Goal: Task Accomplishment & Management: Manage account settings

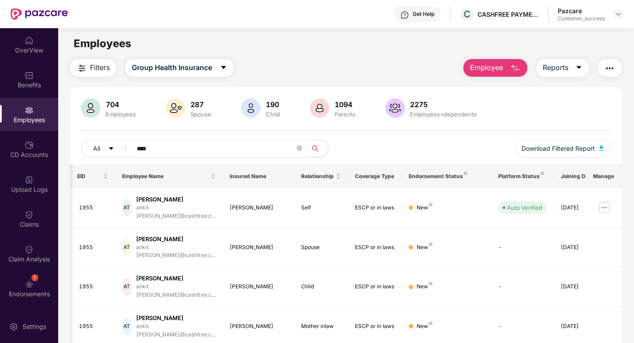
scroll to position [0, 22]
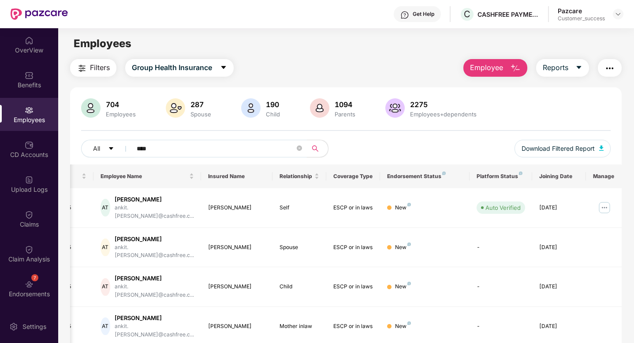
click at [302, 148] on span "****" at bounding box center [216, 149] width 181 height 18
click at [298, 148] on icon "close-circle" at bounding box center [299, 147] width 5 height 5
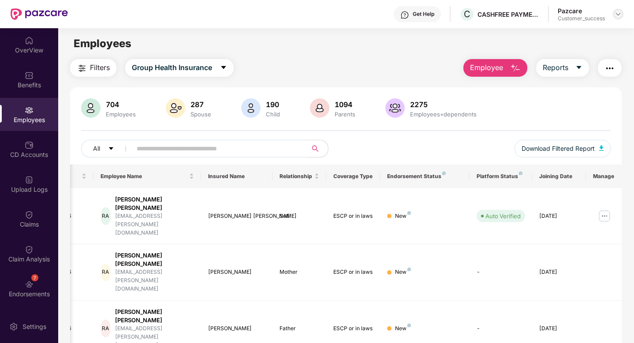
click at [616, 15] on img at bounding box center [617, 14] width 7 height 7
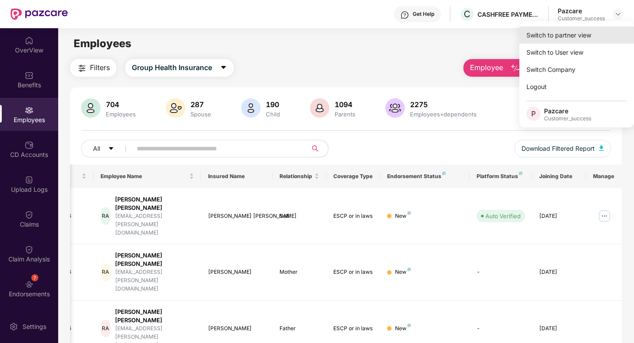
click at [583, 29] on div "Switch to partner view" at bounding box center [576, 34] width 115 height 17
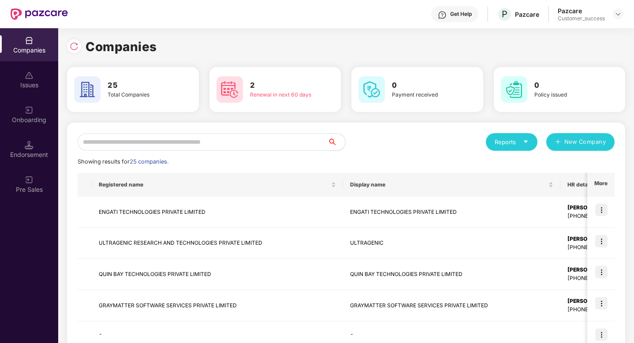
click at [95, 142] on input "text" at bounding box center [203, 142] width 250 height 18
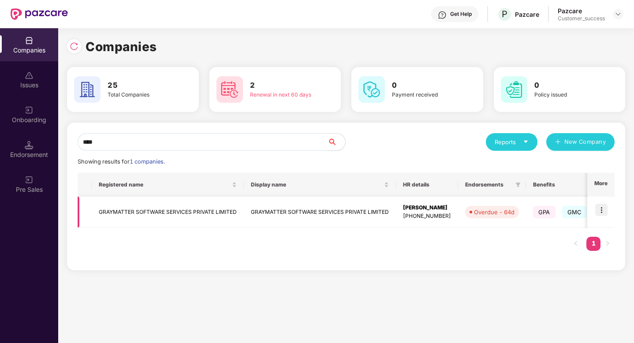
type input "****"
click at [602, 212] on img at bounding box center [601, 210] width 12 height 12
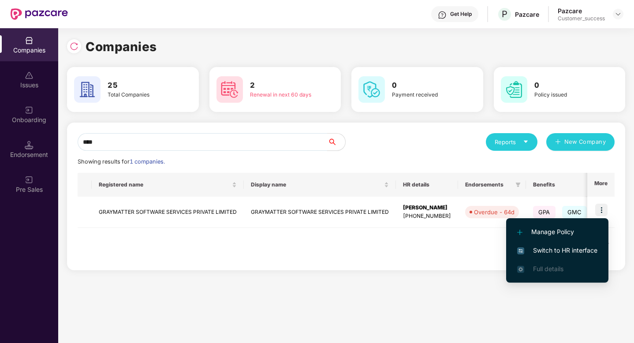
click at [562, 251] on span "Switch to HR interface" at bounding box center [557, 250] width 80 height 10
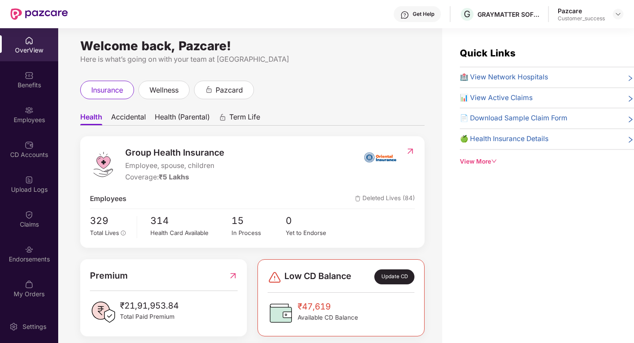
scroll to position [0, 0]
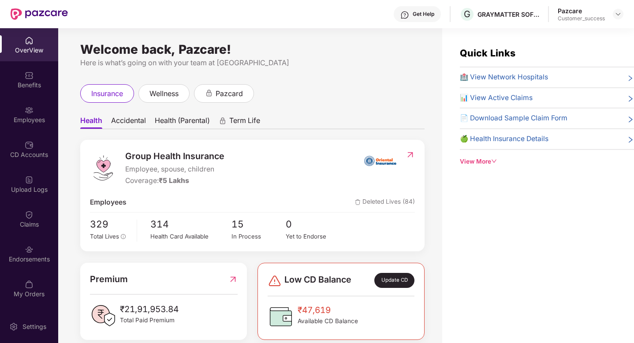
click at [134, 124] on span "Accidental" at bounding box center [128, 122] width 35 height 13
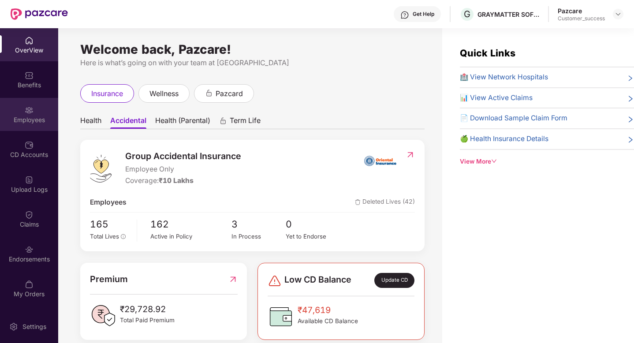
click at [30, 99] on div "Employees" at bounding box center [29, 114] width 58 height 33
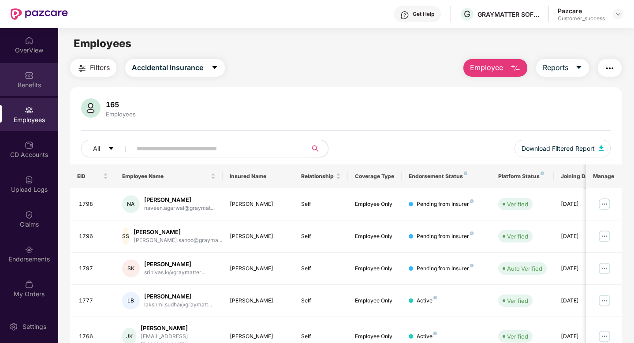
click at [20, 92] on div "Benefits" at bounding box center [29, 79] width 58 height 33
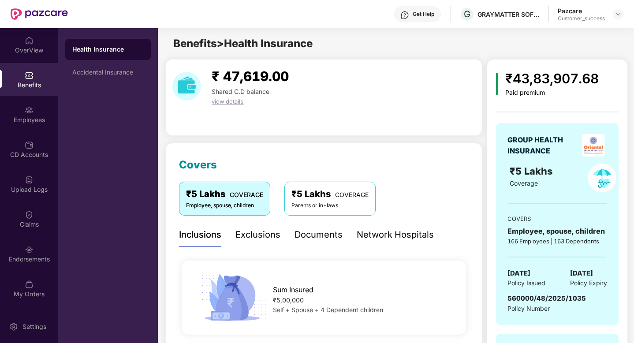
scroll to position [30, 0]
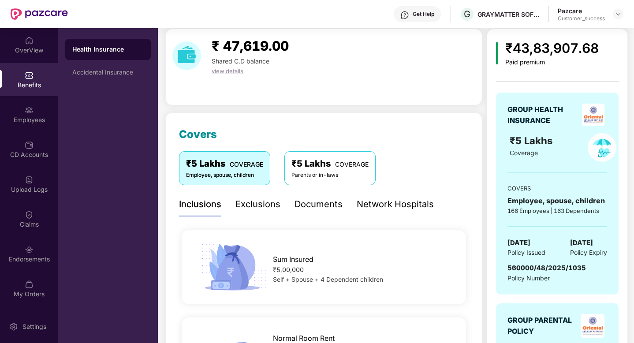
click at [312, 210] on div "Documents" at bounding box center [318, 204] width 48 height 14
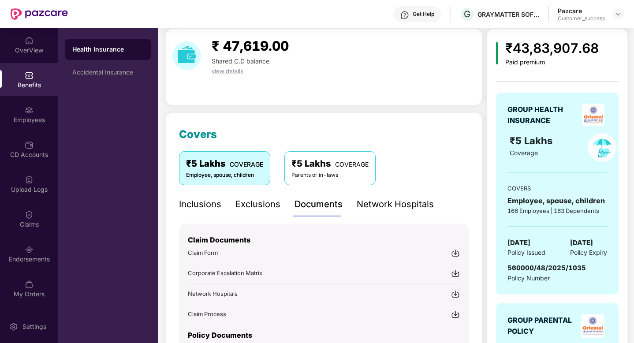
scroll to position [0, 0]
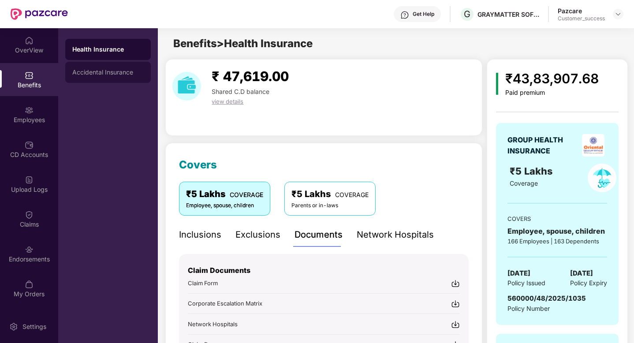
click at [124, 77] on div "Accidental Insurance" at bounding box center [108, 72] width 86 height 21
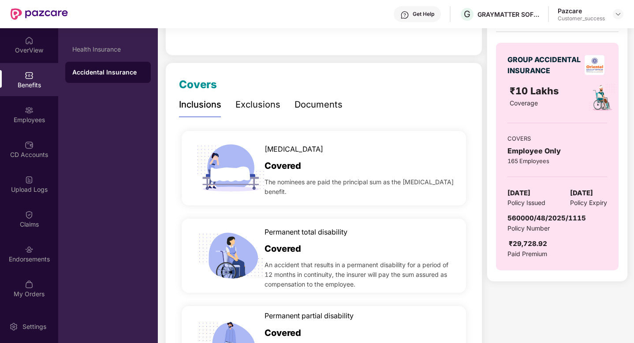
scroll to position [82, 0]
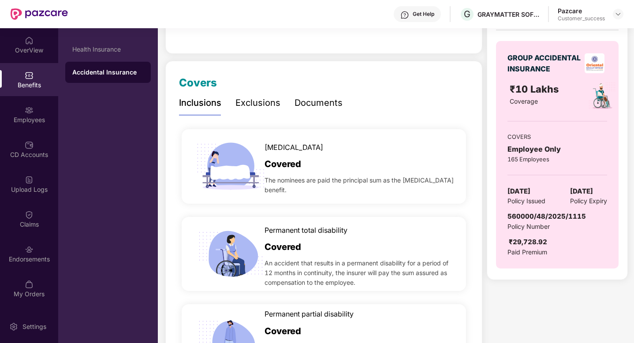
click at [319, 108] on div "Documents" at bounding box center [318, 103] width 48 height 14
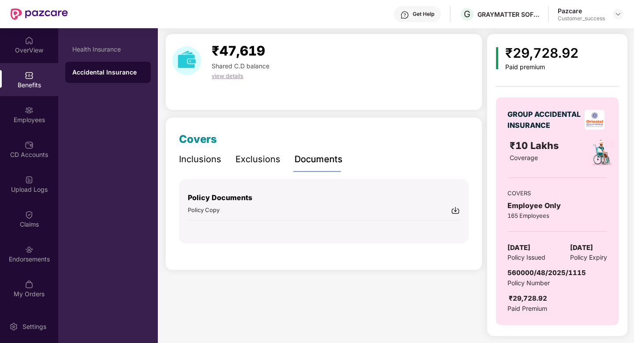
click at [457, 212] on img at bounding box center [455, 210] width 9 height 9
click at [13, 106] on div "Employees" at bounding box center [29, 114] width 58 height 33
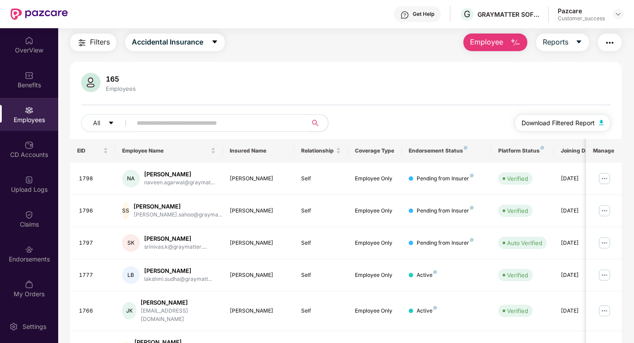
click at [580, 122] on span "Download Filtered Report" at bounding box center [557, 123] width 73 height 10
click at [619, 16] on img at bounding box center [617, 14] width 7 height 7
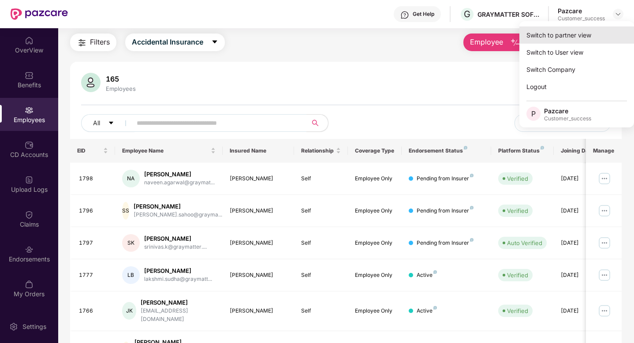
click at [591, 33] on div "Switch to partner view" at bounding box center [576, 34] width 115 height 17
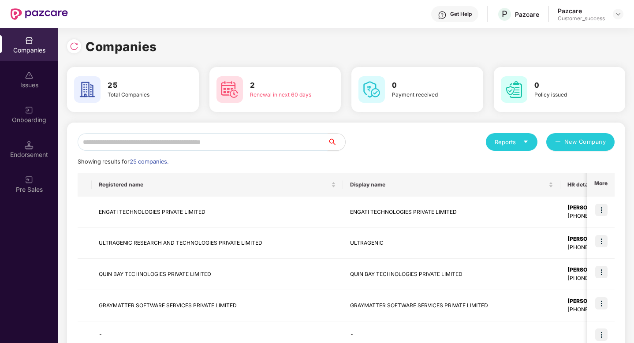
click at [266, 148] on input "text" at bounding box center [203, 142] width 250 height 18
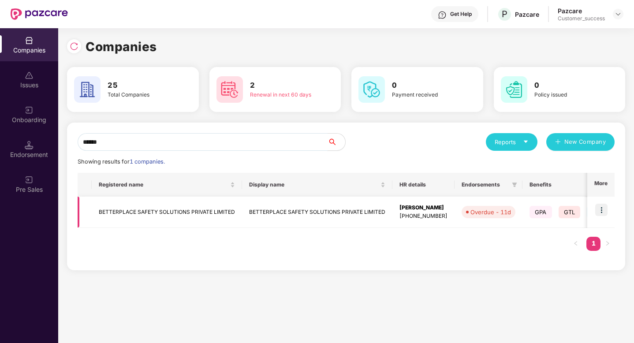
type input "******"
click at [601, 213] on img at bounding box center [601, 210] width 12 height 12
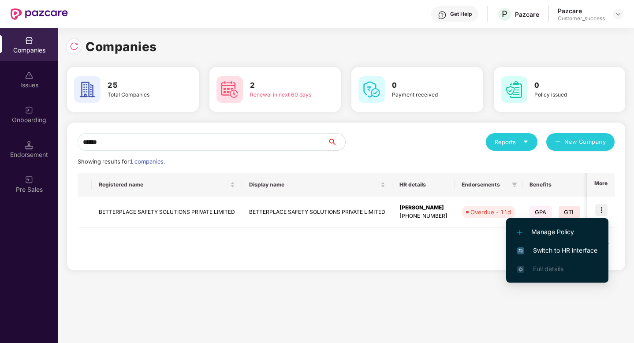
click at [572, 249] on span "Switch to HR interface" at bounding box center [557, 250] width 80 height 10
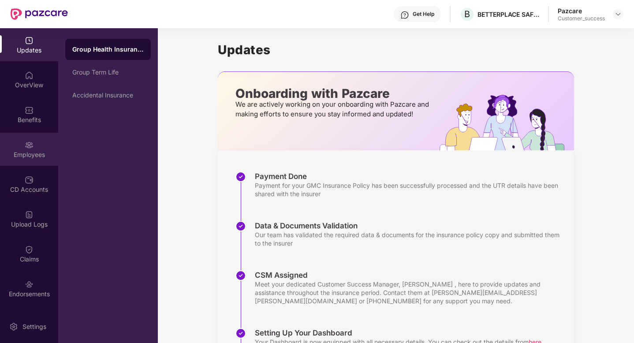
click at [44, 144] on div "Employees" at bounding box center [29, 149] width 58 height 33
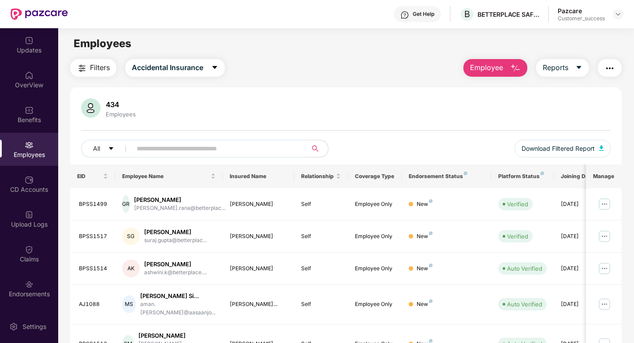
click at [160, 148] on input "text" at bounding box center [216, 148] width 158 height 13
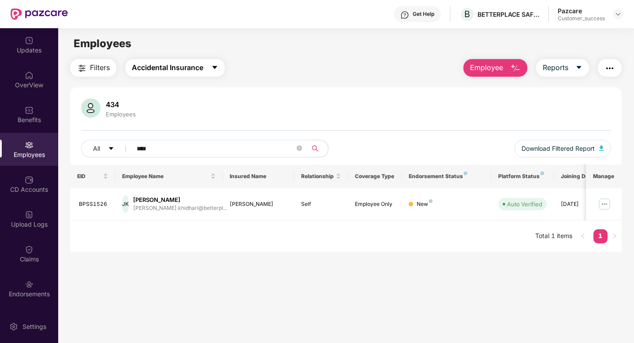
click at [155, 66] on span "Accidental Insurance" at bounding box center [167, 67] width 71 height 11
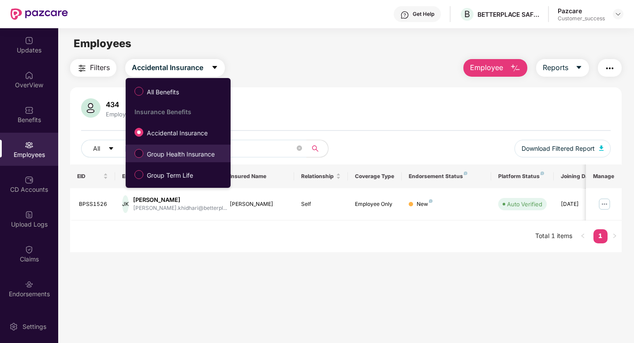
click at [159, 153] on span "Group Health Insurance" at bounding box center [180, 154] width 75 height 10
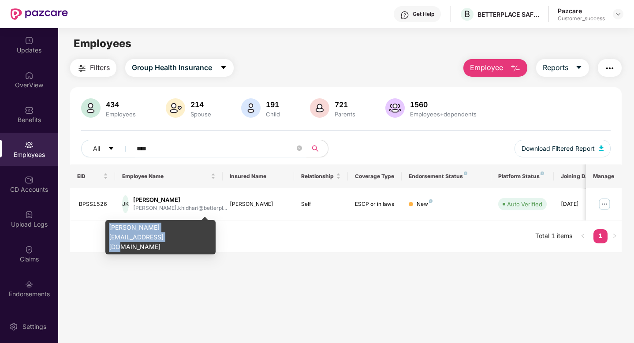
drag, startPoint x: 197, startPoint y: 227, endPoint x: 108, endPoint y: 229, distance: 89.0
click at [108, 229] on div "[PERSON_NAME][EMAIL_ADDRESS][DOMAIN_NAME]" at bounding box center [160, 237] width 110 height 34
copy div "[PERSON_NAME][EMAIL_ADDRESS][DOMAIN_NAME]"
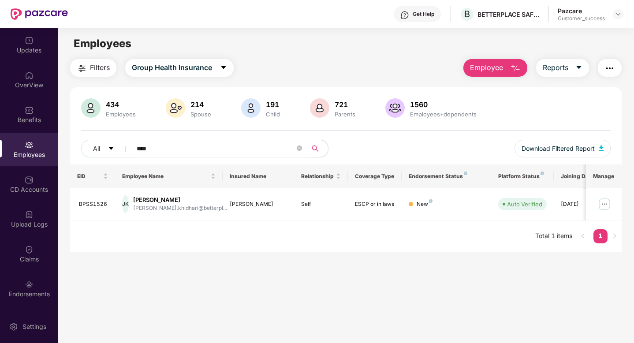
click at [204, 150] on input "****" at bounding box center [216, 148] width 158 height 13
type input "*"
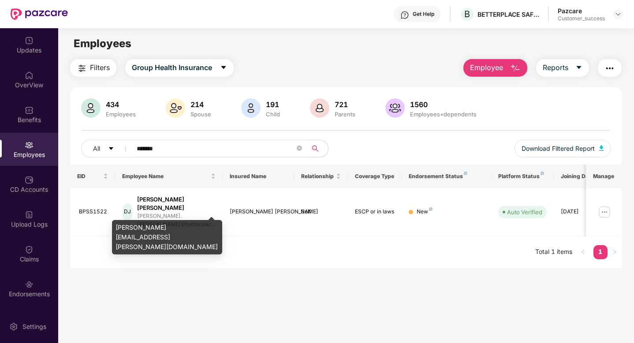
type input "*******"
drag, startPoint x: 201, startPoint y: 228, endPoint x: 175, endPoint y: 226, distance: 26.5
click at [175, 226] on div "[PERSON_NAME][EMAIL_ADDRESS][PERSON_NAME][DOMAIN_NAME]" at bounding box center [167, 237] width 110 height 34
drag, startPoint x: 202, startPoint y: 228, endPoint x: 115, endPoint y: 230, distance: 86.4
click at [115, 230] on div "[PERSON_NAME][EMAIL_ADDRESS][PERSON_NAME][DOMAIN_NAME]" at bounding box center [167, 237] width 110 height 34
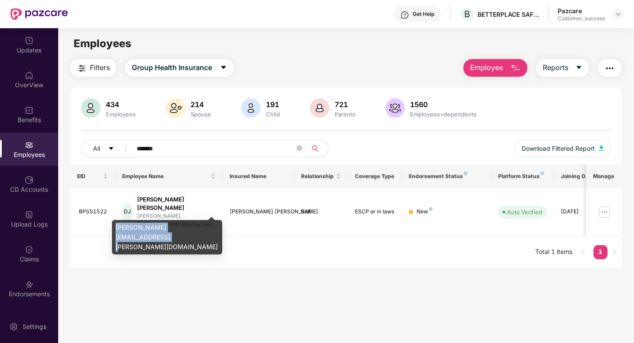
copy div "[PERSON_NAME][EMAIL_ADDRESS][PERSON_NAME][DOMAIN_NAME]"
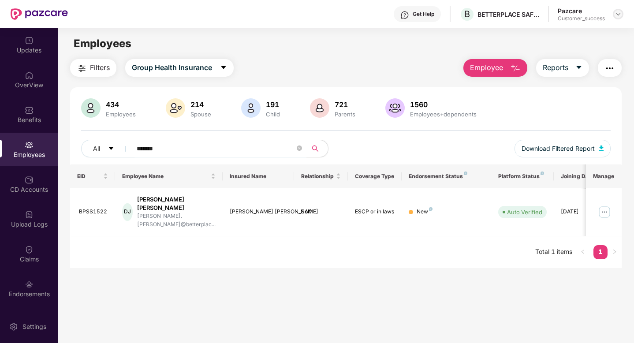
click at [618, 16] on img at bounding box center [617, 14] width 7 height 7
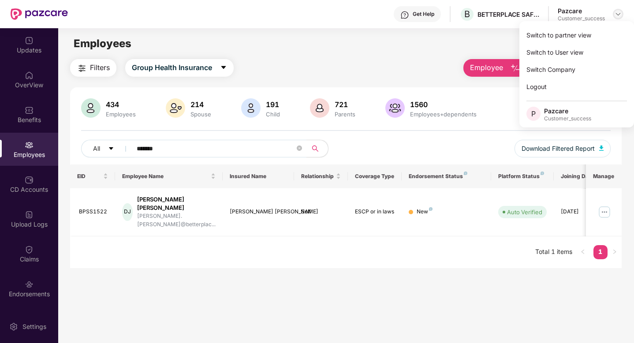
click at [617, 14] on img at bounding box center [617, 14] width 7 height 7
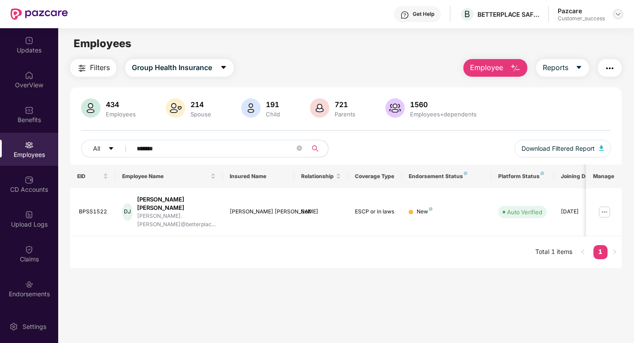
click at [615, 16] on img at bounding box center [617, 14] width 7 height 7
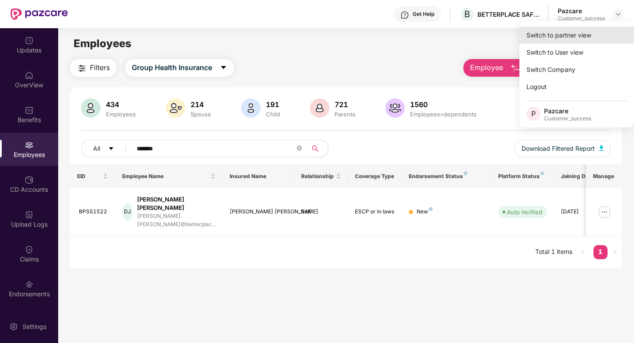
click at [579, 41] on div "Switch to partner view" at bounding box center [576, 34] width 115 height 17
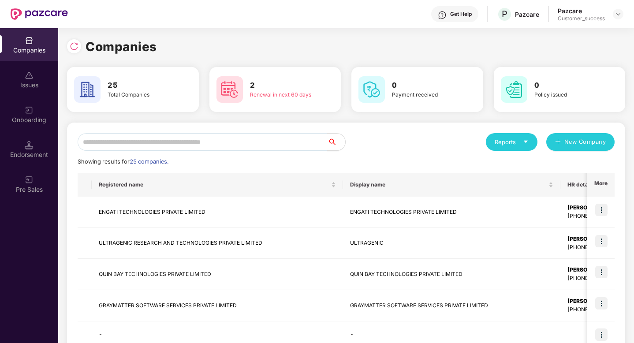
click at [127, 152] on div "Reports New Company Showing results for 25 companies. Registered name Display n…" at bounding box center [346, 334] width 537 height 402
click at [126, 147] on input "text" at bounding box center [203, 142] width 250 height 18
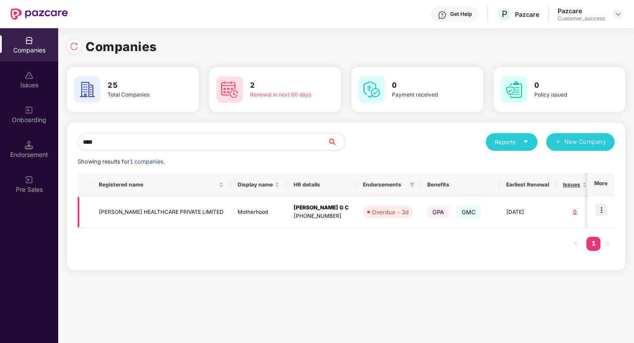
type input "****"
click at [599, 210] on img at bounding box center [601, 210] width 12 height 12
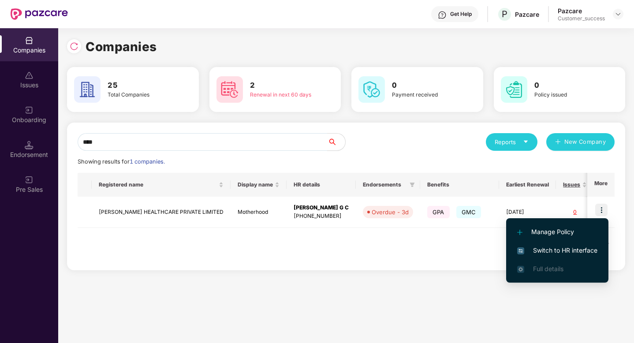
click at [538, 245] on span "Switch to HR interface" at bounding box center [557, 250] width 80 height 10
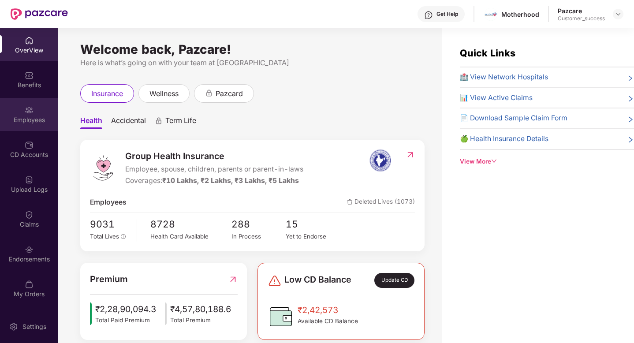
click at [22, 119] on div "Employees" at bounding box center [29, 119] width 58 height 9
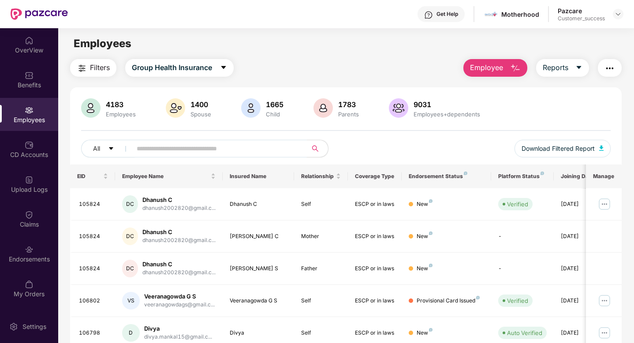
click at [181, 149] on input "text" at bounding box center [216, 148] width 158 height 13
paste input "******"
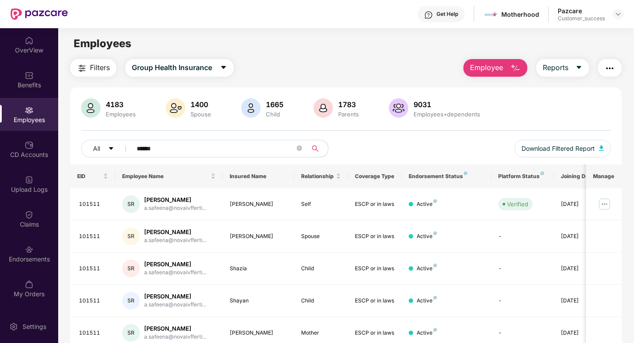
scroll to position [70, 0]
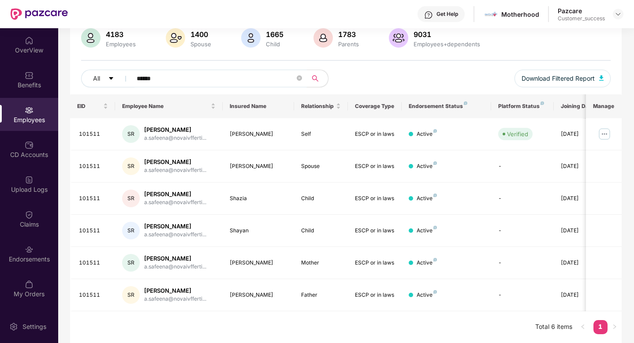
type input "******"
click at [608, 135] on img at bounding box center [604, 134] width 14 height 14
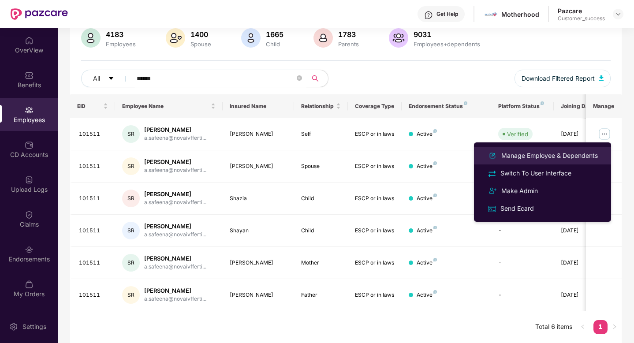
click at [573, 152] on div "Manage Employee & Dependents" at bounding box center [549, 156] width 100 height 10
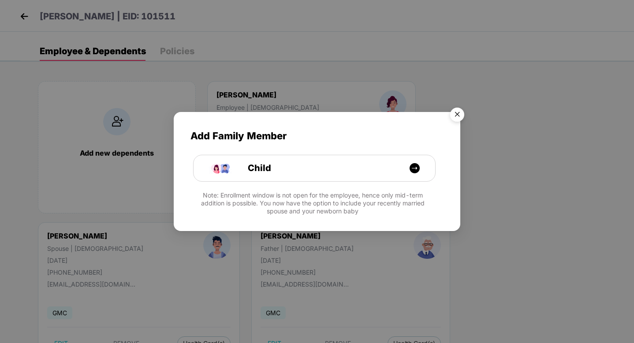
click at [455, 113] on img "Close" at bounding box center [457, 116] width 25 height 25
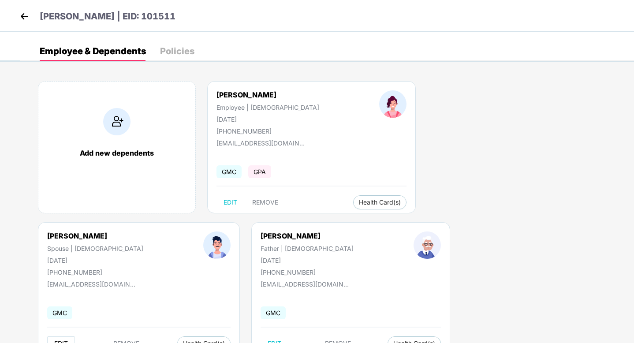
click at [68, 340] on span "EDIT" at bounding box center [61, 343] width 14 height 7
select select "****"
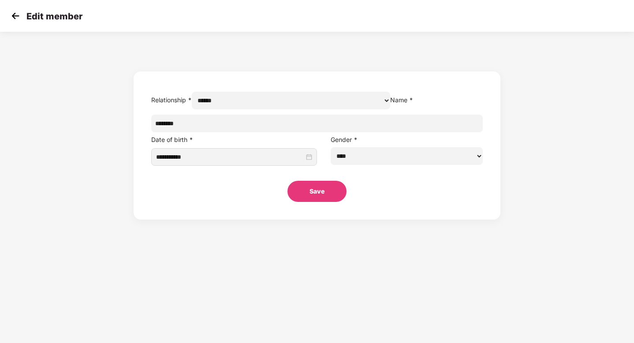
click at [288, 132] on input "*******" at bounding box center [316, 124] width 331 height 18
click at [280, 132] on input "*******" at bounding box center [316, 124] width 331 height 18
type input "*********"
click at [326, 202] on button "Save" at bounding box center [316, 191] width 59 height 21
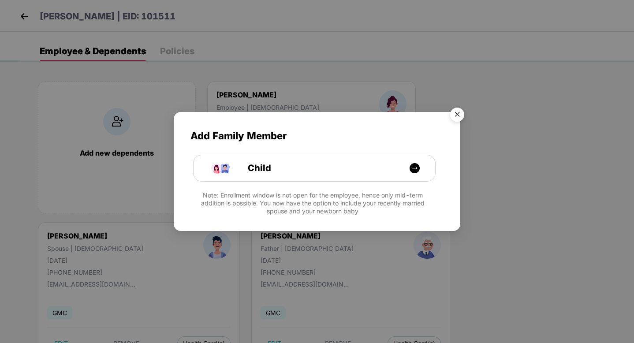
click at [457, 117] on img "Close" at bounding box center [457, 116] width 25 height 25
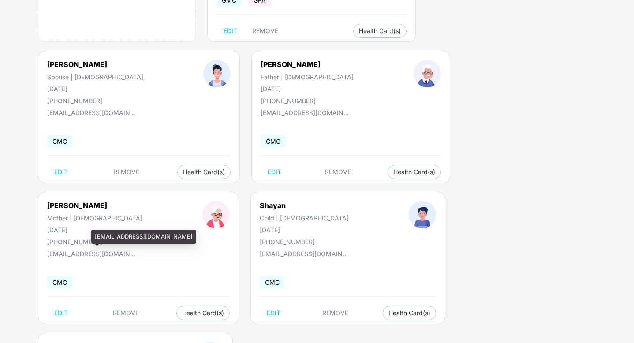
scroll to position [175, 0]
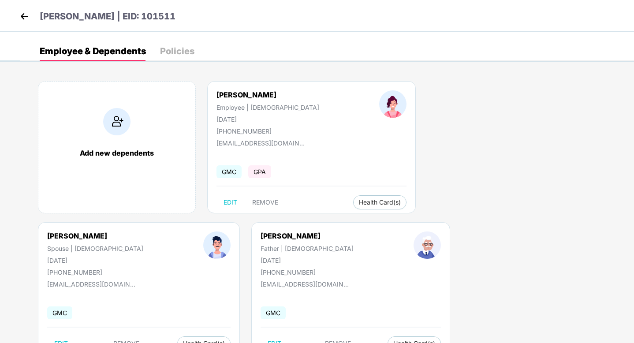
select select "*****"
select select "******"
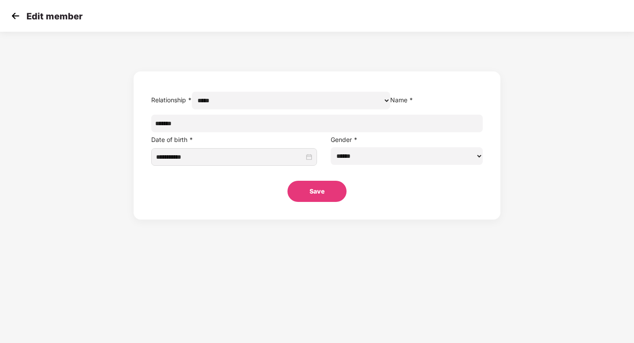
click at [268, 132] on input "******" at bounding box center [316, 124] width 331 height 18
type input "********"
click at [308, 202] on button "Save" at bounding box center [316, 191] width 59 height 21
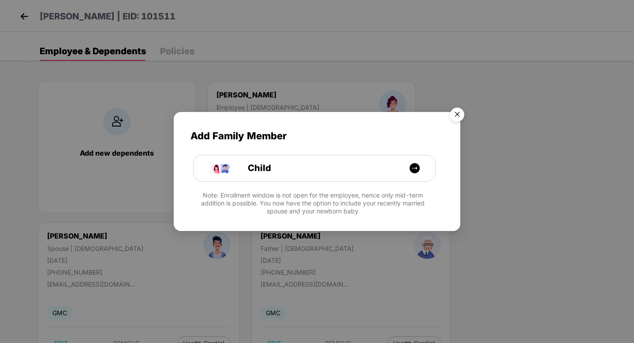
click at [458, 112] on img "Close" at bounding box center [457, 116] width 25 height 25
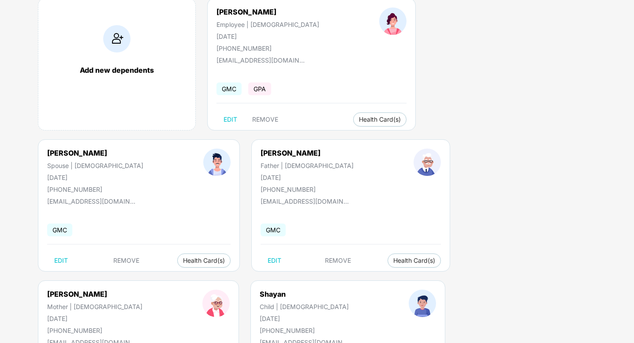
scroll to position [88, 0]
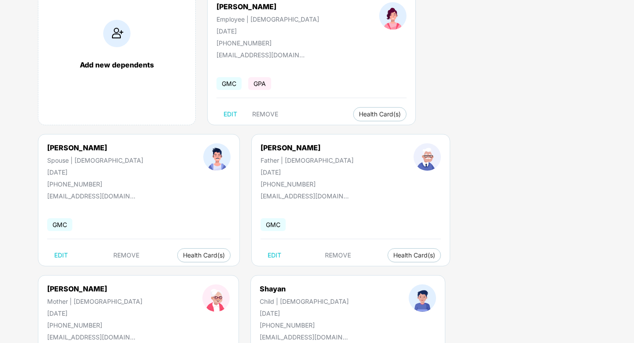
select select "******"
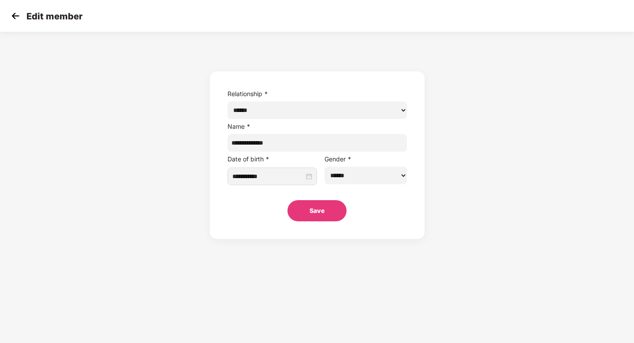
scroll to position [0, 0]
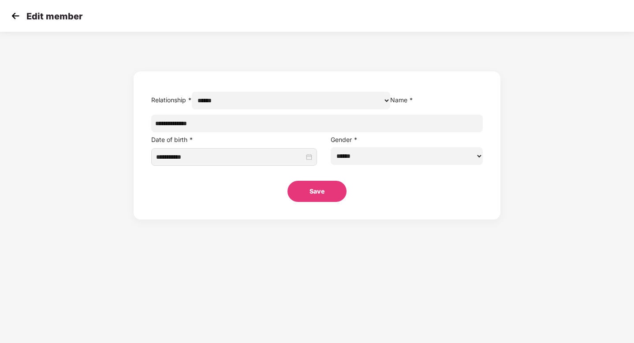
drag, startPoint x: 275, startPoint y: 145, endPoint x: 197, endPoint y: 145, distance: 78.0
click at [198, 145] on div "**********" at bounding box center [317, 127] width 634 height 183
paste input "**********"
type input "**********"
click at [318, 202] on button "Save" at bounding box center [316, 191] width 59 height 21
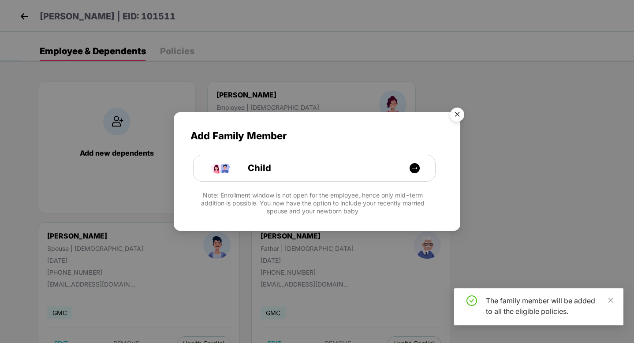
click at [458, 116] on img "Close" at bounding box center [457, 116] width 25 height 25
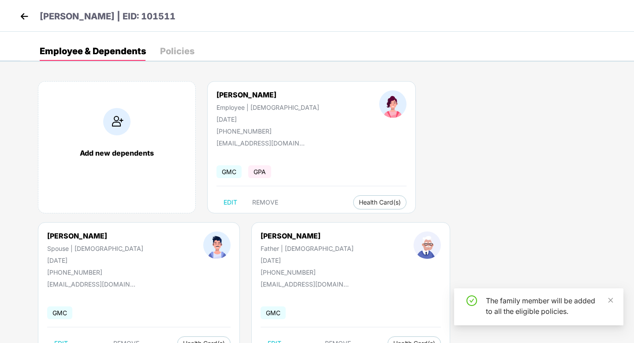
click at [24, 17] on img at bounding box center [24, 16] width 13 height 13
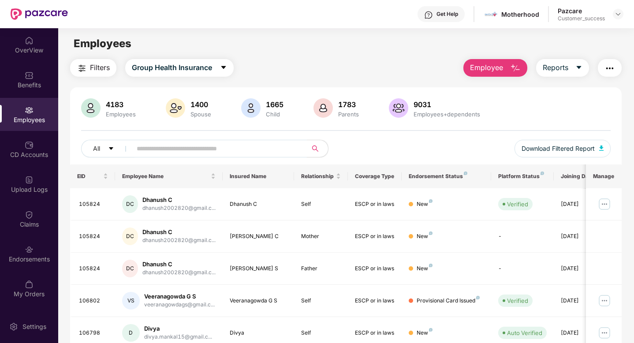
click at [160, 152] on input "text" at bounding box center [216, 148] width 158 height 13
paste input "******"
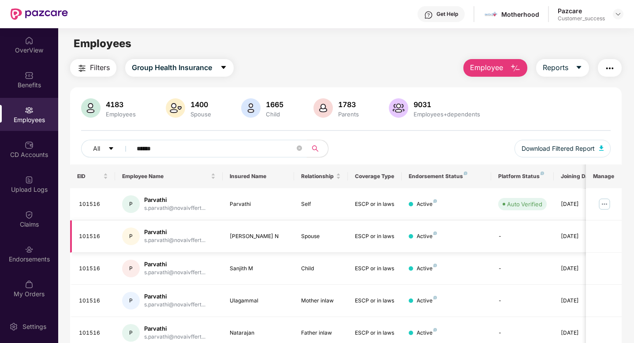
scroll to position [25, 0]
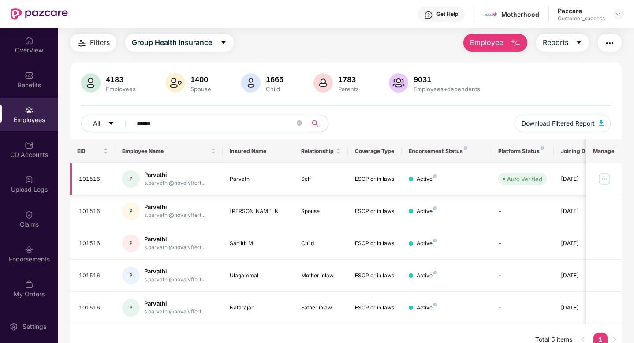
type input "******"
click at [602, 181] on img at bounding box center [604, 179] width 14 height 14
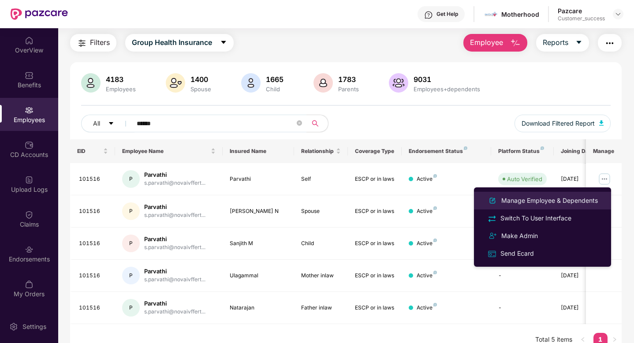
click at [571, 196] on div "Manage Employee & Dependents" at bounding box center [549, 201] width 100 height 10
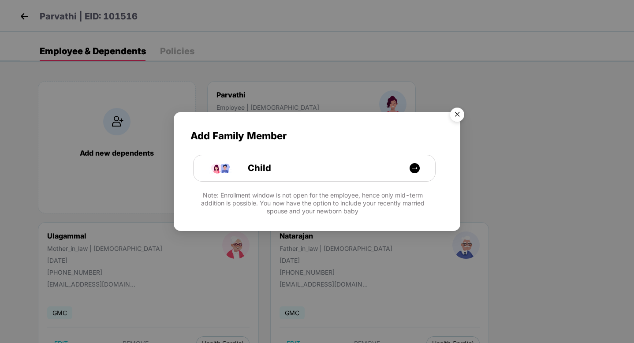
click at [457, 113] on img "Close" at bounding box center [457, 116] width 25 height 25
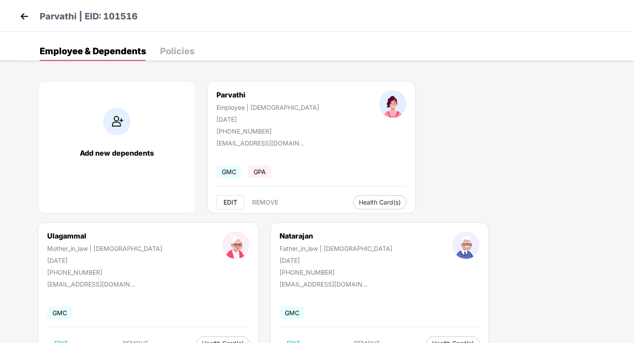
click at [235, 207] on button "EDIT" at bounding box center [230, 202] width 28 height 14
select select "******"
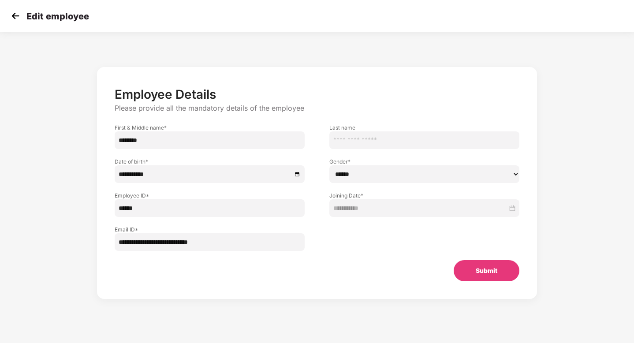
click at [172, 143] on input "********" at bounding box center [210, 140] width 190 height 18
type input "**********"
click at [460, 265] on button "Submit" at bounding box center [487, 270] width 66 height 21
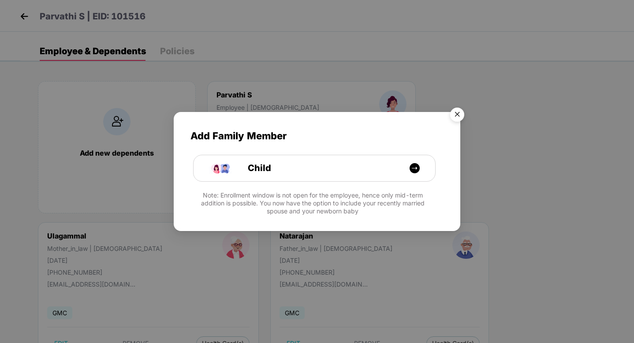
click at [455, 115] on img "Close" at bounding box center [457, 116] width 25 height 25
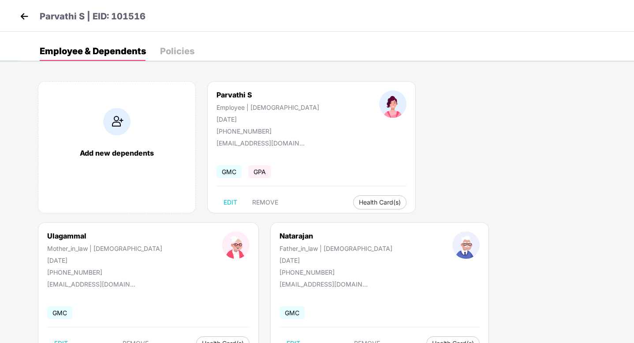
scroll to position [33, 0]
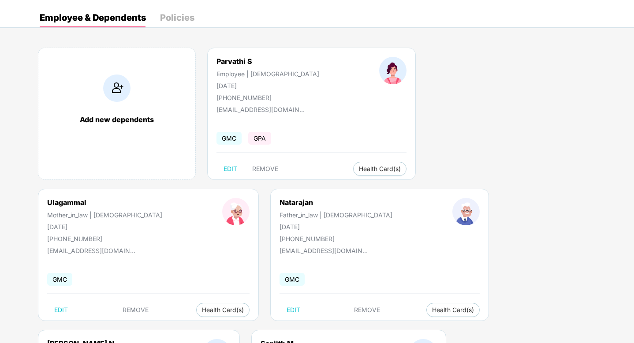
select select "****"
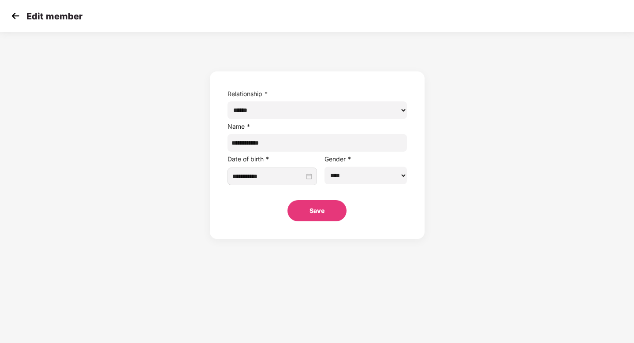
scroll to position [0, 0]
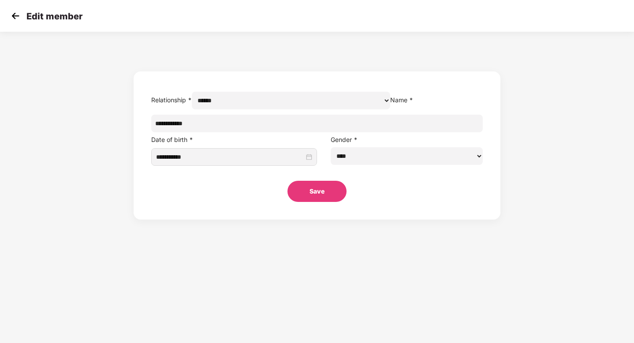
click at [271, 132] on input "**********" at bounding box center [316, 124] width 331 height 18
type input "**********"
click at [316, 202] on button "Save" at bounding box center [316, 191] width 59 height 21
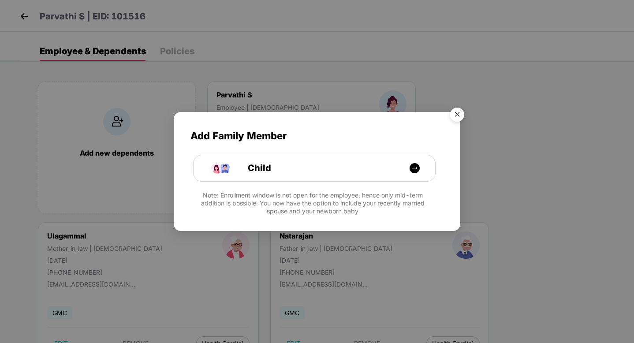
click at [452, 115] on img "Close" at bounding box center [457, 116] width 25 height 25
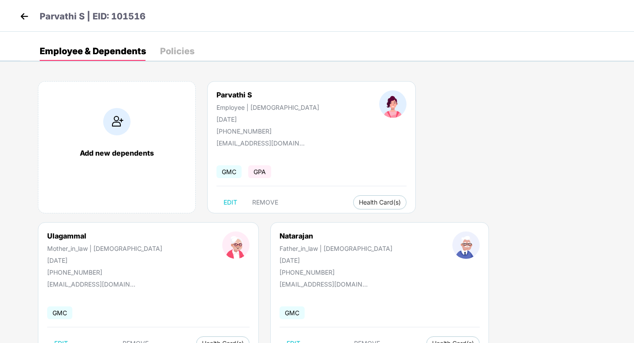
click at [24, 17] on img at bounding box center [24, 16] width 13 height 13
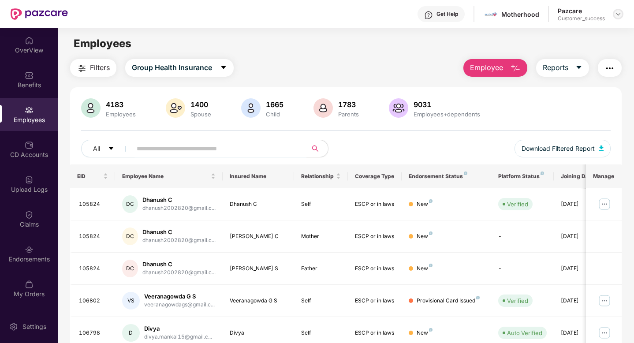
click at [621, 14] on div at bounding box center [618, 14] width 11 height 11
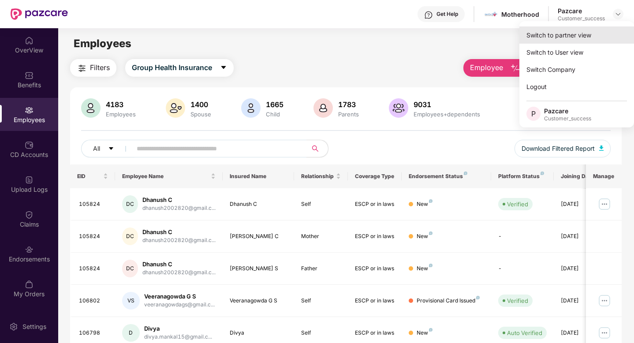
click at [584, 30] on div "Switch to partner view" at bounding box center [576, 34] width 115 height 17
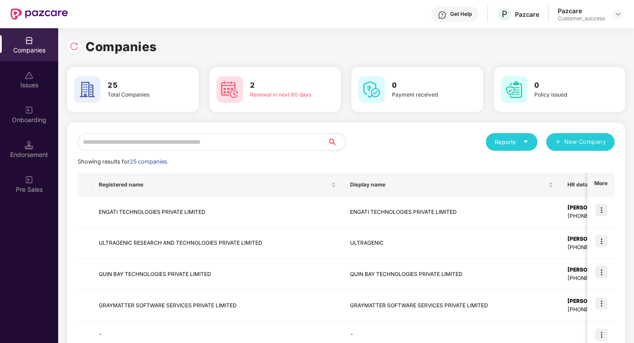
click at [218, 136] on input "text" at bounding box center [203, 142] width 250 height 18
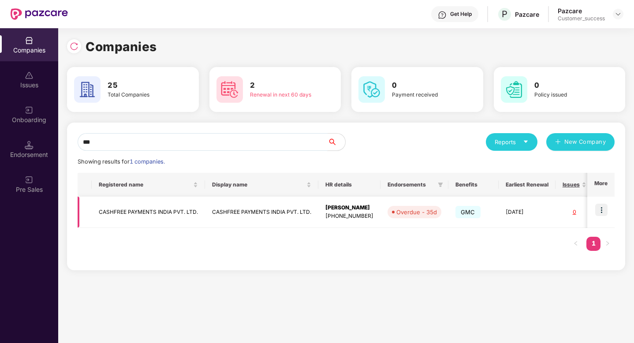
type input "***"
click at [601, 210] on img at bounding box center [601, 210] width 12 height 12
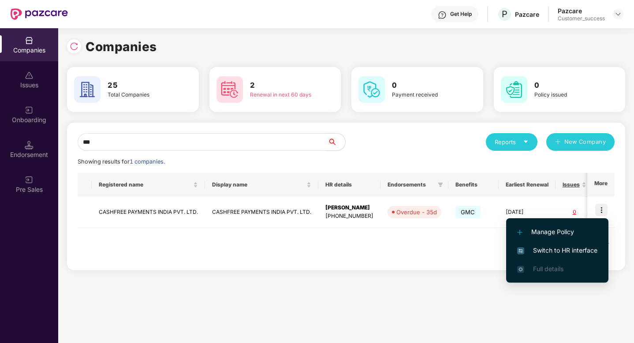
click at [573, 251] on span "Switch to HR interface" at bounding box center [557, 250] width 80 height 10
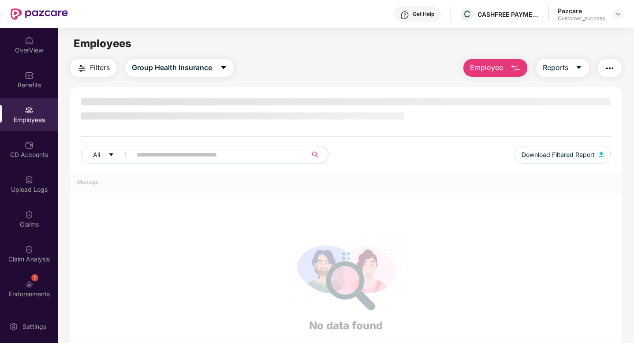
click at [158, 153] on input "text" at bounding box center [216, 154] width 158 height 13
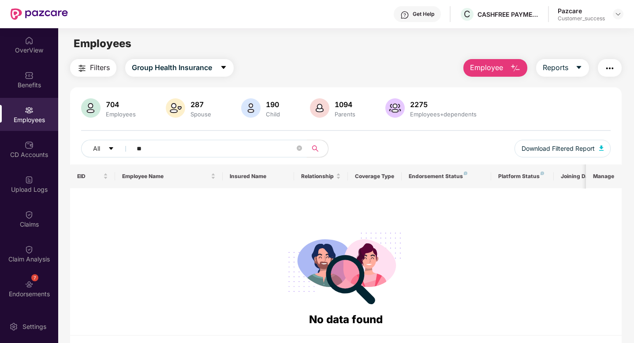
type input "*"
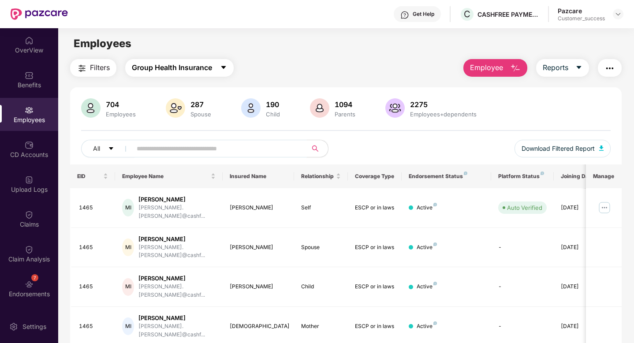
click at [148, 70] on span "Group Health Insurance" at bounding box center [172, 67] width 80 height 11
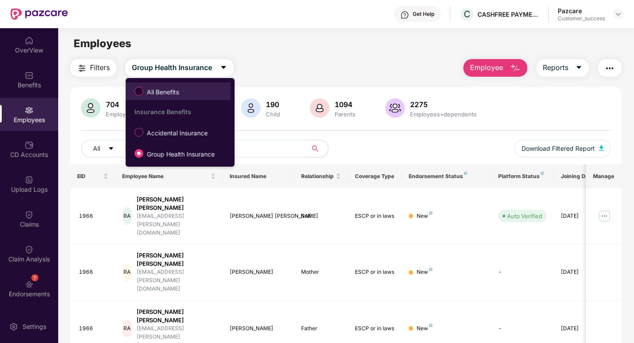
click at [146, 96] on span "All Benefits" at bounding box center [162, 92] width 39 height 10
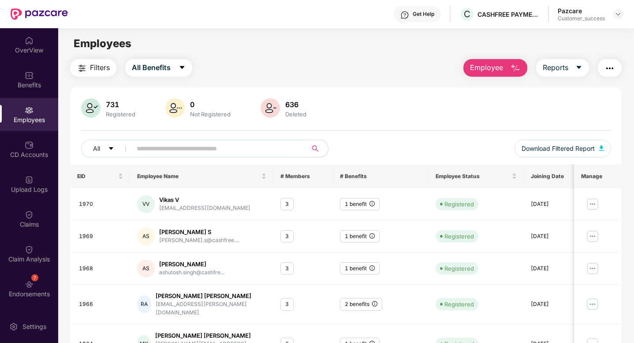
click at [159, 143] on input "text" at bounding box center [216, 148] width 158 height 13
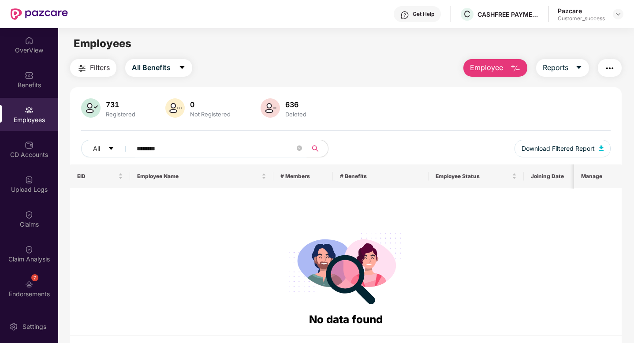
type input "*********"
click at [301, 148] on icon "close-circle" at bounding box center [299, 147] width 5 height 5
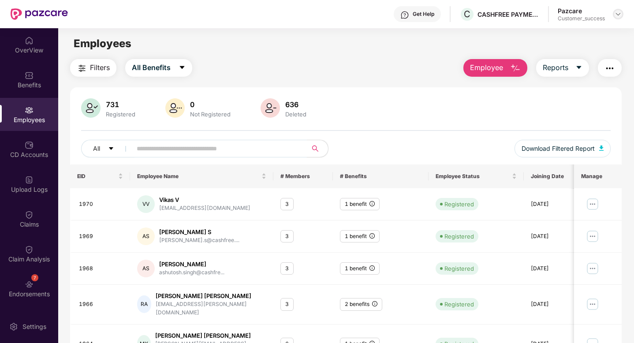
click at [619, 12] on img at bounding box center [617, 14] width 7 height 7
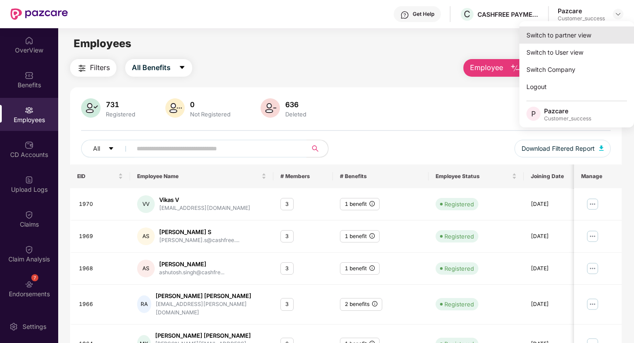
click at [589, 29] on div "Switch to partner view" at bounding box center [576, 34] width 115 height 17
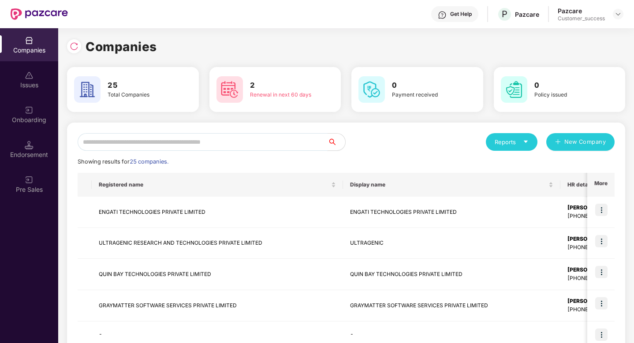
click at [271, 136] on input "text" at bounding box center [203, 142] width 250 height 18
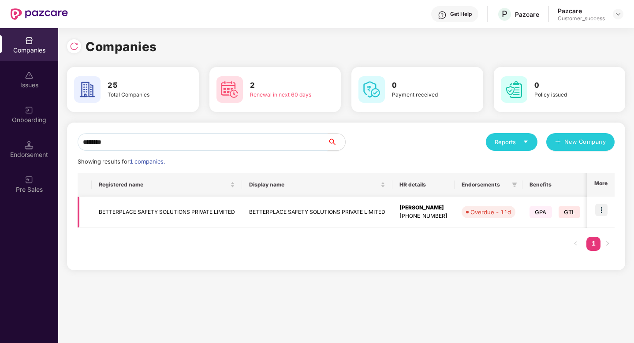
type input "********"
click at [602, 207] on img at bounding box center [601, 210] width 12 height 12
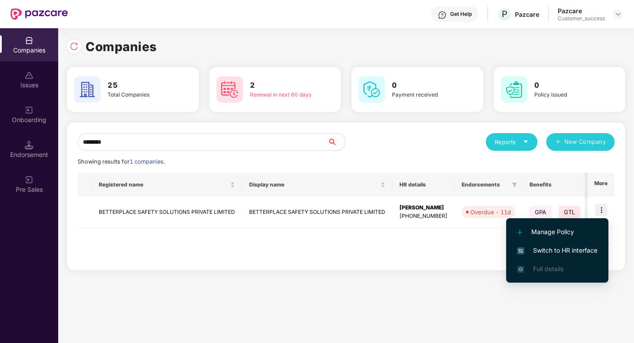
click at [569, 254] on span "Switch to HR interface" at bounding box center [557, 250] width 80 height 10
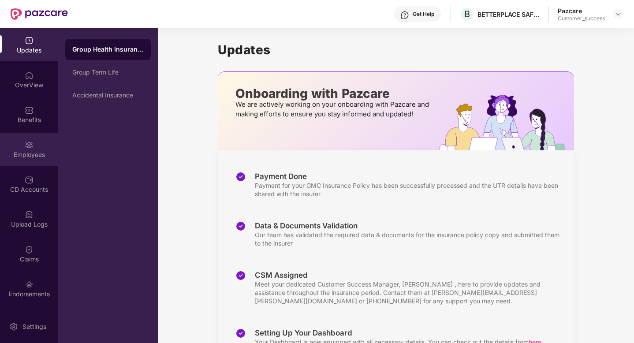
click at [25, 155] on div "Employees" at bounding box center [29, 154] width 58 height 9
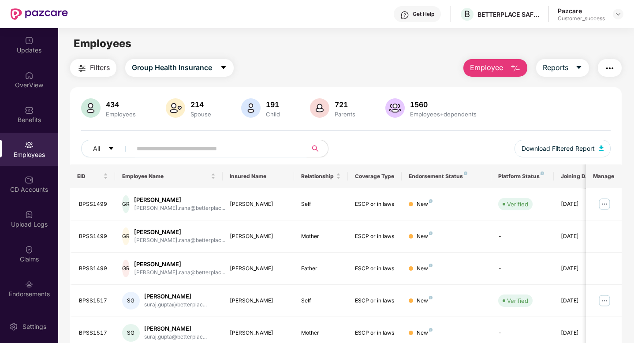
click at [137, 147] on input "text" at bounding box center [216, 148] width 158 height 13
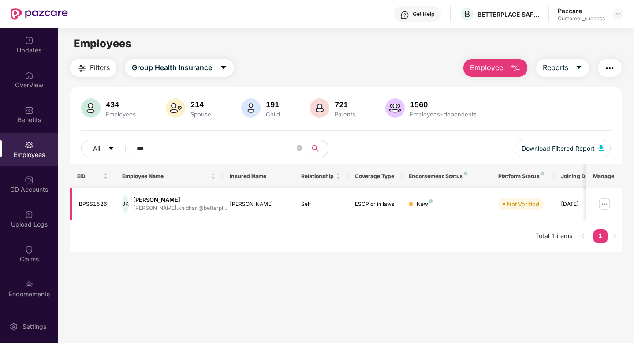
type input "***"
click at [603, 205] on img at bounding box center [604, 204] width 14 height 14
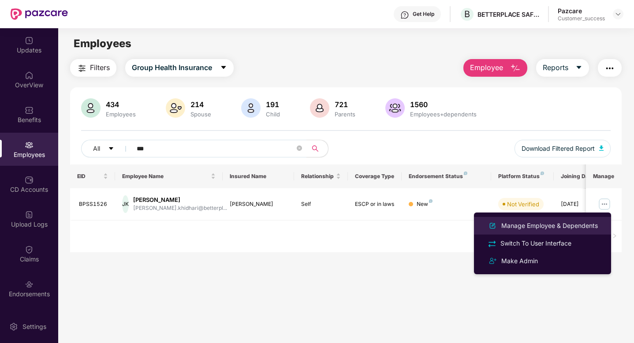
click at [572, 220] on div "Manage Employee & Dependents" at bounding box center [542, 225] width 114 height 11
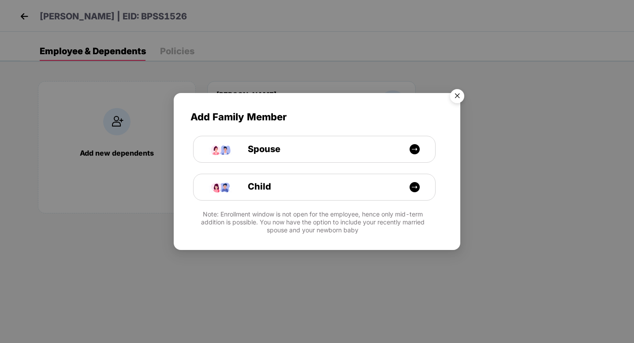
click at [456, 94] on img "Close" at bounding box center [457, 97] width 25 height 25
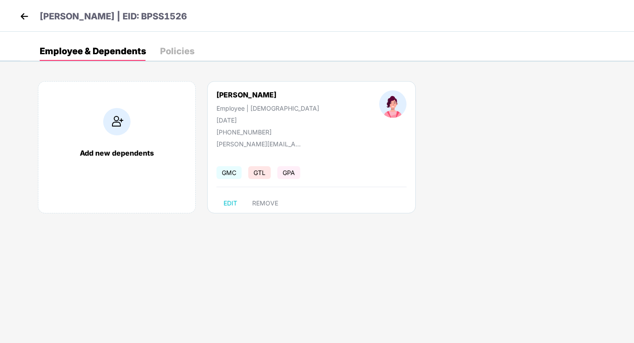
click at [119, 116] on img at bounding box center [116, 121] width 27 height 27
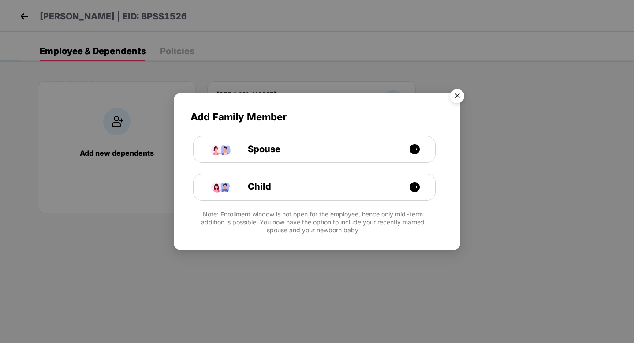
click at [456, 96] on img "Close" at bounding box center [457, 97] width 25 height 25
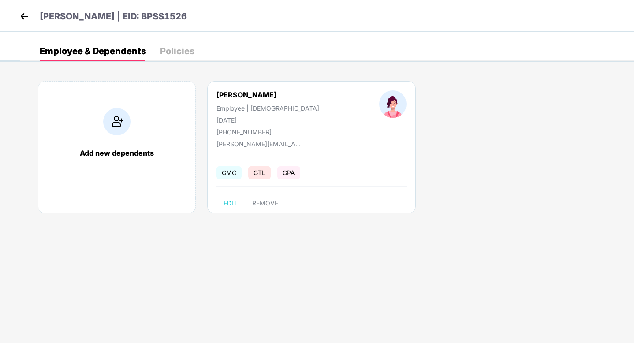
click at [25, 16] on img at bounding box center [24, 16] width 13 height 13
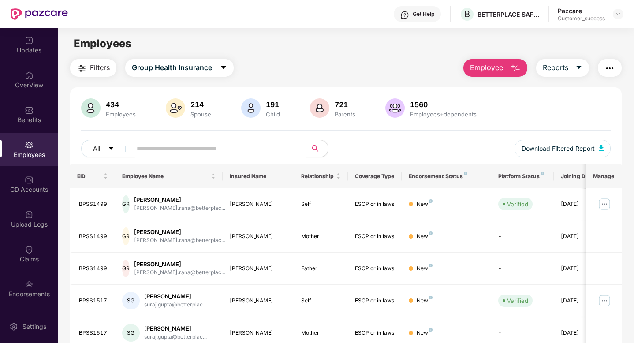
paste input "**********"
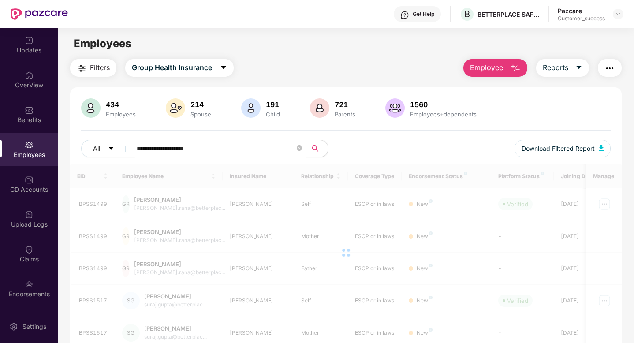
type input "**********"
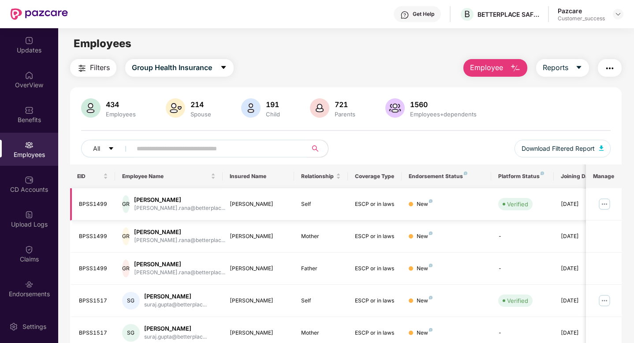
click at [601, 205] on img at bounding box center [604, 204] width 14 height 14
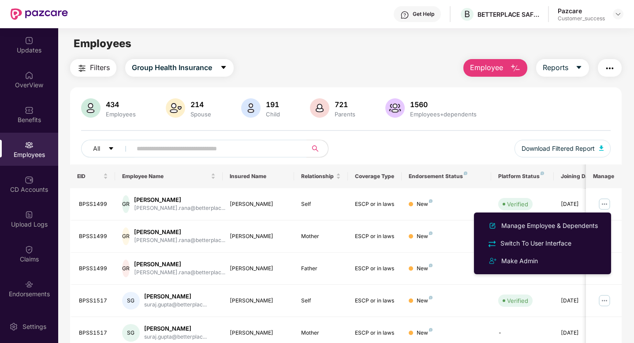
click at [489, 63] on span "Employee" at bounding box center [486, 67] width 33 height 11
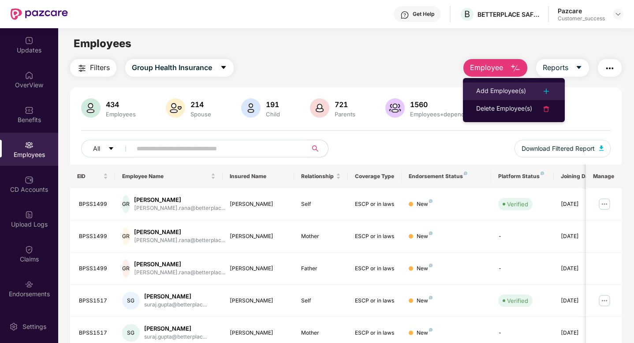
click at [493, 94] on div "Add Employee(s)" at bounding box center [501, 91] width 50 height 11
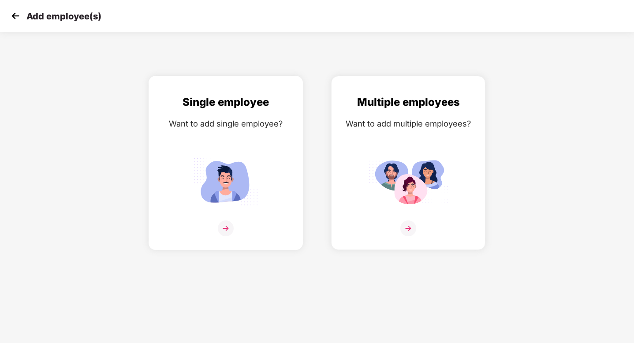
click at [232, 161] on img at bounding box center [225, 181] width 79 height 55
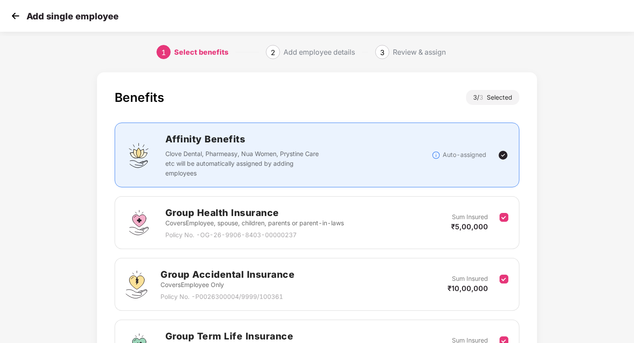
scroll to position [106, 0]
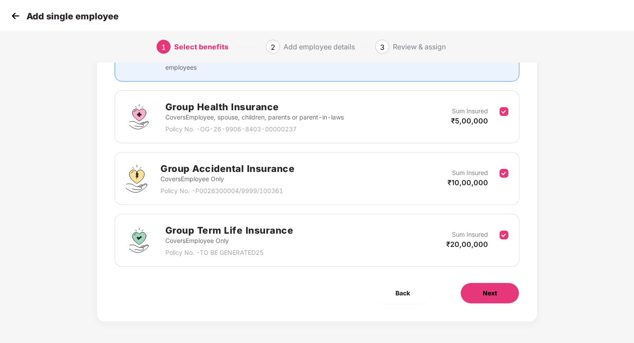
click at [498, 295] on button "Next" at bounding box center [489, 293] width 59 height 21
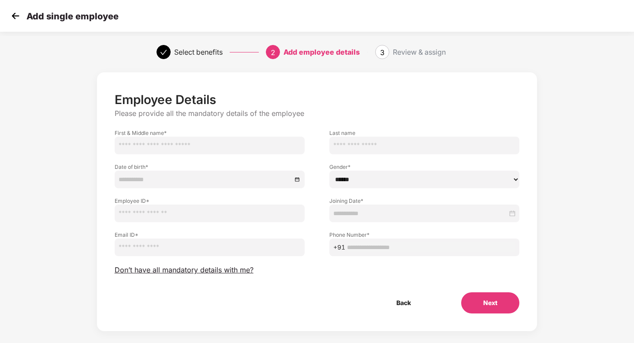
click at [19, 20] on img at bounding box center [15, 15] width 13 height 13
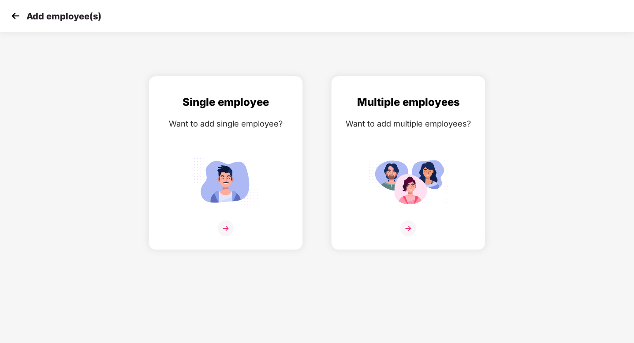
click at [14, 16] on img at bounding box center [15, 15] width 13 height 13
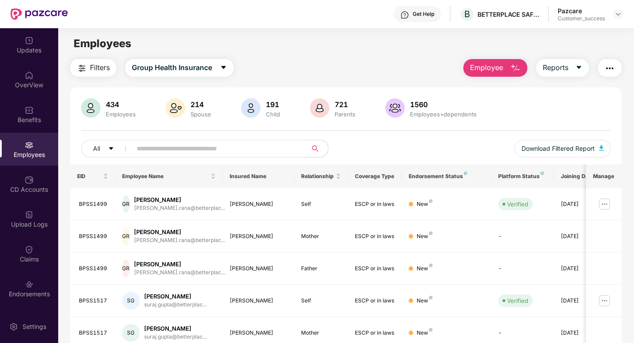
click at [610, 72] on img "button" at bounding box center [609, 68] width 11 height 11
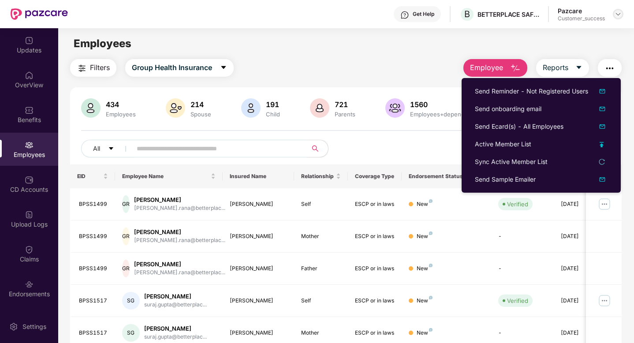
click at [616, 13] on img at bounding box center [617, 14] width 7 height 7
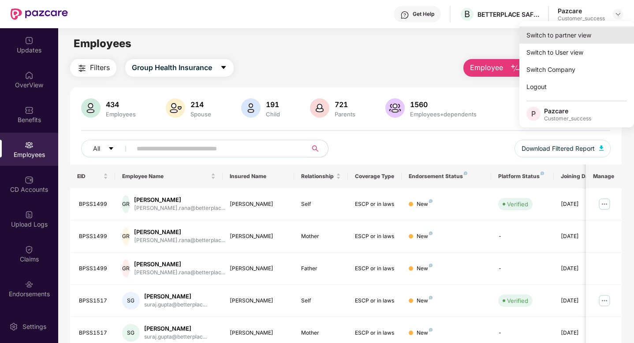
click at [578, 31] on div "Switch to partner view" at bounding box center [576, 34] width 115 height 17
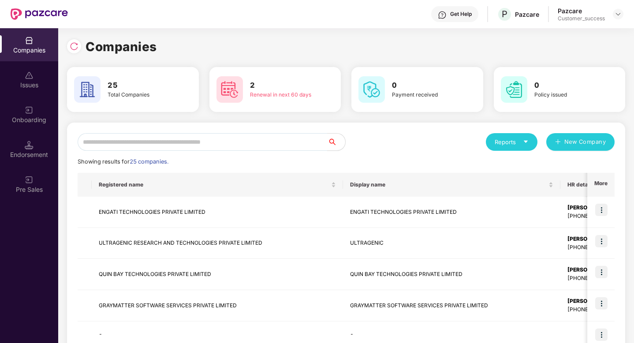
click at [230, 151] on div "Reports New Company Showing results for 25 companies. Registered name Display n…" at bounding box center [346, 334] width 537 height 402
click at [229, 149] on input "text" at bounding box center [203, 142] width 250 height 18
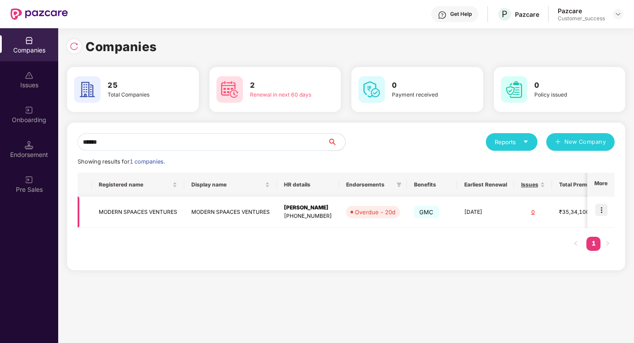
type input "******"
click at [602, 209] on img at bounding box center [601, 210] width 12 height 12
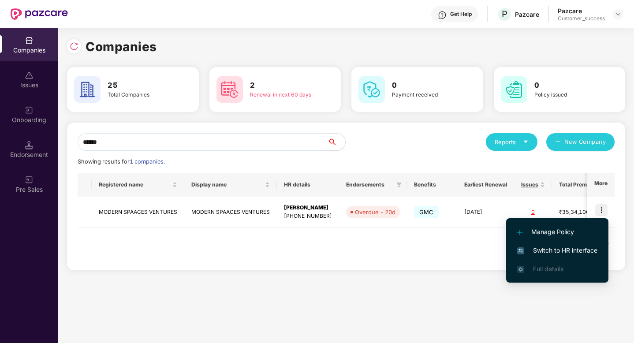
click at [548, 253] on span "Switch to HR interface" at bounding box center [557, 250] width 80 height 10
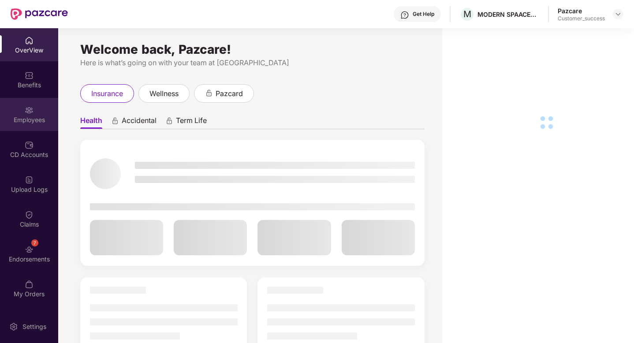
click at [33, 111] on div "Employees" at bounding box center [29, 114] width 58 height 33
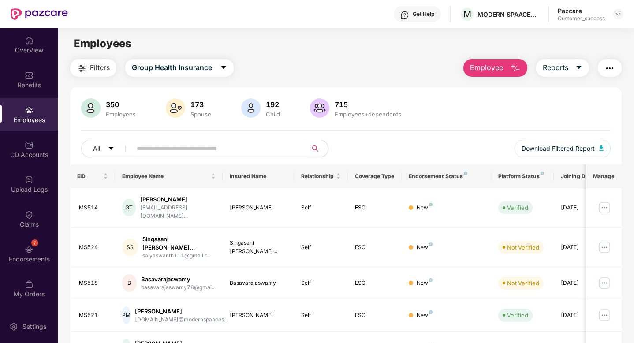
click at [162, 147] on input "text" at bounding box center [216, 148] width 158 height 13
paste input "**********"
type input "**********"
click at [210, 151] on input "text" at bounding box center [216, 148] width 158 height 13
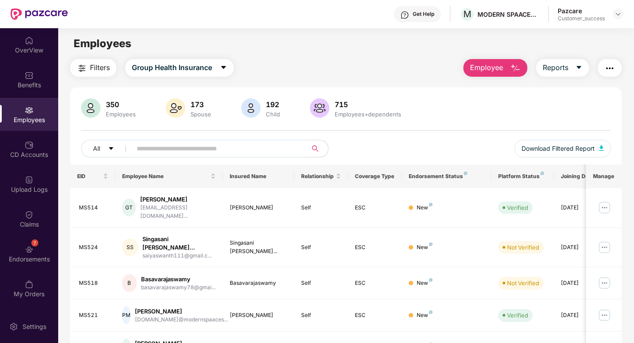
paste input "**********"
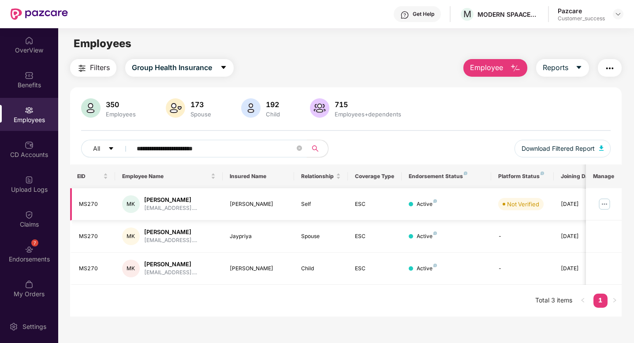
type input "**********"
click at [609, 205] on img at bounding box center [604, 204] width 14 height 14
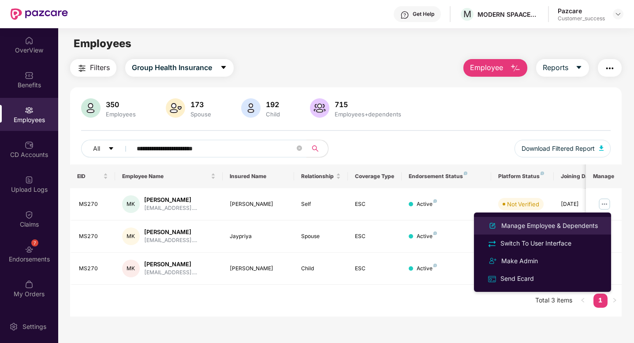
click at [563, 221] on div "Manage Employee & Dependents" at bounding box center [549, 226] width 100 height 10
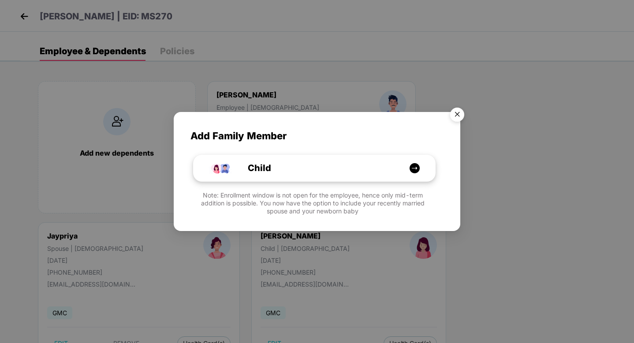
click at [274, 166] on div "Child" at bounding box center [318, 168] width 181 height 14
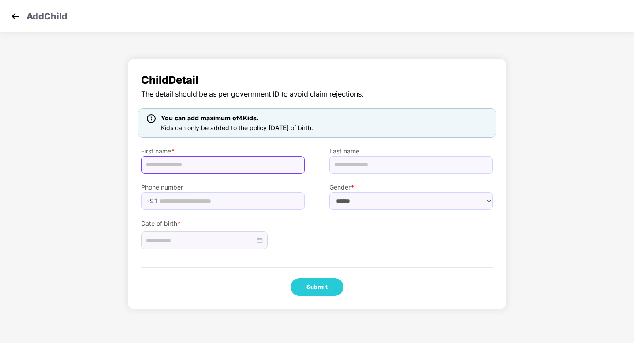
click at [162, 167] on input "text" at bounding box center [223, 165] width 164 height 18
paste input "*********"
type input "*********"
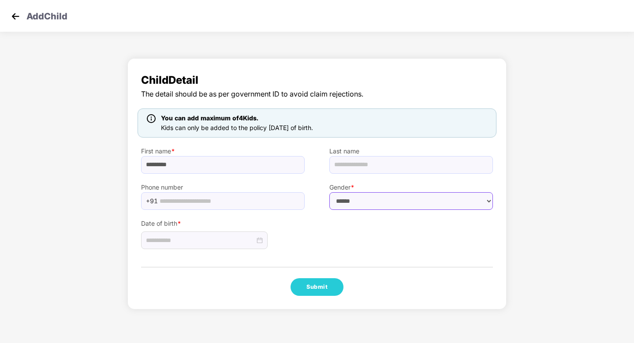
click at [395, 208] on select "****** **** ******" at bounding box center [411, 201] width 164 height 18
click at [329, 192] on select "****** **** ******" at bounding box center [411, 201] width 164 height 18
click at [370, 196] on select "****** **** ******" at bounding box center [411, 201] width 164 height 18
select select "****"
click at [329, 192] on select "****** **** ******" at bounding box center [411, 201] width 164 height 18
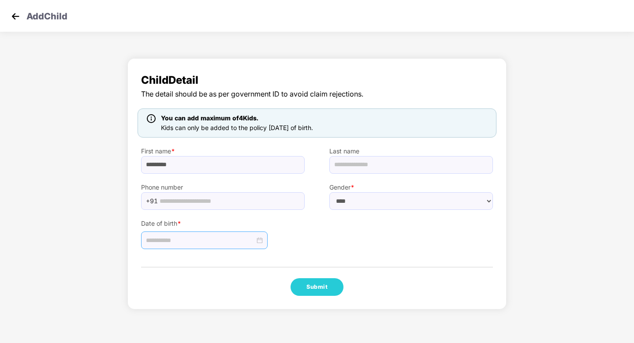
click at [200, 234] on div at bounding box center [204, 240] width 126 height 18
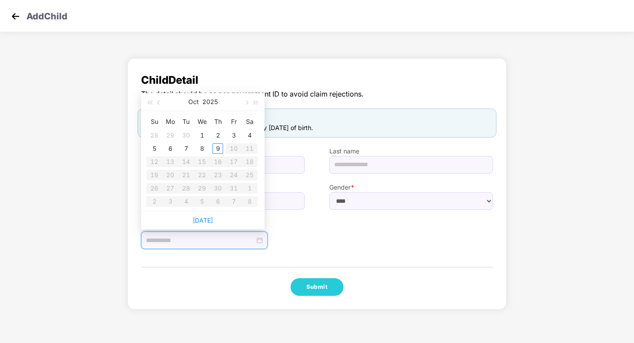
type input "**********"
click at [158, 103] on span "button" at bounding box center [159, 102] width 4 height 4
click at [151, 102] on span "button" at bounding box center [149, 102] width 4 height 4
click at [246, 103] on span "button" at bounding box center [246, 102] width 4 height 4
click at [318, 260] on div "Child Detail The detail should be as per government ID to avoid claim rejection…" at bounding box center [316, 183] width 379 height 251
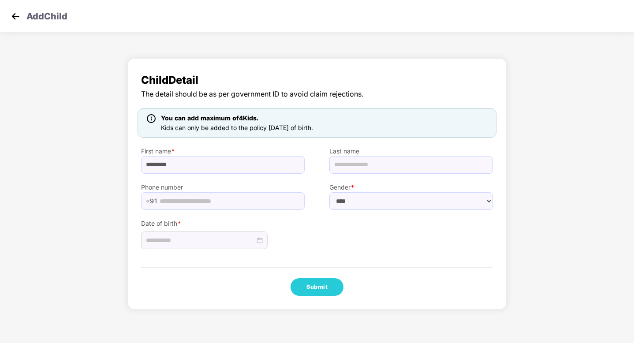
click at [15, 15] on img at bounding box center [15, 16] width 13 height 13
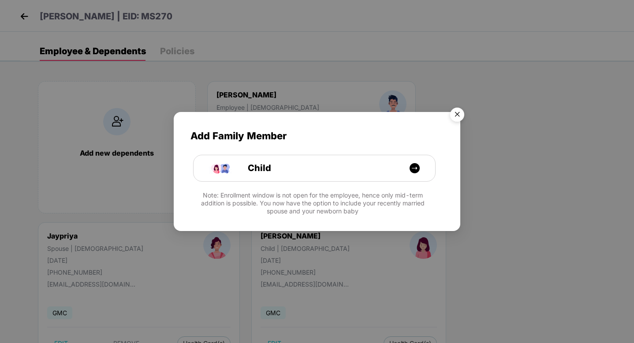
click at [453, 111] on img "Close" at bounding box center [457, 116] width 25 height 25
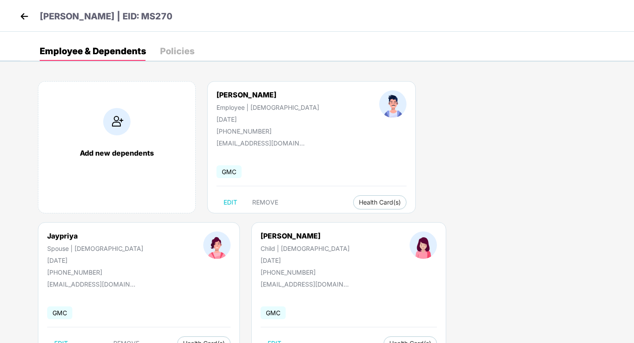
click at [120, 121] on img at bounding box center [116, 121] width 27 height 27
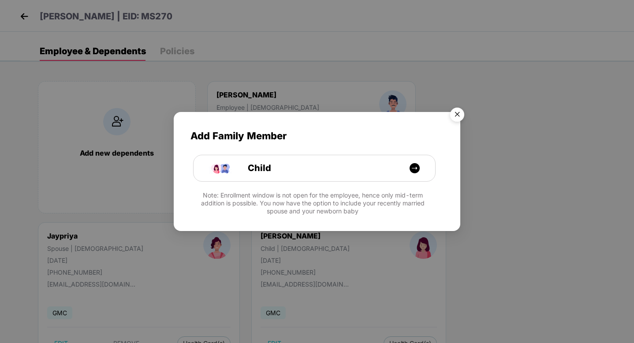
click at [462, 110] on img "Close" at bounding box center [457, 116] width 25 height 25
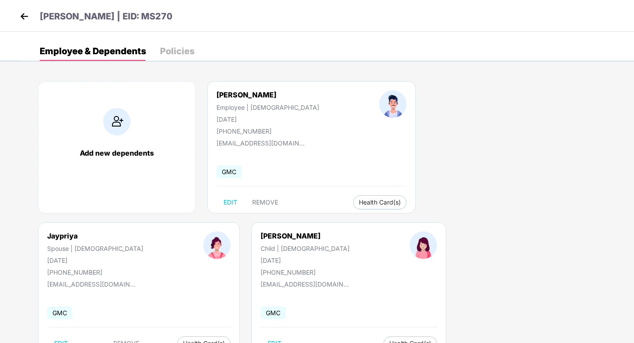
click at [22, 14] on img at bounding box center [24, 16] width 13 height 13
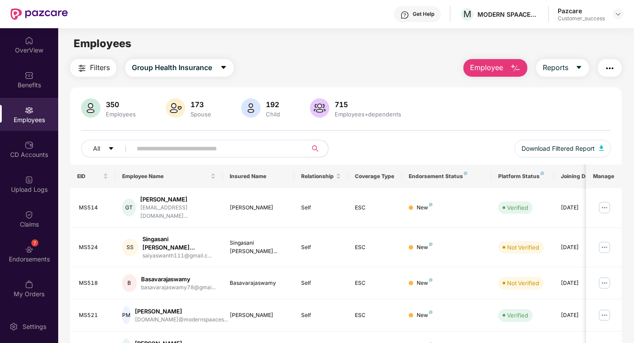
click at [160, 144] on input "text" at bounding box center [216, 148] width 158 height 13
paste input "*********"
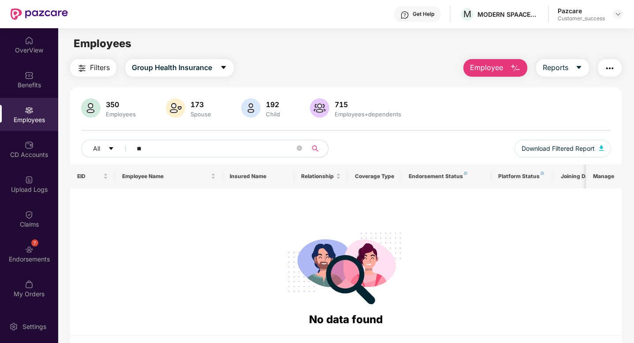
type input "*"
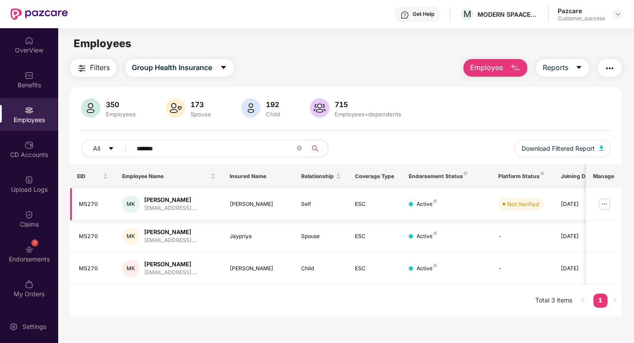
type input "*******"
click at [299, 147] on icon "close-circle" at bounding box center [299, 147] width 5 height 5
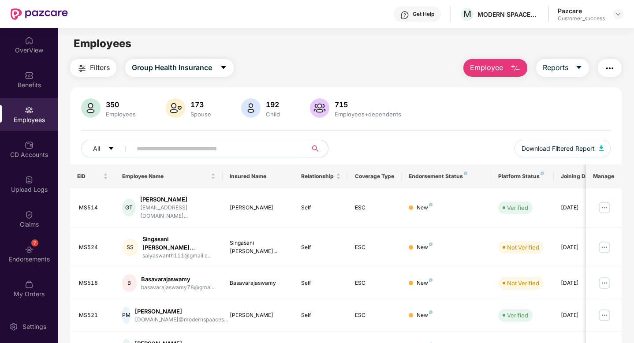
click at [506, 69] on button "Employee" at bounding box center [495, 68] width 64 height 18
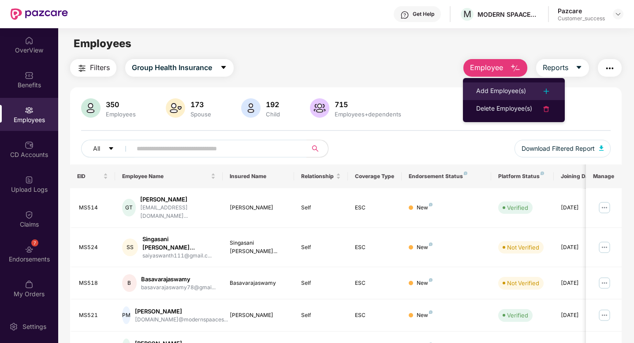
click at [503, 87] on div "Add Employee(s)" at bounding box center [501, 91] width 50 height 11
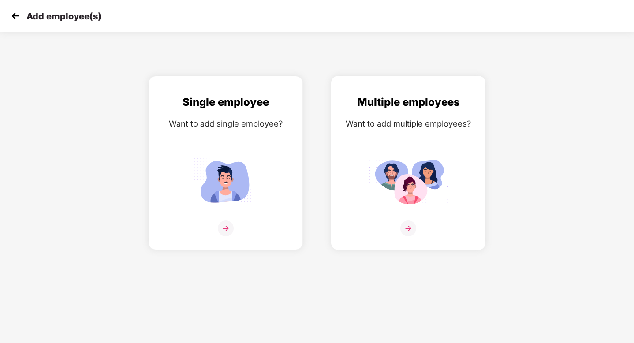
click at [392, 147] on div "Multiple employees Want to add multiple employees?" at bounding box center [408, 170] width 136 height 153
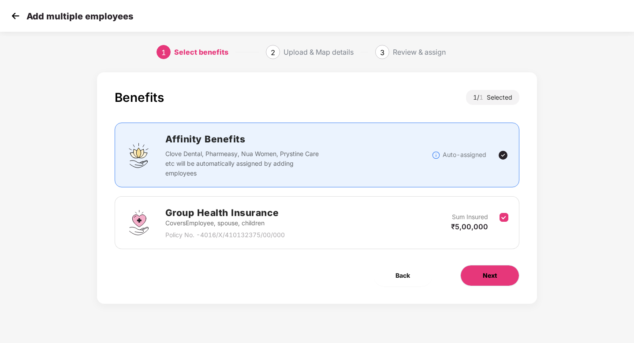
click at [479, 278] on button "Next" at bounding box center [489, 275] width 59 height 21
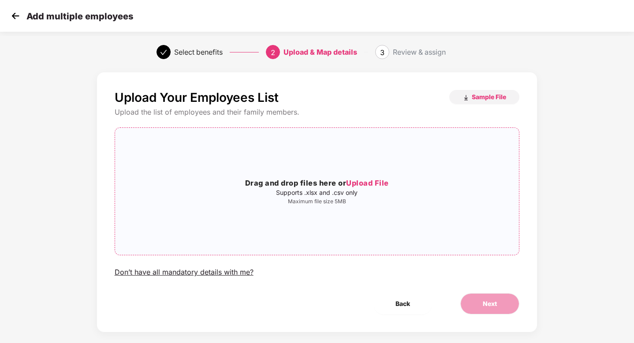
click at [322, 175] on div "Drag and drop files here or Upload File Supports .xlsx and .csv only Maximum fi…" at bounding box center [317, 191] width 404 height 113
click at [469, 99] on button "Sample File" at bounding box center [484, 97] width 70 height 14
click at [309, 178] on h3 "Drag and drop files here or Upload File" at bounding box center [317, 183] width 404 height 11
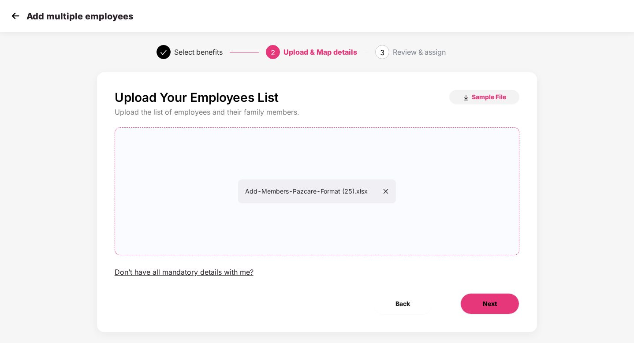
click at [483, 300] on span "Next" at bounding box center [490, 304] width 14 height 10
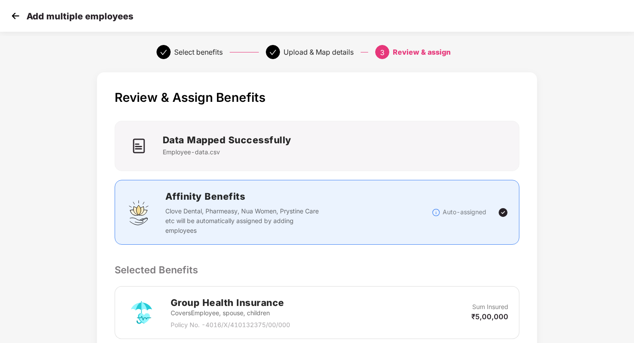
scroll to position [158, 0]
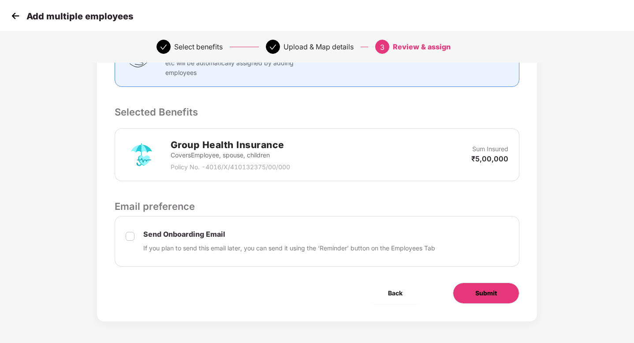
click at [477, 289] on span "Submit" at bounding box center [486, 293] width 22 height 10
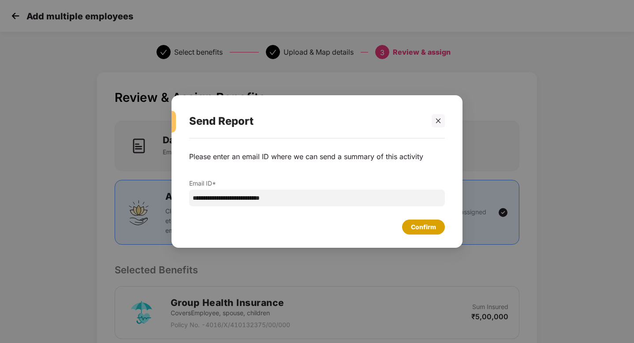
click at [411, 228] on div "Confirm" at bounding box center [423, 227] width 25 height 10
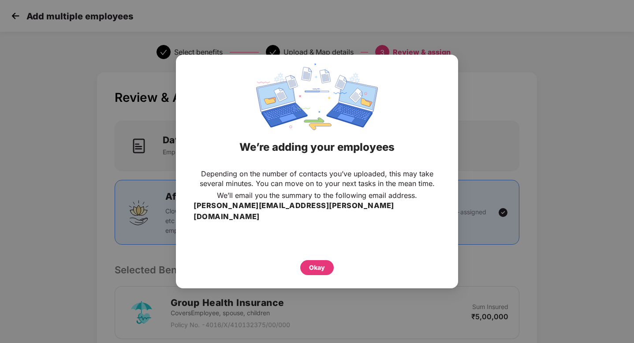
click at [309, 263] on div "Okay" at bounding box center [317, 268] width 16 height 10
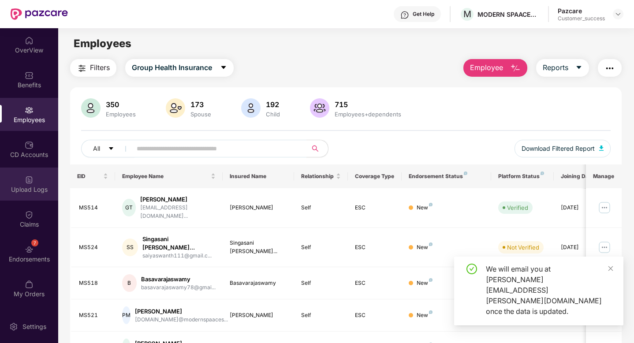
click at [22, 190] on div "Upload Logs" at bounding box center [29, 189] width 58 height 9
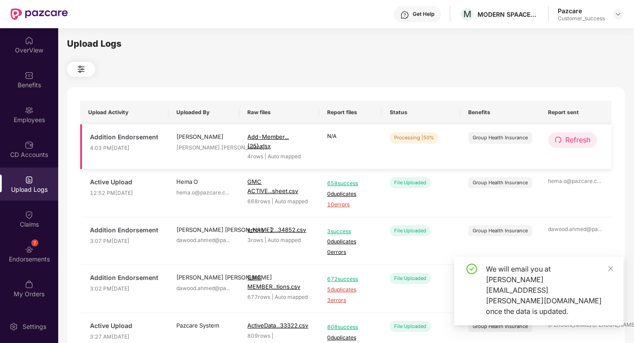
click at [577, 136] on span "Refresh" at bounding box center [577, 139] width 25 height 11
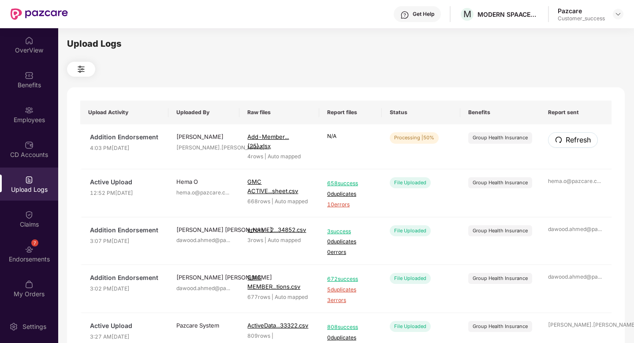
click at [577, 136] on span "Refresh" at bounding box center [577, 139] width 25 height 11
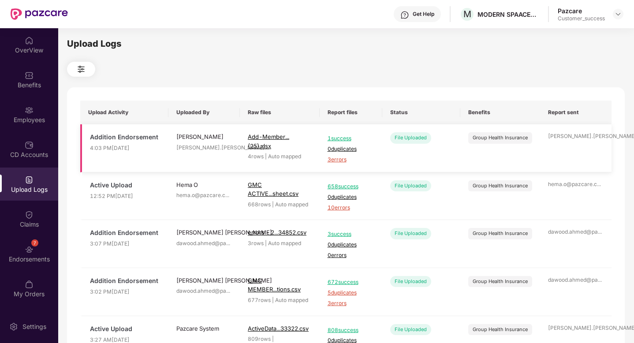
click at [332, 162] on span "3 errors" at bounding box center [350, 160] width 47 height 8
click at [36, 120] on div "Employees" at bounding box center [29, 119] width 58 height 9
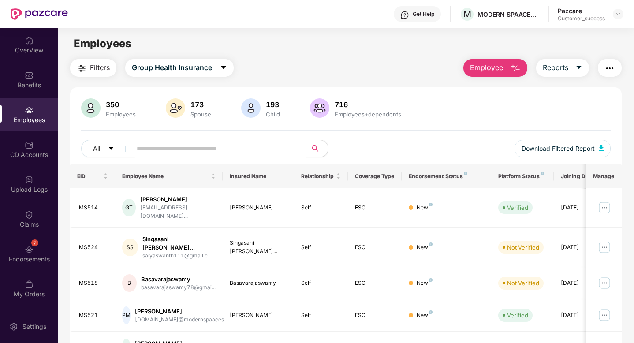
click at [498, 66] on span "Employee" at bounding box center [486, 67] width 33 height 11
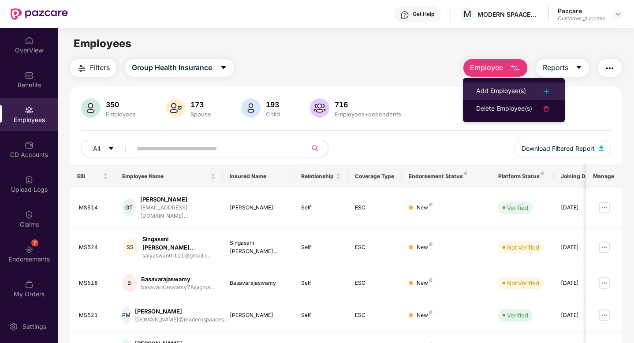
click at [505, 91] on div "Add Employee(s)" at bounding box center [501, 91] width 50 height 11
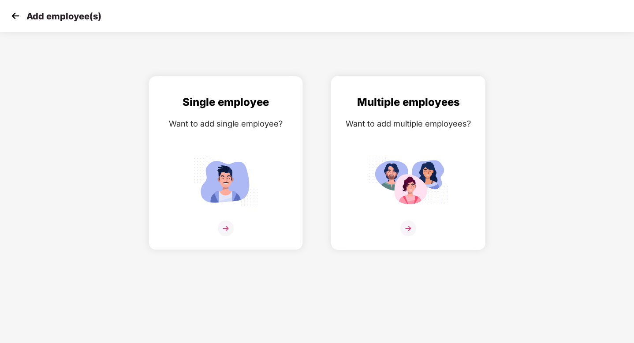
click at [416, 113] on div "Multiple employees Want to add multiple employees?" at bounding box center [408, 170] width 136 height 153
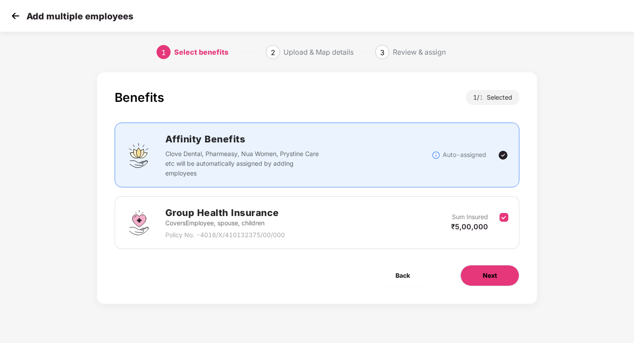
click at [480, 276] on button "Next" at bounding box center [489, 275] width 59 height 21
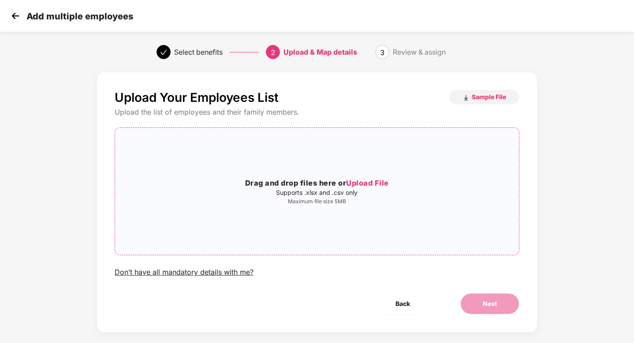
click at [397, 221] on div "Drag and drop files here or Upload File Supports .xlsx and .csv only Maximum fi…" at bounding box center [317, 191] width 404 height 113
click at [353, 183] on span "Upload File" at bounding box center [367, 182] width 43 height 9
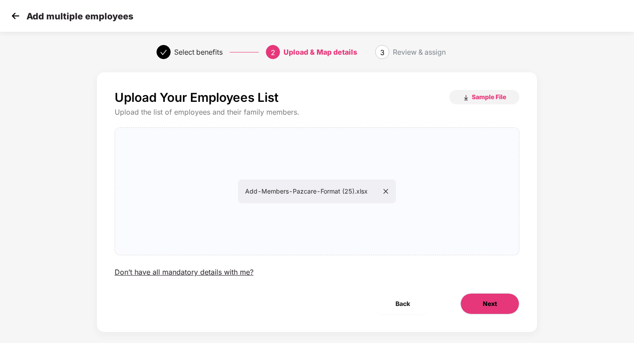
click at [487, 305] on span "Next" at bounding box center [490, 304] width 14 height 10
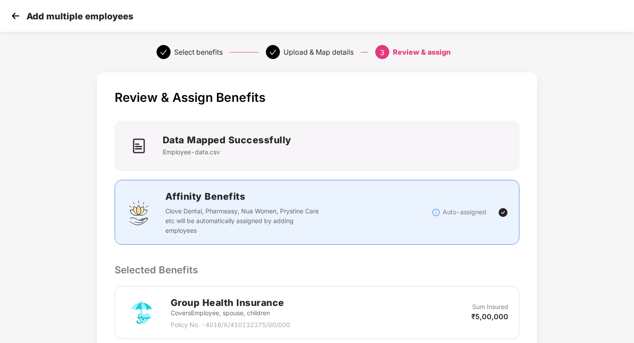
scroll to position [158, 0]
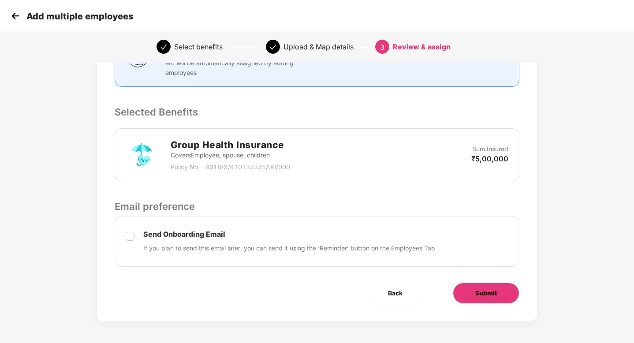
click at [474, 290] on button "Submit" at bounding box center [486, 293] width 67 height 21
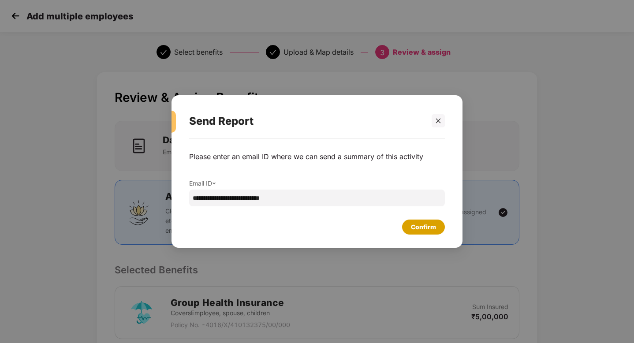
click at [413, 223] on div "Confirm" at bounding box center [423, 227] width 25 height 10
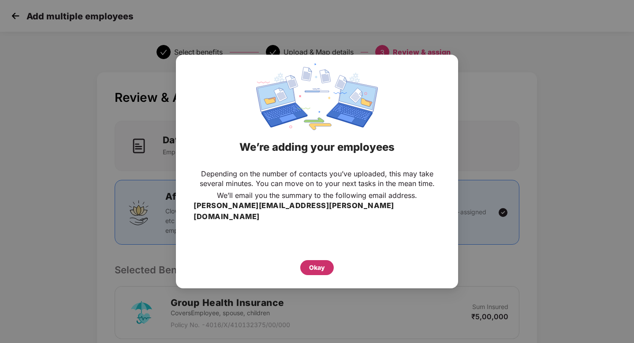
click at [318, 263] on div "Okay" at bounding box center [317, 268] width 16 height 10
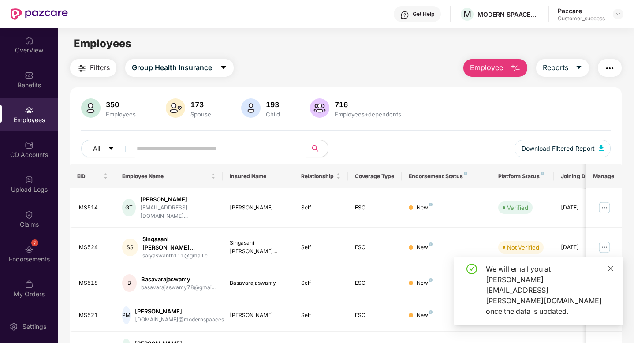
click at [609, 271] on icon "close" at bounding box center [610, 268] width 6 height 6
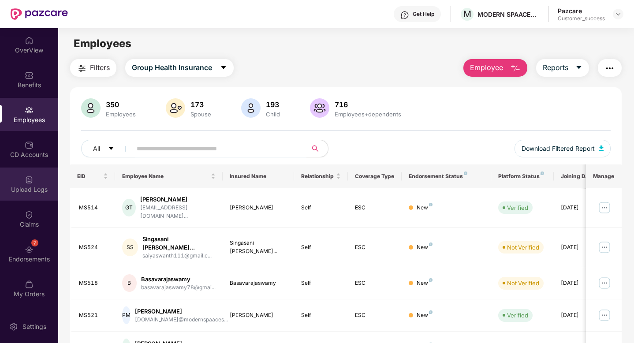
click at [25, 188] on div "Upload Logs" at bounding box center [29, 189] width 58 height 9
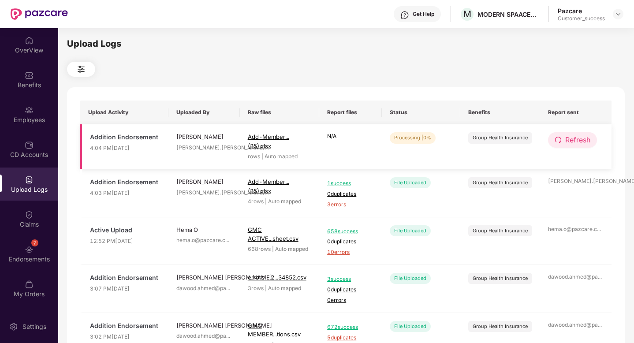
click at [561, 141] on button "Refresh" at bounding box center [572, 139] width 49 height 15
click at [558, 141] on icon "redo" at bounding box center [558, 140] width 6 height 6
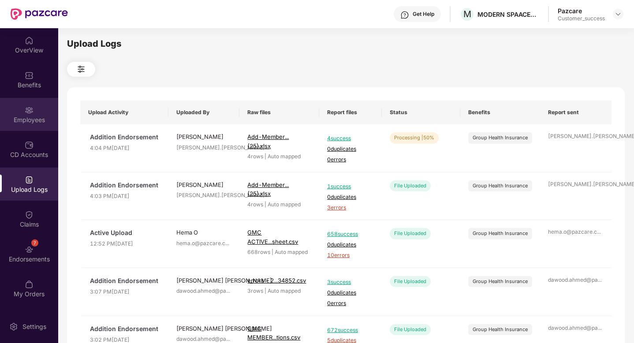
click at [27, 121] on div "Employees" at bounding box center [29, 119] width 58 height 9
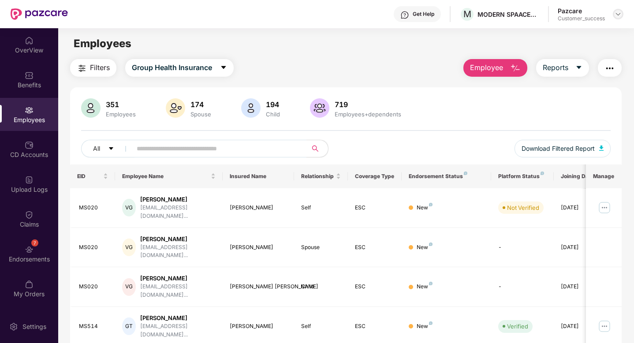
click at [617, 14] on img at bounding box center [617, 14] width 7 height 7
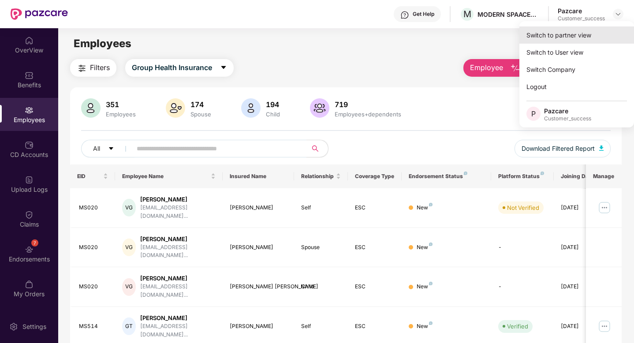
click at [589, 36] on div "Switch to partner view" at bounding box center [576, 34] width 115 height 17
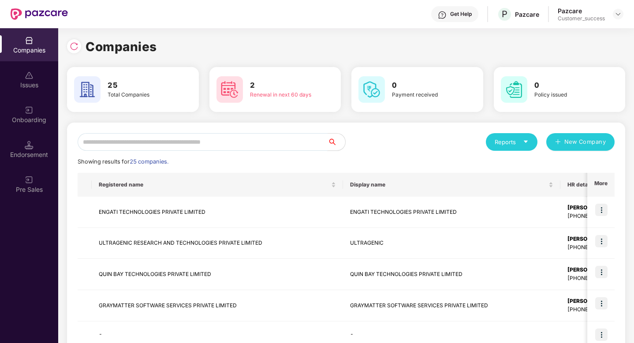
click at [186, 149] on input "text" at bounding box center [203, 142] width 250 height 18
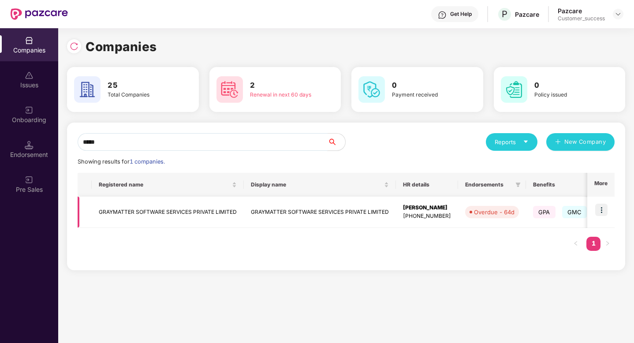
type input "*****"
click at [602, 211] on img at bounding box center [601, 210] width 12 height 12
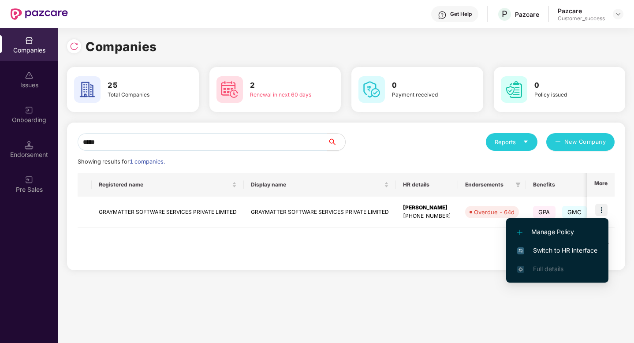
click at [571, 251] on span "Switch to HR interface" at bounding box center [557, 250] width 80 height 10
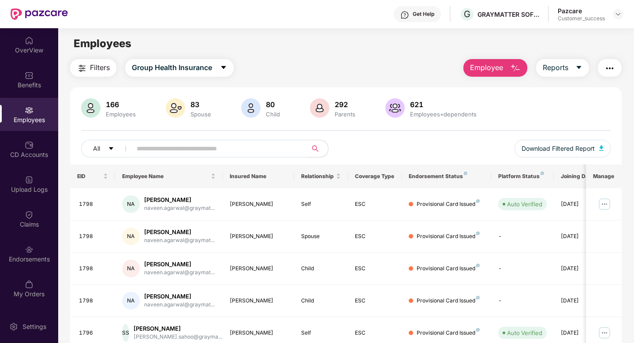
click at [160, 154] on input "text" at bounding box center [216, 148] width 158 height 13
paste input "**********"
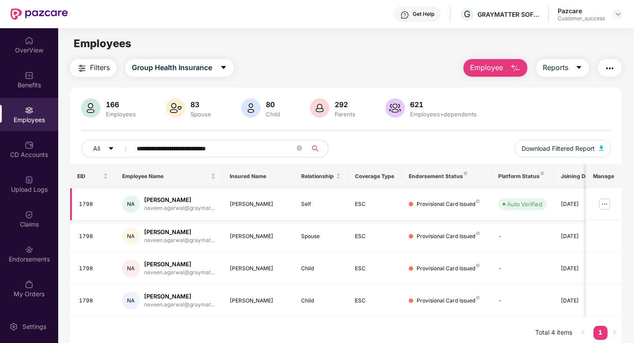
type input "**********"
click at [297, 149] on icon "close-circle" at bounding box center [299, 147] width 5 height 5
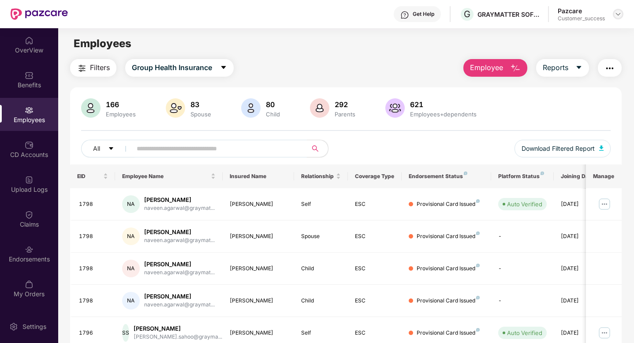
click at [619, 11] on img at bounding box center [617, 14] width 7 height 7
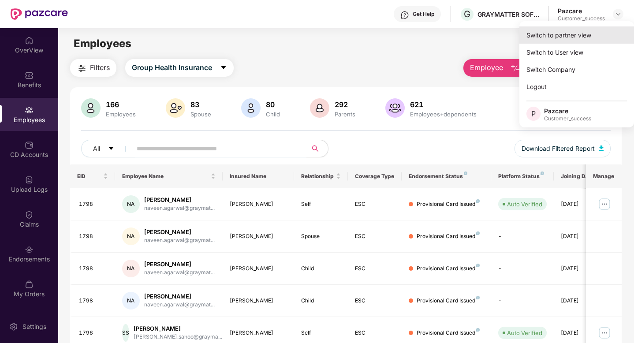
click at [587, 31] on div "Switch to partner view" at bounding box center [576, 34] width 115 height 17
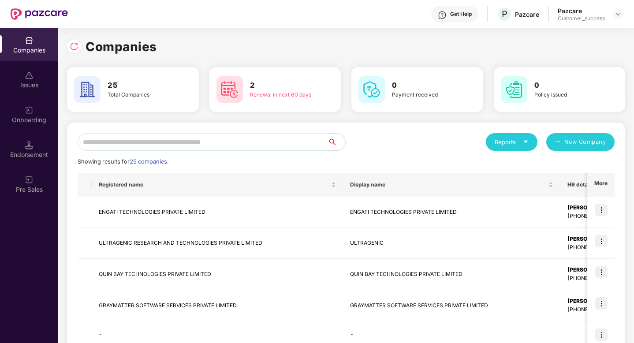
click at [253, 139] on input "text" at bounding box center [203, 142] width 250 height 18
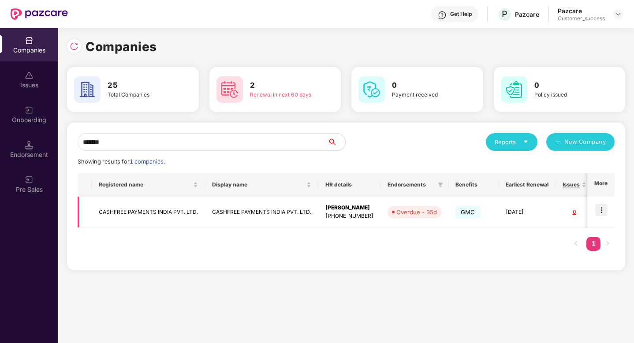
type input "*******"
click at [605, 208] on img at bounding box center [601, 210] width 12 height 12
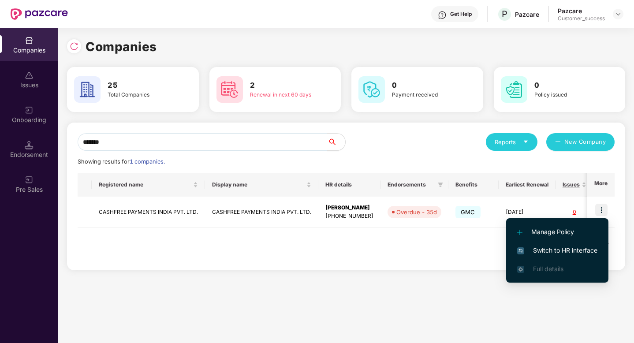
click at [570, 252] on span "Switch to HR interface" at bounding box center [557, 250] width 80 height 10
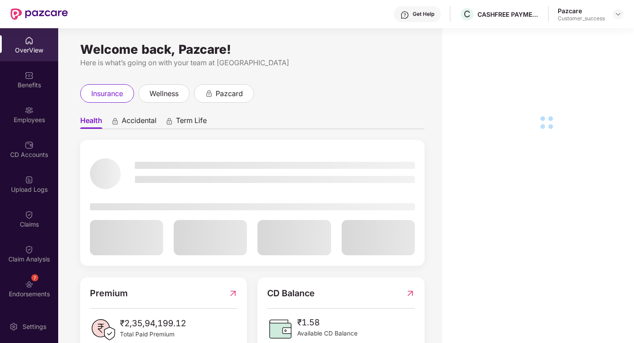
click at [25, 107] on img at bounding box center [29, 110] width 9 height 9
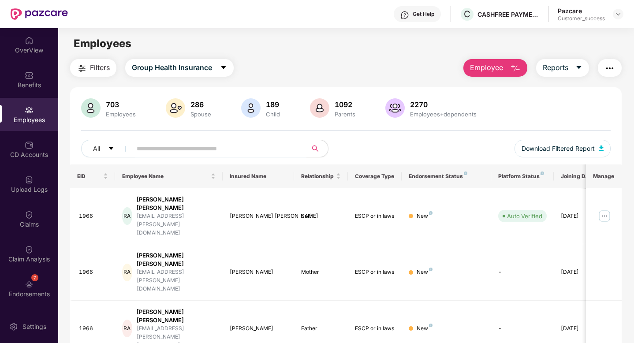
click at [478, 64] on span "Employee" at bounding box center [486, 67] width 33 height 11
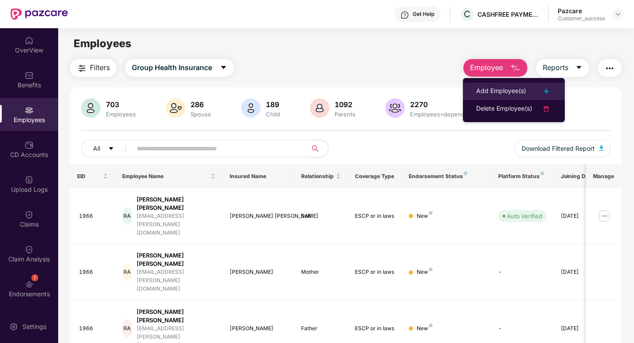
click at [494, 97] on li "Add Employee(s)" at bounding box center [514, 91] width 102 height 18
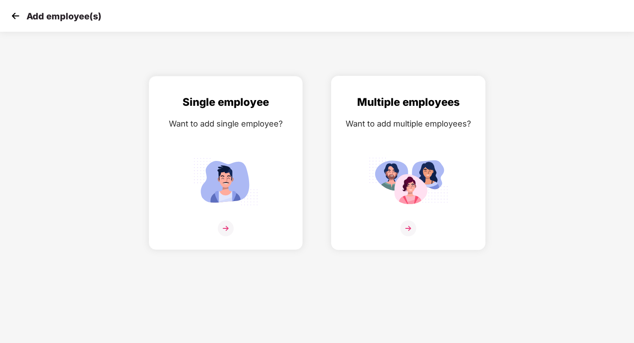
click at [444, 131] on div "Multiple employees Want to add multiple employees?" at bounding box center [408, 170] width 136 height 153
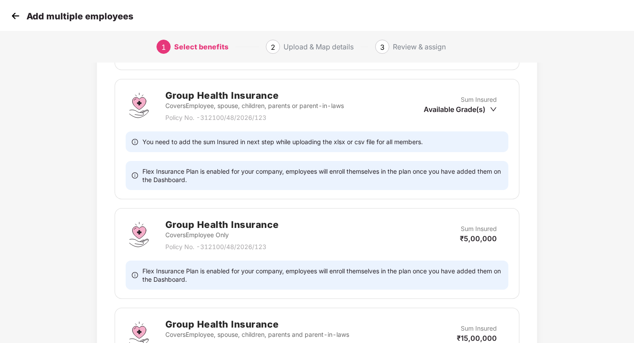
scroll to position [378, 0]
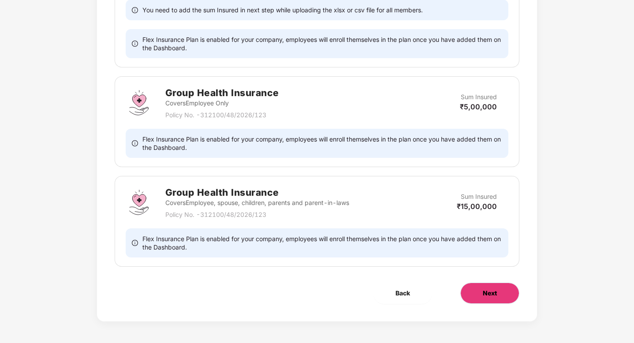
click at [485, 300] on button "Next" at bounding box center [489, 293] width 59 height 21
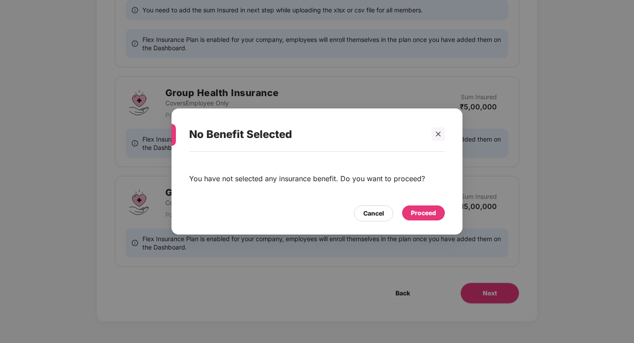
click at [412, 214] on div "Proceed" at bounding box center [423, 213] width 25 height 10
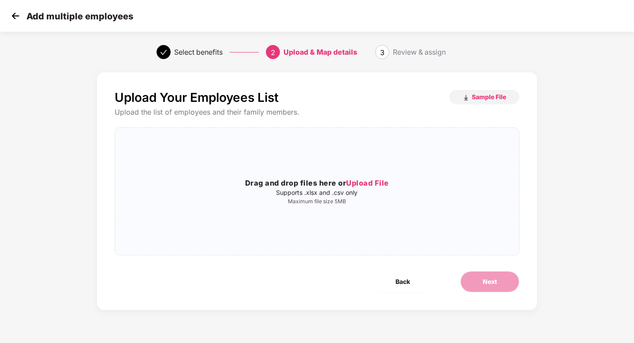
scroll to position [0, 0]
click at [416, 178] on h3 "Drag and drop files here or Upload File" at bounding box center [317, 183] width 404 height 11
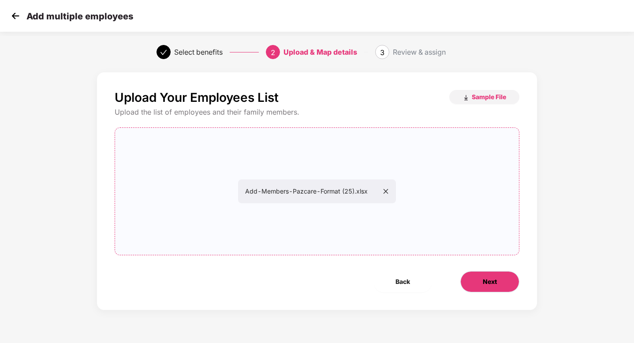
click at [495, 283] on span "Next" at bounding box center [490, 282] width 14 height 10
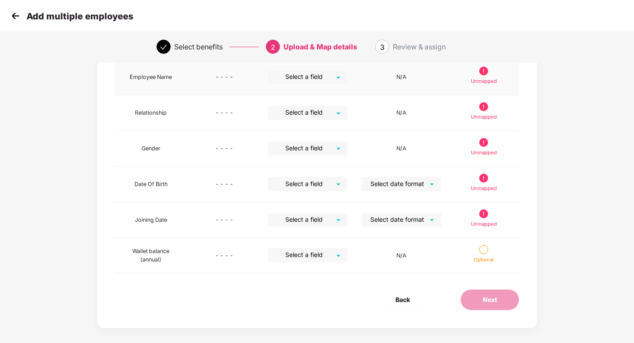
scroll to position [206, 0]
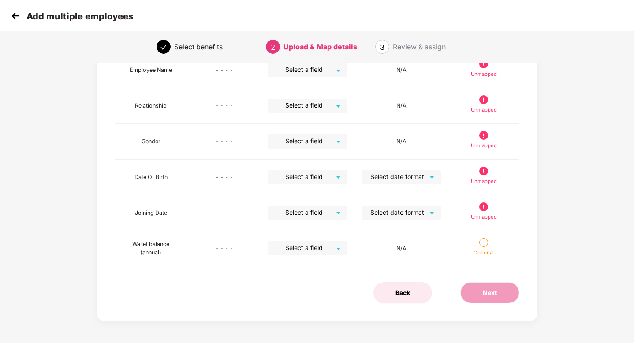
click at [407, 293] on span "Back" at bounding box center [402, 293] width 15 height 10
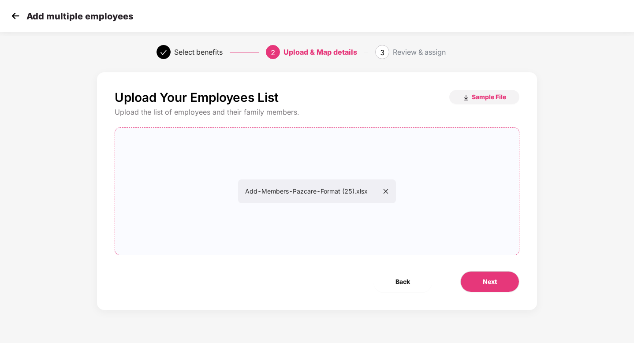
click at [385, 192] on icon "close" at bounding box center [385, 191] width 5 height 5
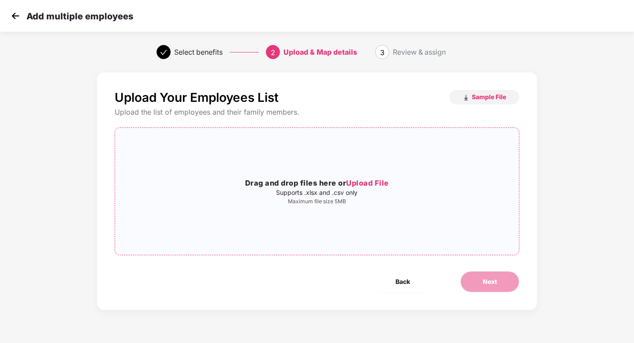
click at [337, 186] on h3 "Drag and drop files here or Upload File" at bounding box center [317, 183] width 404 height 11
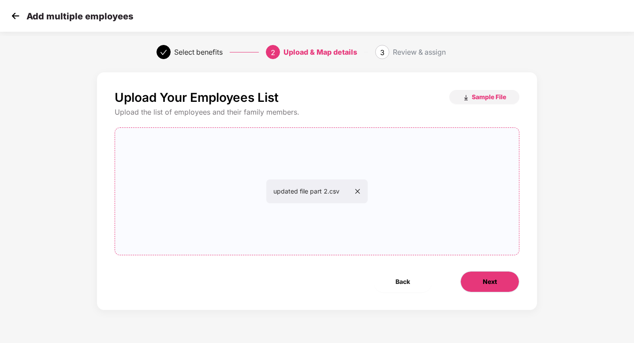
click at [491, 286] on span "Next" at bounding box center [490, 282] width 14 height 10
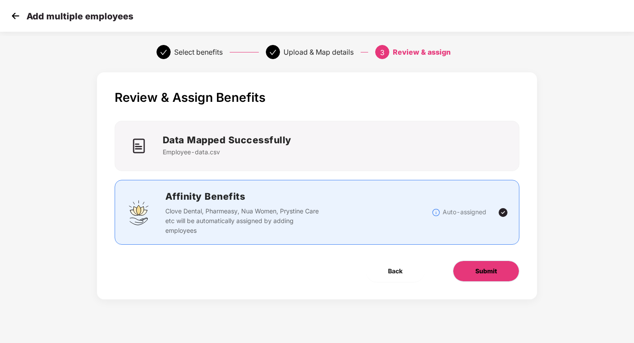
click at [483, 274] on span "Submit" at bounding box center [486, 271] width 22 height 10
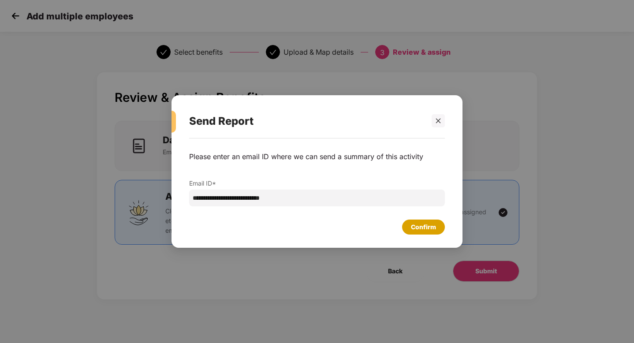
click at [422, 226] on div "Confirm" at bounding box center [423, 227] width 25 height 10
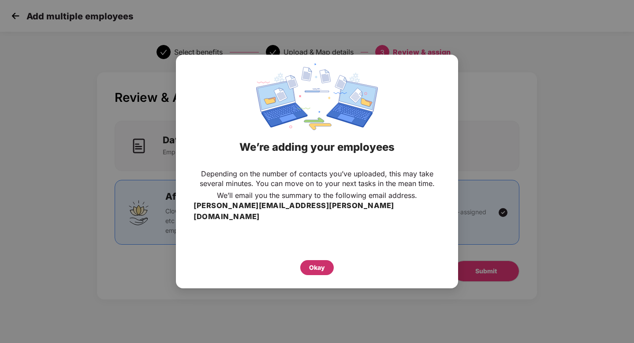
click at [322, 263] on div "Okay" at bounding box center [317, 268] width 16 height 10
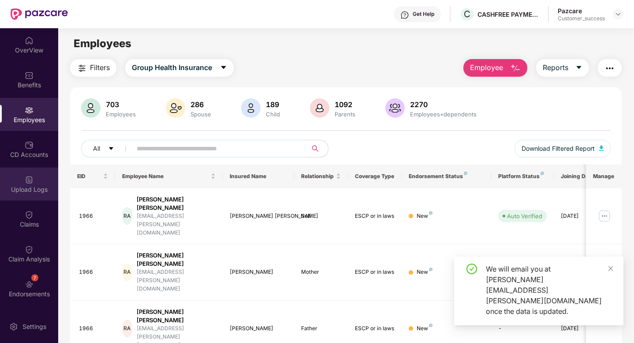
click at [25, 186] on div "Upload Logs" at bounding box center [29, 189] width 58 height 9
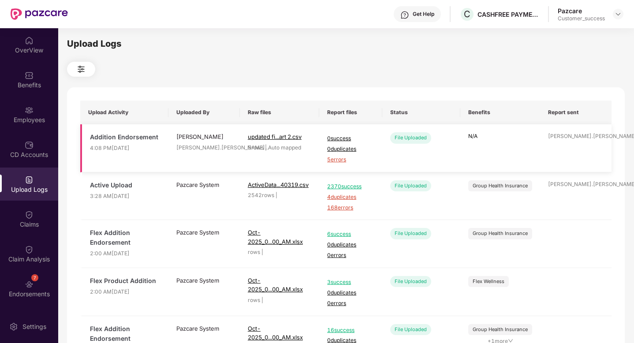
click at [334, 160] on span "5 errors" at bounding box center [350, 160] width 47 height 8
click at [0, 119] on div "Employees" at bounding box center [29, 119] width 58 height 9
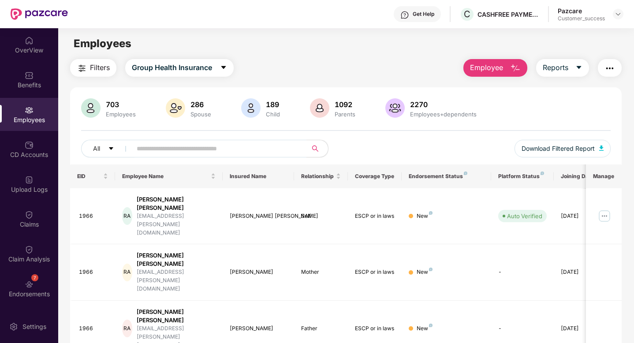
click at [484, 64] on span "Employee" at bounding box center [486, 67] width 33 height 11
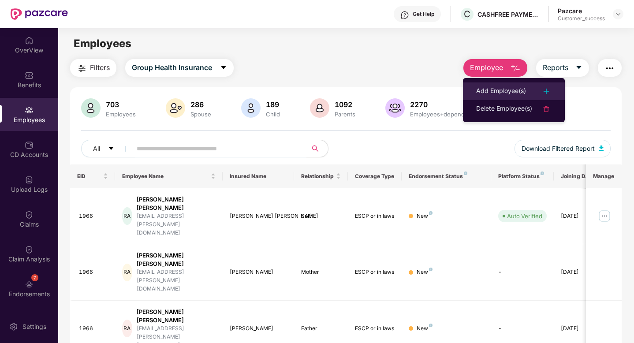
click at [494, 89] on div "Add Employee(s)" at bounding box center [501, 91] width 50 height 11
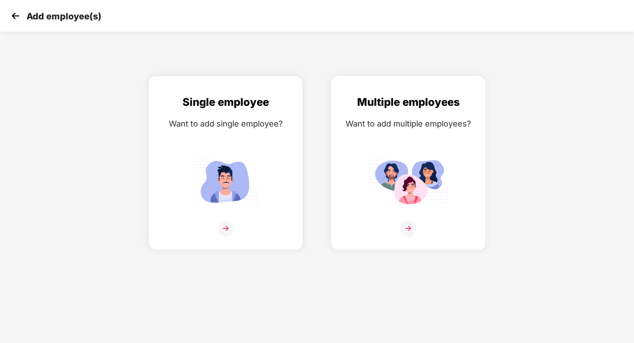
click at [387, 151] on div "Multiple employees Want to add multiple employees?" at bounding box center [408, 170] width 136 height 153
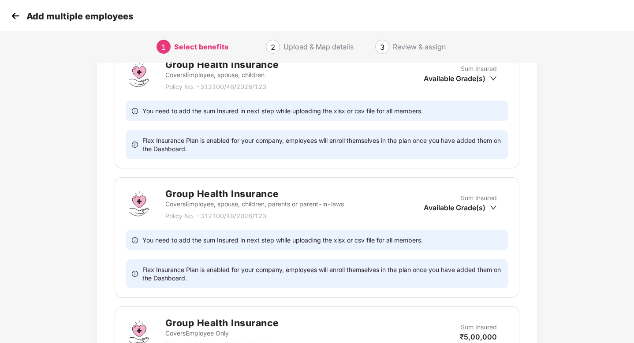
scroll to position [378, 0]
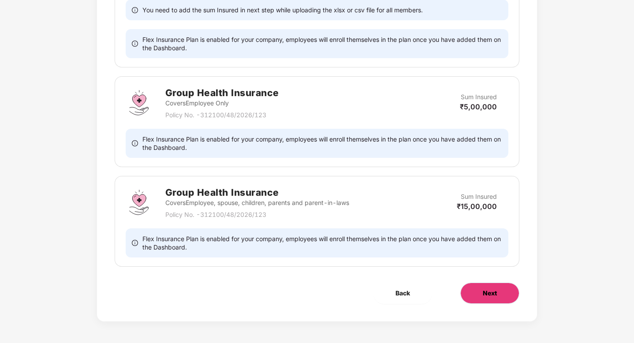
click at [468, 301] on button "Next" at bounding box center [489, 293] width 59 height 21
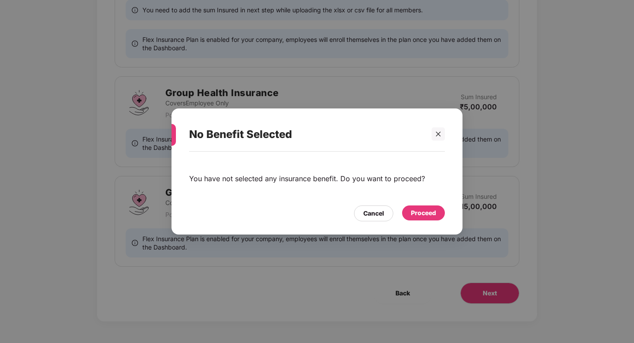
click at [412, 213] on div "Proceed" at bounding box center [423, 213] width 25 height 10
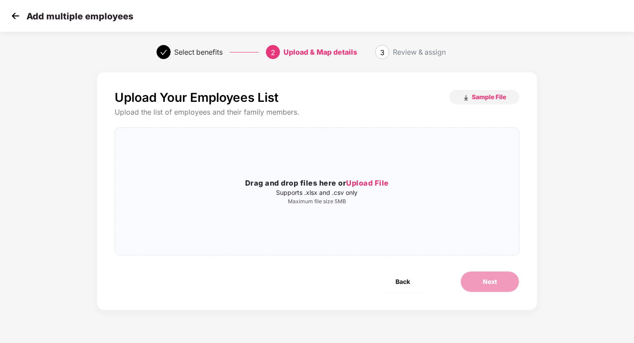
scroll to position [0, 0]
click at [412, 213] on div "Drag and drop files here or Upload File Supports .xlsx and .csv only Maximum fi…" at bounding box center [317, 191] width 404 height 113
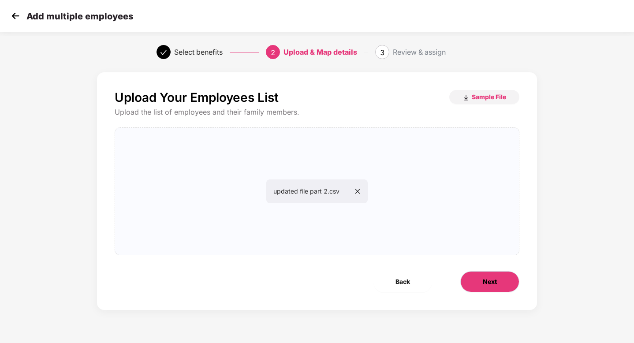
click at [472, 282] on button "Next" at bounding box center [489, 281] width 59 height 21
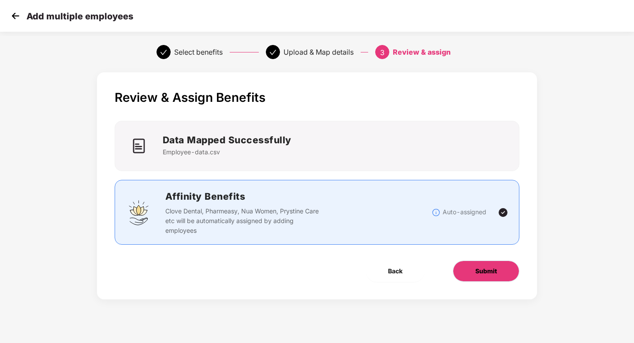
click at [461, 279] on button "Submit" at bounding box center [486, 270] width 67 height 21
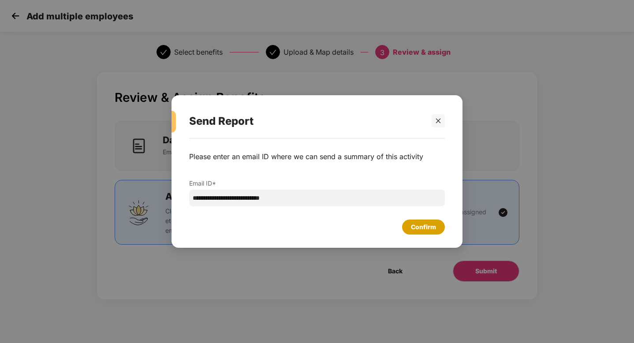
click at [416, 229] on div "Confirm" at bounding box center [423, 227] width 25 height 10
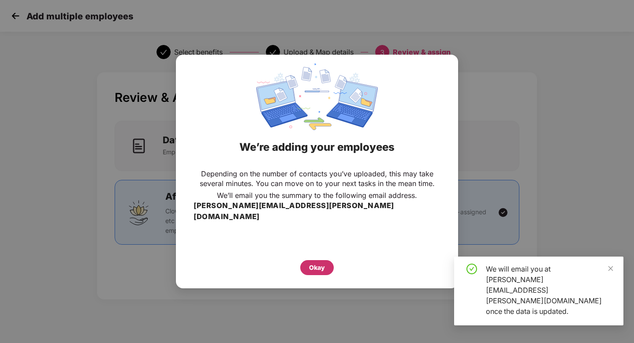
click at [301, 262] on div "Okay" at bounding box center [316, 267] width 33 height 15
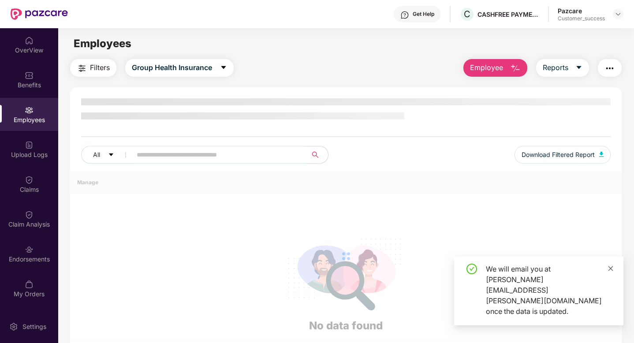
click at [611, 271] on icon "close" at bounding box center [610, 268] width 6 height 6
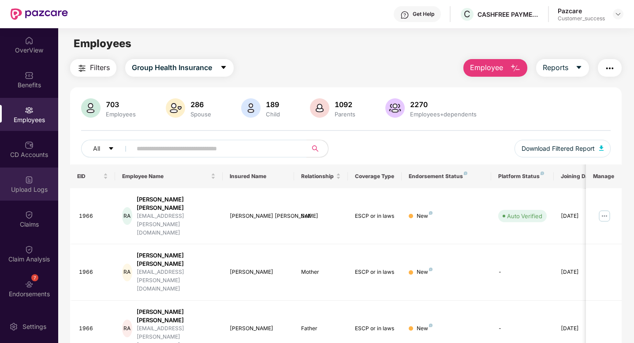
click at [12, 182] on div "Upload Logs" at bounding box center [29, 183] width 58 height 33
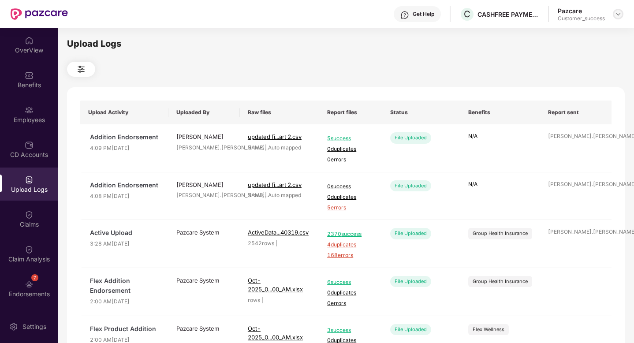
click at [617, 14] on img at bounding box center [617, 14] width 7 height 7
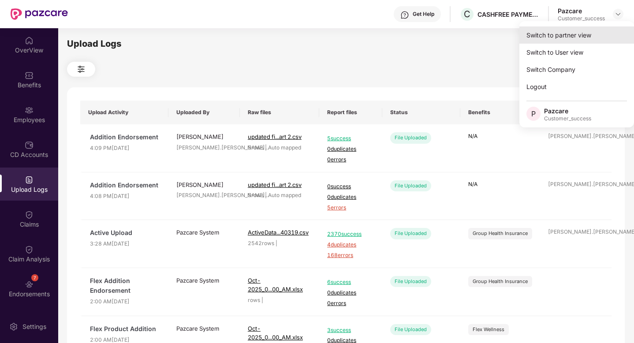
click at [597, 32] on div "Switch to partner view" at bounding box center [576, 34] width 115 height 17
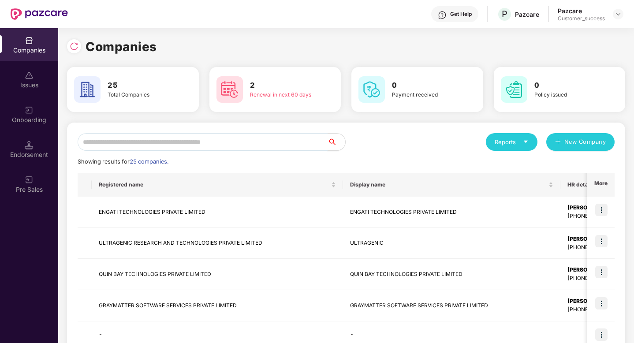
click at [223, 134] on input "text" at bounding box center [203, 142] width 250 height 18
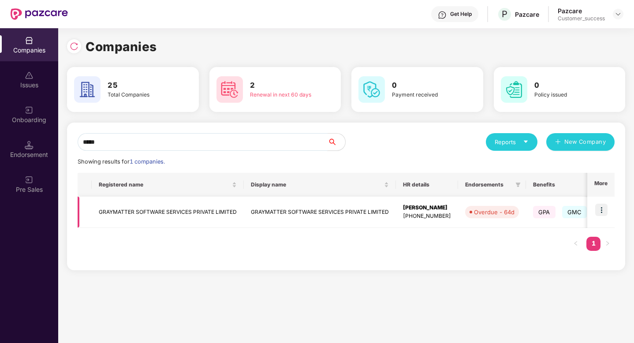
type input "*****"
click at [600, 208] on img at bounding box center [601, 210] width 12 height 12
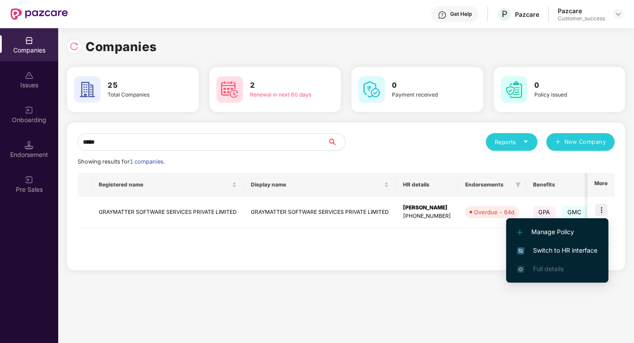
click at [583, 249] on span "Switch to HR interface" at bounding box center [557, 250] width 80 height 10
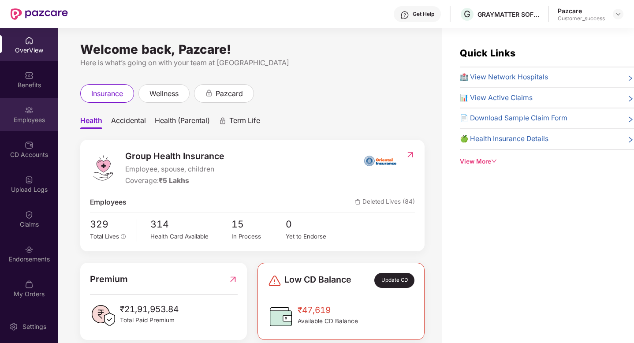
click at [16, 121] on div "Employees" at bounding box center [29, 119] width 58 height 9
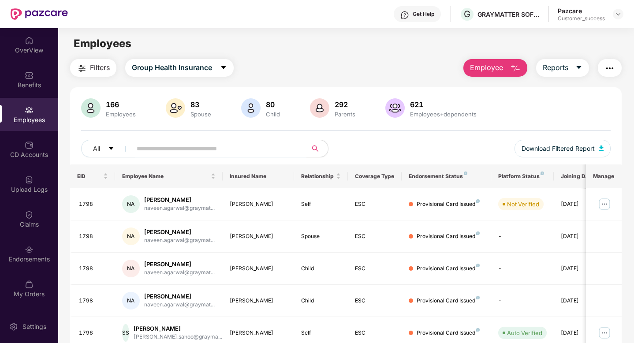
click at [506, 64] on button "Employee" at bounding box center [495, 68] width 64 height 18
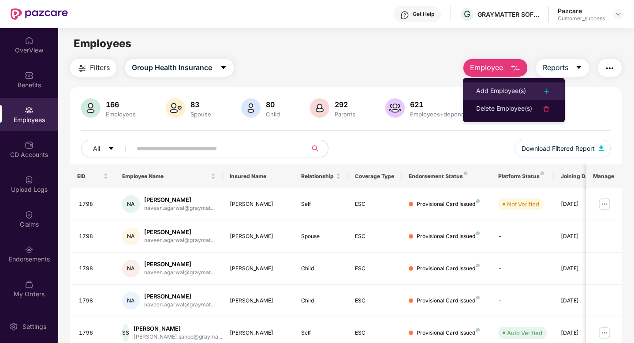
click at [513, 93] on div "Add Employee(s)" at bounding box center [501, 91] width 50 height 11
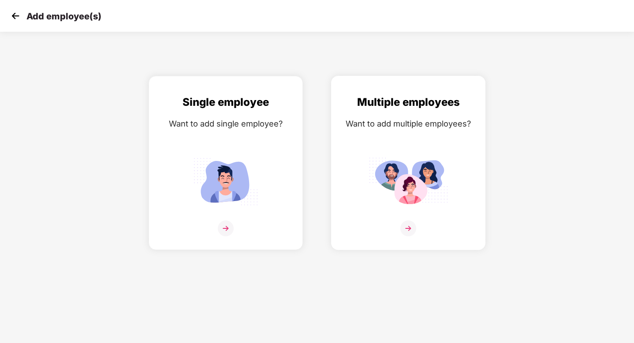
click at [393, 138] on div "Multiple employees Want to add multiple employees?" at bounding box center [408, 170] width 136 height 153
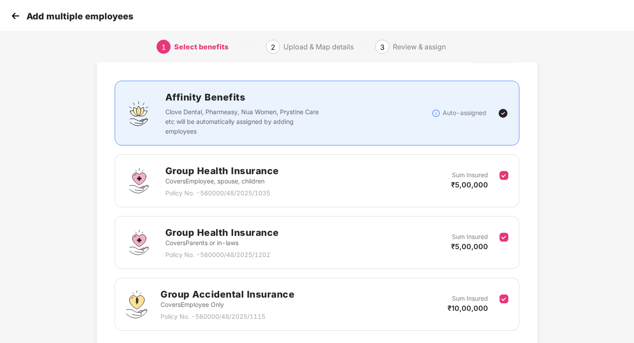
scroll to position [106, 0]
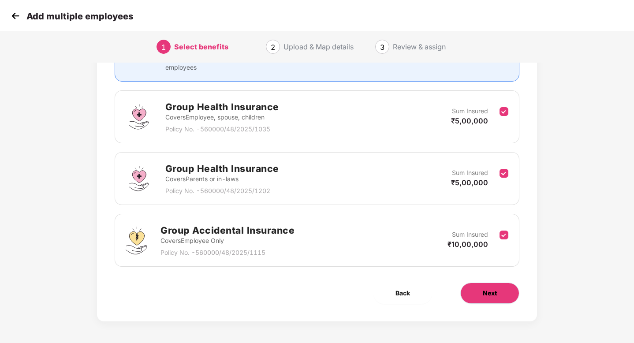
click at [479, 290] on button "Next" at bounding box center [489, 293] width 59 height 21
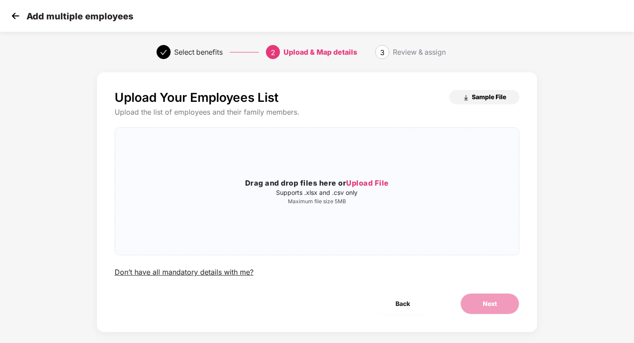
click at [472, 99] on span "Sample File" at bounding box center [489, 97] width 34 height 8
click at [15, 17] on img at bounding box center [15, 15] width 13 height 13
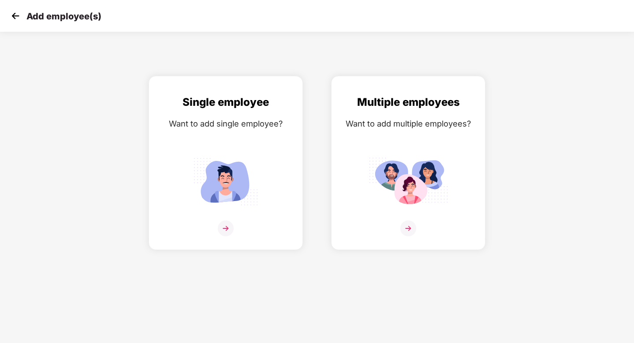
click at [15, 17] on img at bounding box center [15, 15] width 13 height 13
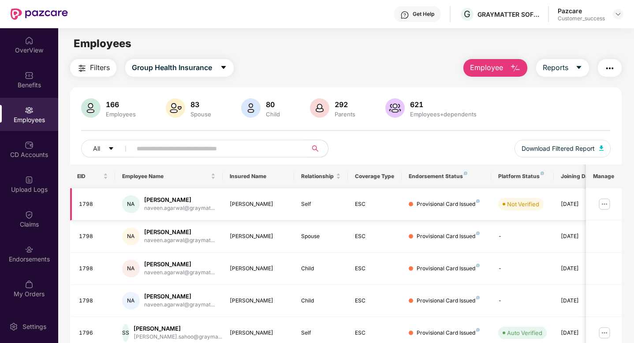
scroll to position [0, 22]
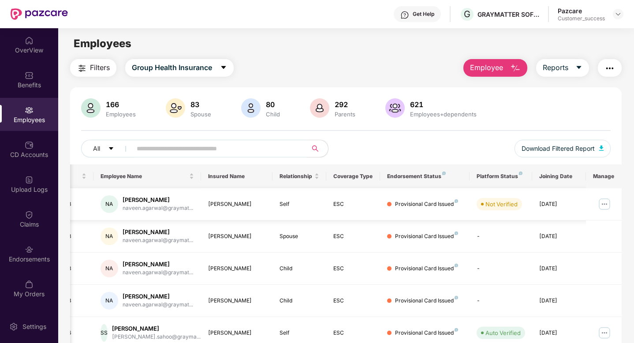
drag, startPoint x: 574, startPoint y: 204, endPoint x: 535, endPoint y: 204, distance: 38.8
click at [535, 204] on td "[DATE]" at bounding box center [559, 204] width 54 height 32
copy div "[DATE]"
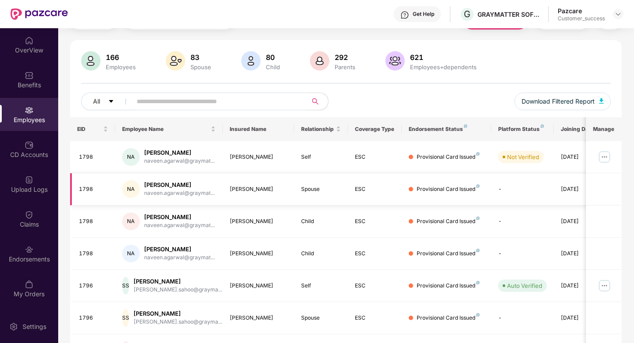
scroll to position [42, 0]
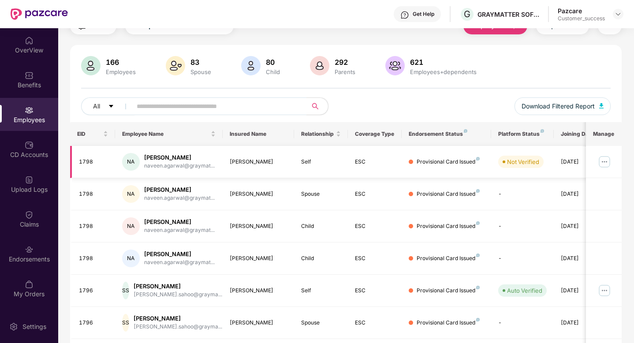
click at [606, 159] on img at bounding box center [604, 162] width 14 height 14
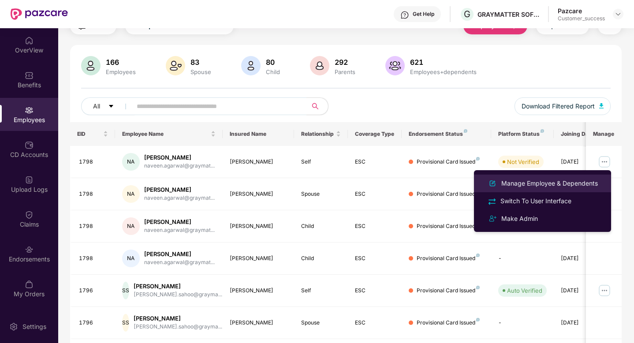
click at [580, 183] on div "Manage Employee & Dependents" at bounding box center [549, 183] width 100 height 10
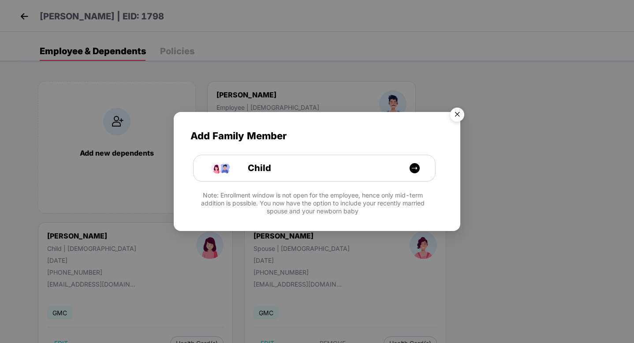
click at [457, 114] on img "Close" at bounding box center [457, 116] width 25 height 25
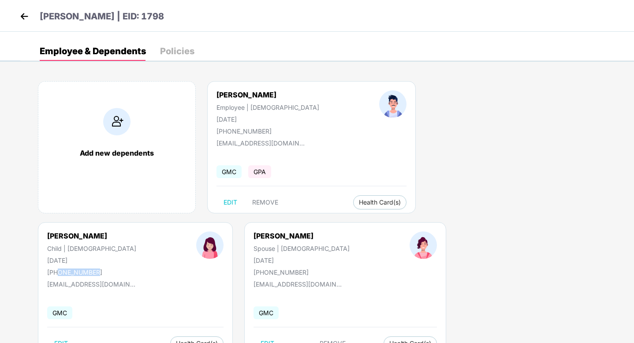
drag, startPoint x: 437, startPoint y: 132, endPoint x: 403, endPoint y: 133, distance: 34.4
click at [136, 268] on div "[PHONE_NUMBER]" at bounding box center [91, 271] width 89 height 7
copy div "9885579101"
drag, startPoint x: 439, startPoint y: 128, endPoint x: 529, endPoint y: 127, distance: 90.4
click at [530, 127] on div "[EMAIL_ADDRESS][DOMAIN_NAME]" at bounding box center [487, 126] width 105 height 14
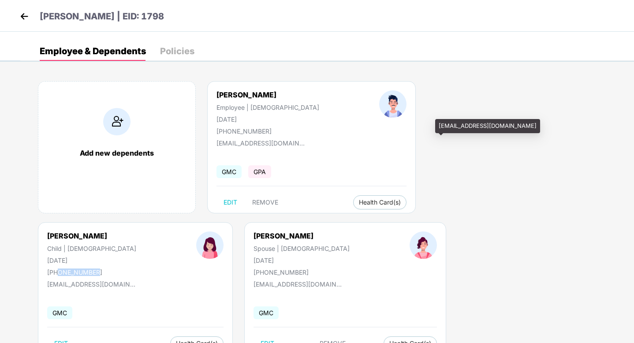
copy div "[EMAIL_ADDRESS][DOMAIN_NAME]"
click at [22, 14] on img at bounding box center [24, 16] width 13 height 13
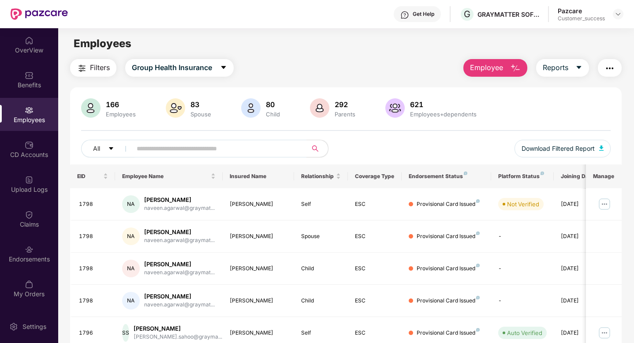
click at [475, 68] on span "Employee" at bounding box center [486, 67] width 33 height 11
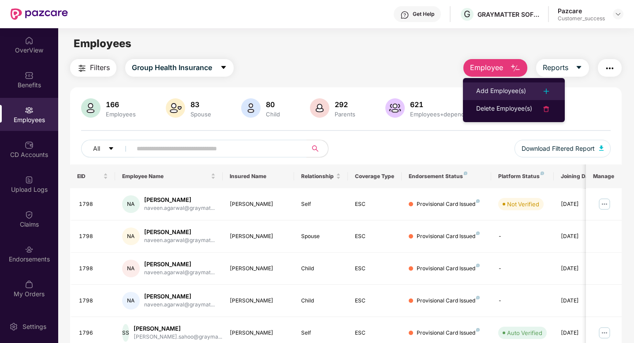
click at [494, 96] on div "Add Employee(s)" at bounding box center [501, 91] width 50 height 11
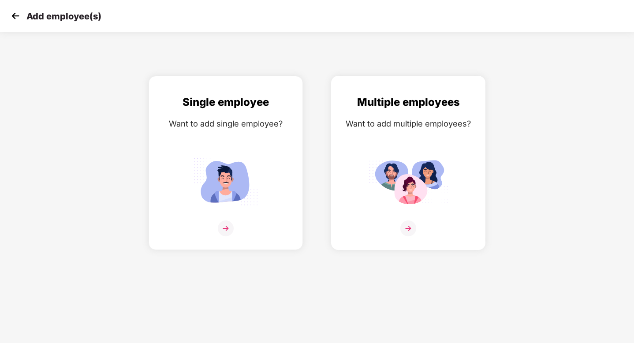
click at [439, 130] on div "Multiple employees Want to add multiple employees?" at bounding box center [408, 170] width 136 height 153
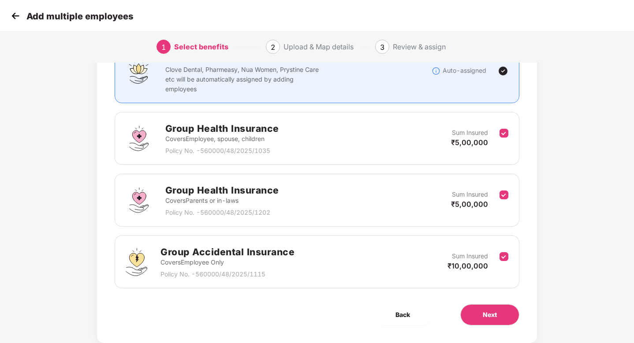
scroll to position [106, 0]
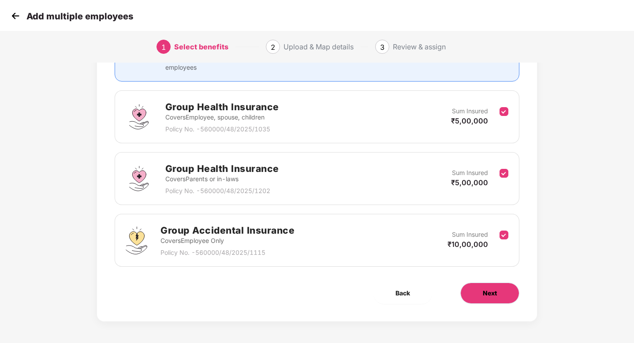
click at [483, 289] on span "Next" at bounding box center [490, 293] width 14 height 10
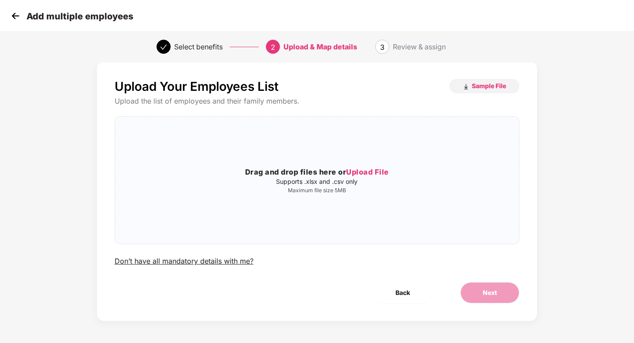
scroll to position [0, 0]
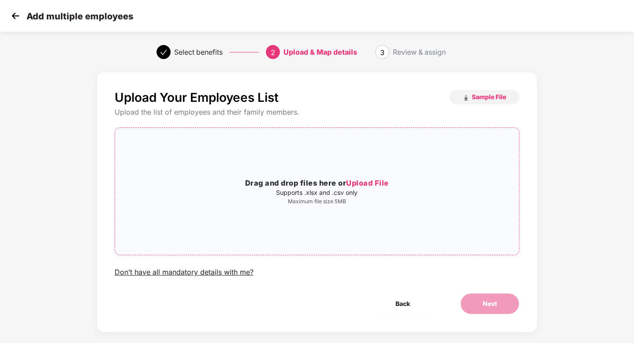
click at [351, 169] on div "Drag and drop files here or Upload File Supports .xlsx and .csv only Maximum fi…" at bounding box center [317, 191] width 404 height 113
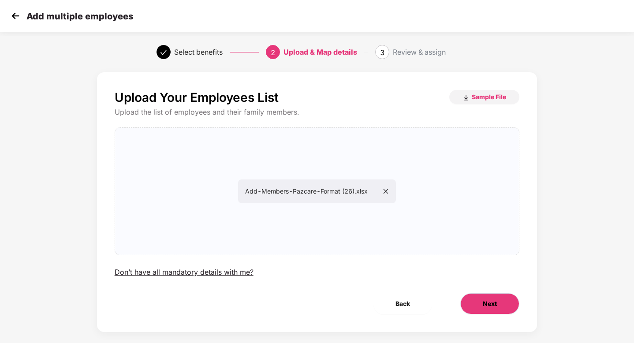
click at [487, 297] on button "Next" at bounding box center [489, 303] width 59 height 21
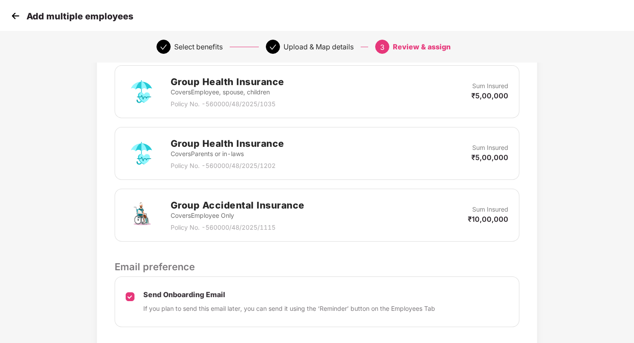
scroll to position [281, 0]
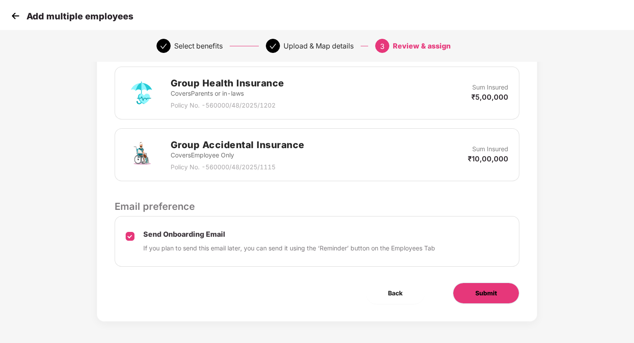
click at [493, 297] on span "Submit" at bounding box center [486, 293] width 22 height 10
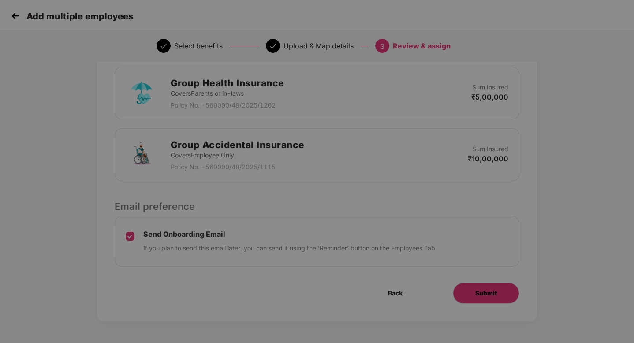
scroll to position [0, 0]
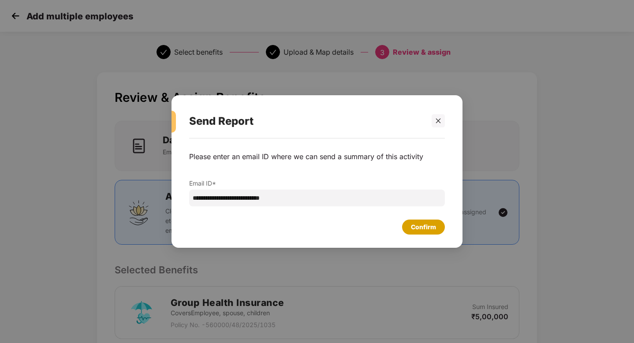
click at [411, 224] on div "Confirm" at bounding box center [423, 227] width 25 height 10
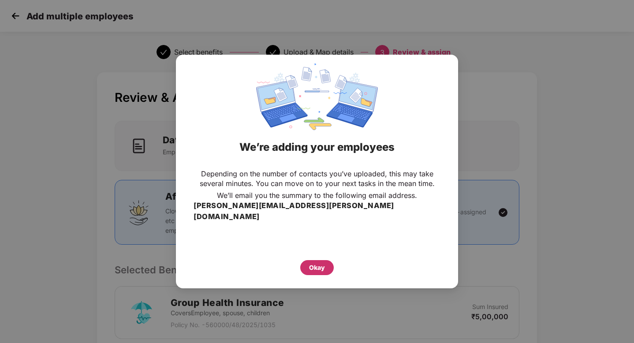
click at [323, 263] on div "Okay" at bounding box center [317, 268] width 16 height 10
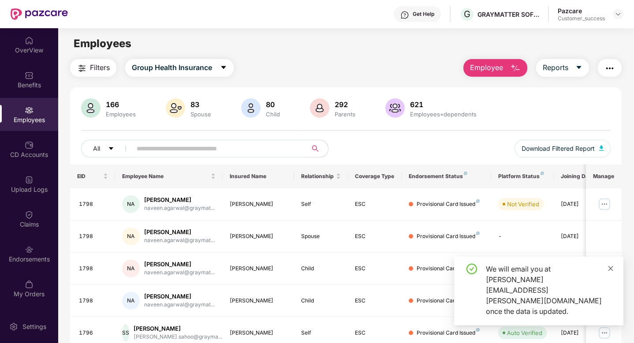
click at [609, 271] on icon "close" at bounding box center [610, 268] width 6 height 6
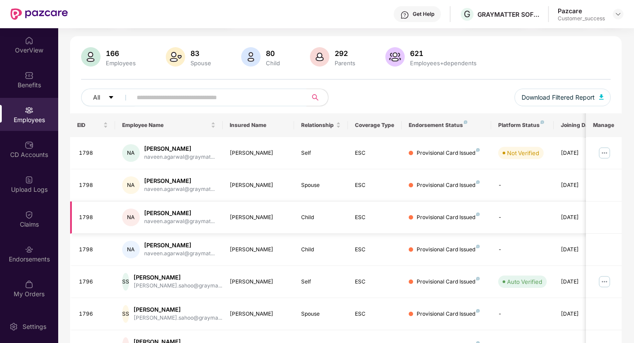
scroll to position [54, 0]
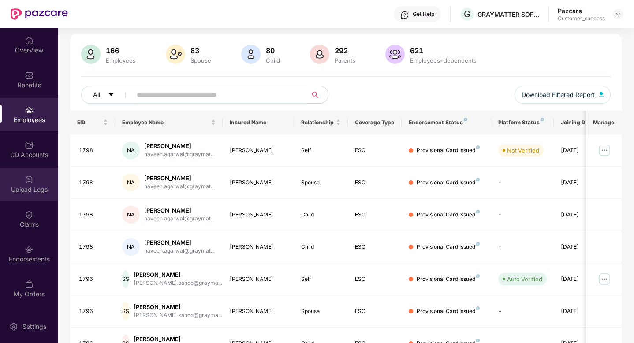
click at [37, 192] on div "Upload Logs" at bounding box center [29, 189] width 58 height 9
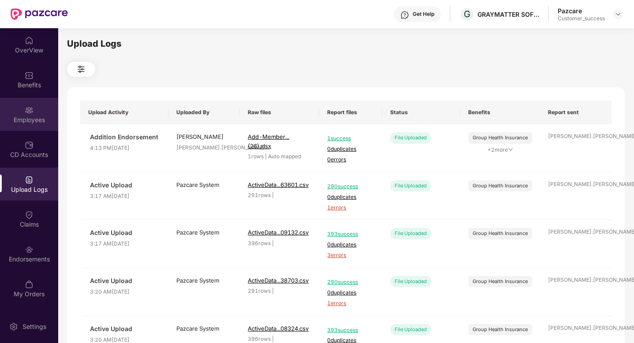
click at [15, 113] on div "Employees" at bounding box center [29, 114] width 58 height 33
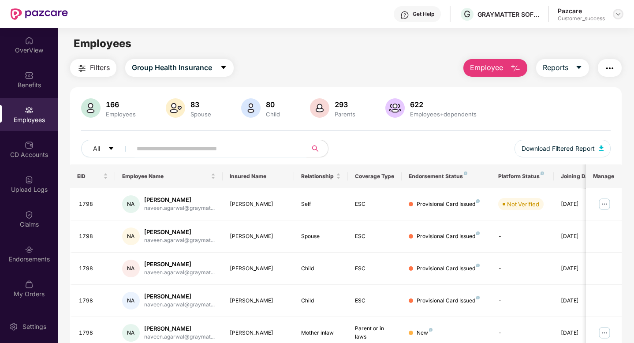
click at [617, 13] on img at bounding box center [617, 14] width 7 height 7
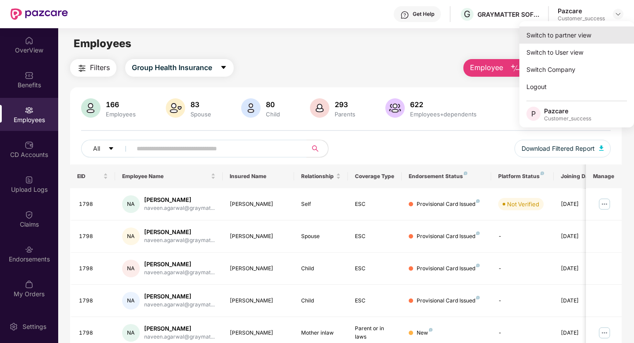
click at [591, 29] on div "Switch to partner view" at bounding box center [576, 34] width 115 height 17
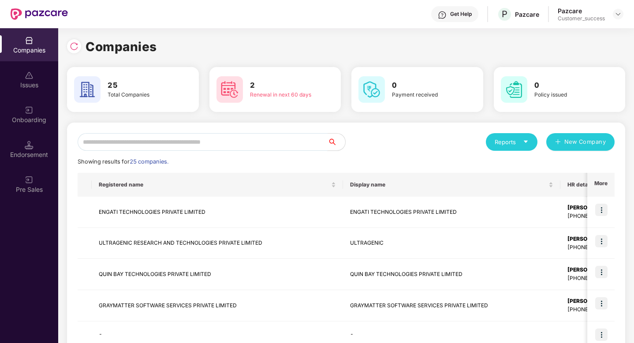
click at [260, 139] on input "text" at bounding box center [203, 142] width 250 height 18
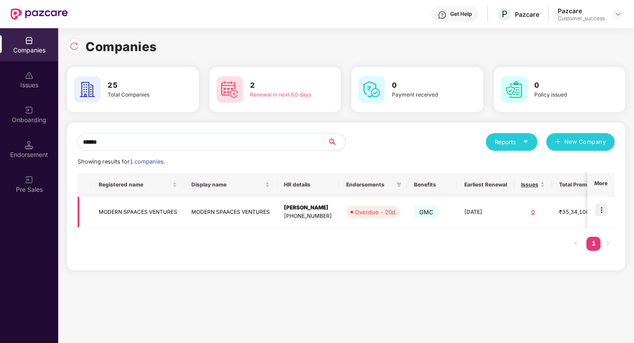
type input "******"
click at [605, 212] on img at bounding box center [601, 210] width 12 height 12
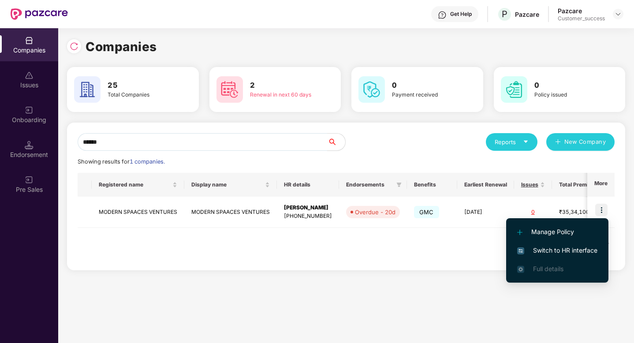
click at [569, 254] on span "Switch to HR interface" at bounding box center [557, 250] width 80 height 10
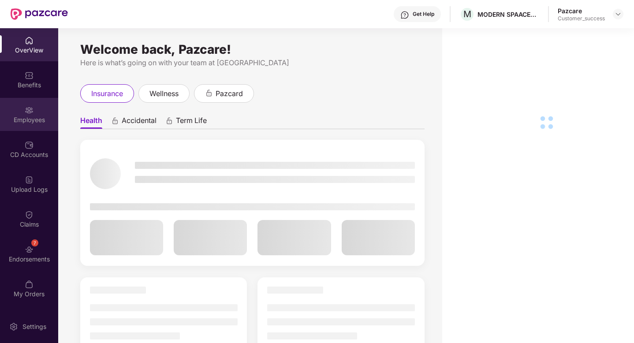
drag, startPoint x: 27, startPoint y: 127, endPoint x: 21, endPoint y: 118, distance: 11.1
click at [21, 118] on div "Employees" at bounding box center [29, 119] width 58 height 9
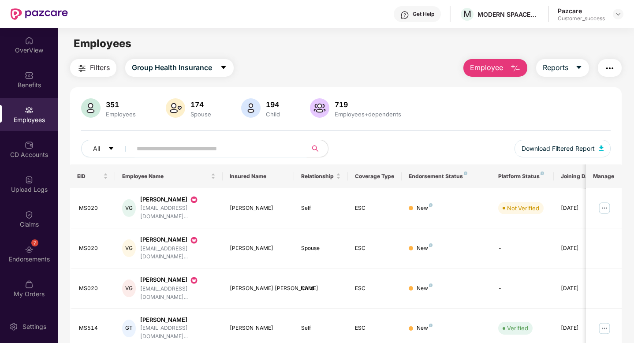
click at [190, 142] on input "text" at bounding box center [216, 148] width 158 height 13
paste input "*****"
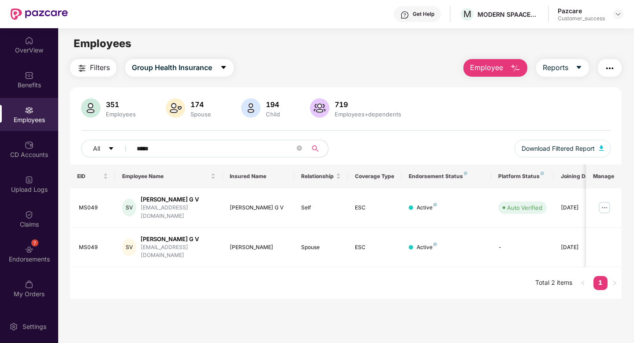
drag, startPoint x: 170, startPoint y: 153, endPoint x: 78, endPoint y: 153, distance: 92.6
click at [78, 153] on div "351 Employees 174 Spouse 194 Child 719 Employees+dependents All ***** Download …" at bounding box center [345, 131] width 551 height 66
paste input "text"
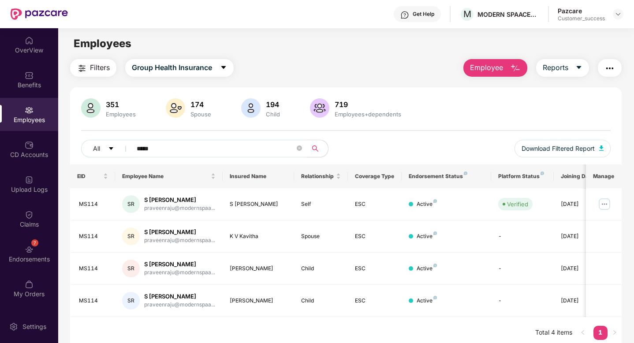
drag, startPoint x: 184, startPoint y: 149, endPoint x: 67, endPoint y: 149, distance: 117.2
click at [72, 149] on div "351 Employees 174 Spouse 194 Child 719 Employees+dependents All ***** Download …" at bounding box center [345, 131] width 551 height 66
paste input "text"
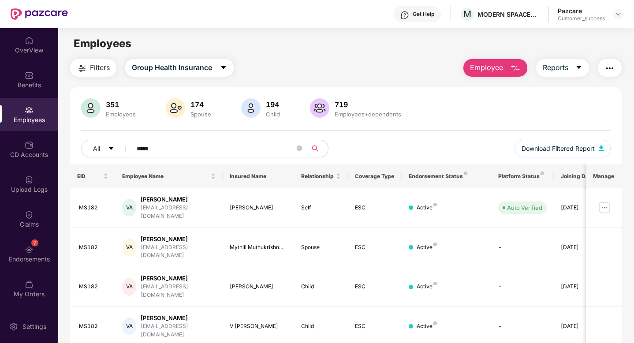
click at [161, 149] on input "*****" at bounding box center [216, 148] width 158 height 13
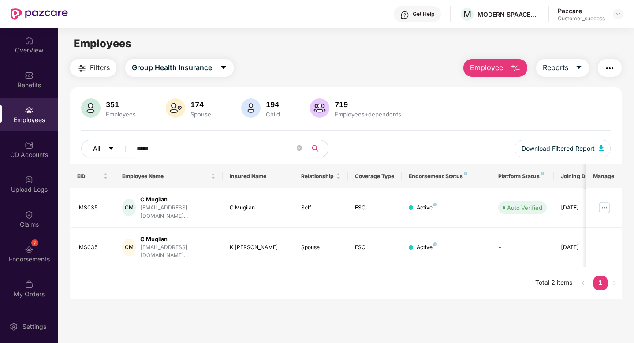
drag, startPoint x: 191, startPoint y: 145, endPoint x: 88, endPoint y: 145, distance: 103.6
click at [89, 145] on div "All *****" at bounding box center [213, 149] width 264 height 18
paste input "text"
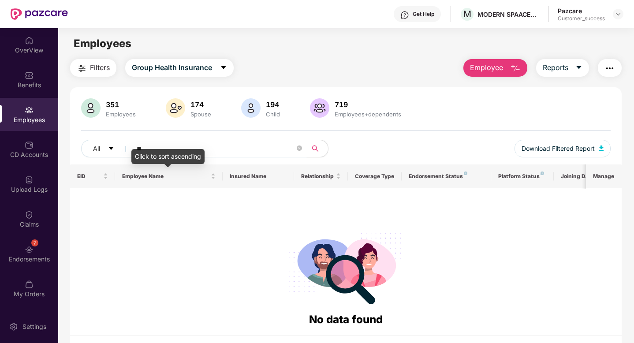
type input "*"
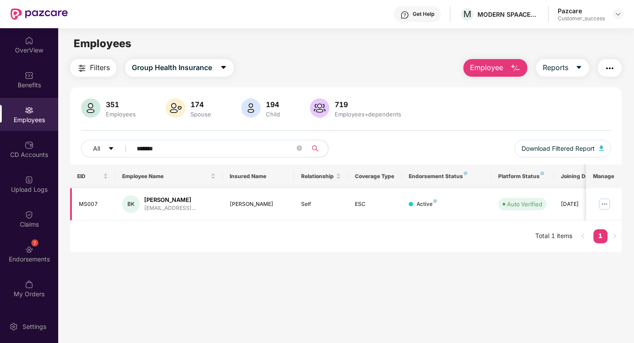
type input "*******"
click at [602, 205] on img at bounding box center [604, 204] width 14 height 14
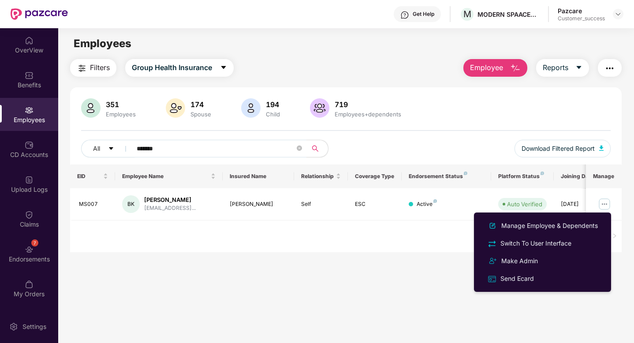
click at [561, 215] on ul "Manage Employee & Dependents Switch To User Interface Make Admin Send Ecard" at bounding box center [542, 251] width 137 height 79
click at [561, 224] on div "Manage Employee & Dependents" at bounding box center [549, 226] width 100 height 10
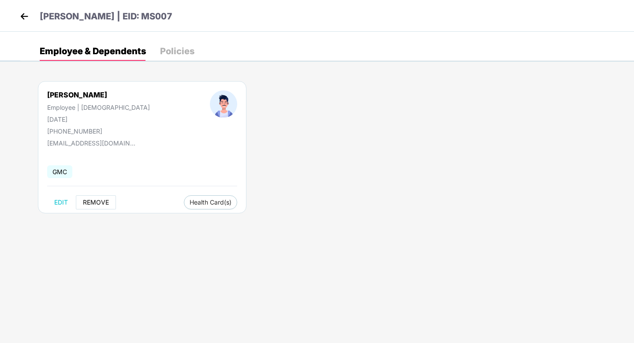
click at [94, 198] on button "REMOVE" at bounding box center [96, 202] width 40 height 14
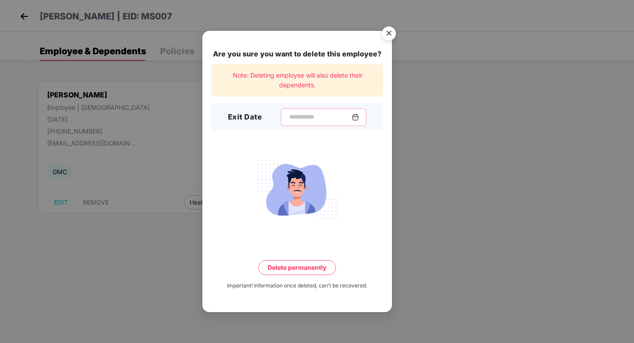
click at [299, 119] on input at bounding box center [319, 116] width 63 height 9
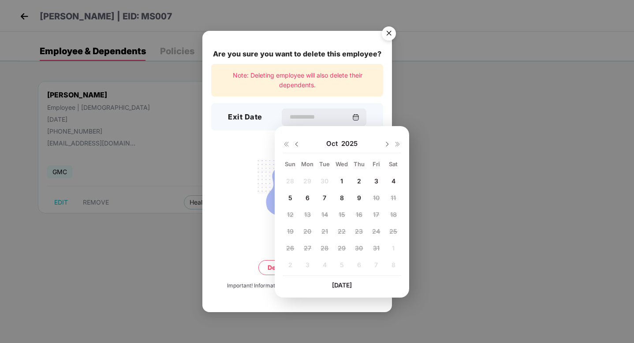
click at [296, 146] on img at bounding box center [296, 144] width 7 height 7
click at [338, 195] on div "10" at bounding box center [341, 197] width 13 height 13
type input "**********"
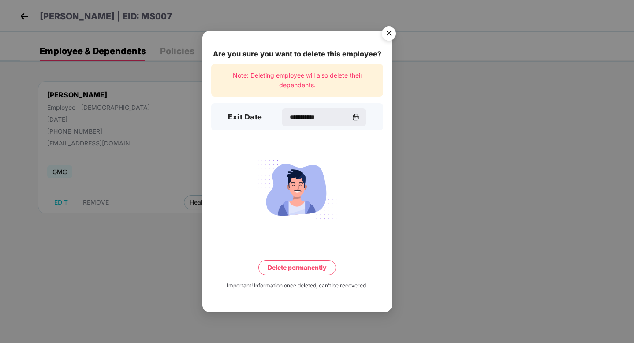
click at [306, 261] on button "Delete permanently" at bounding box center [297, 267] width 78 height 15
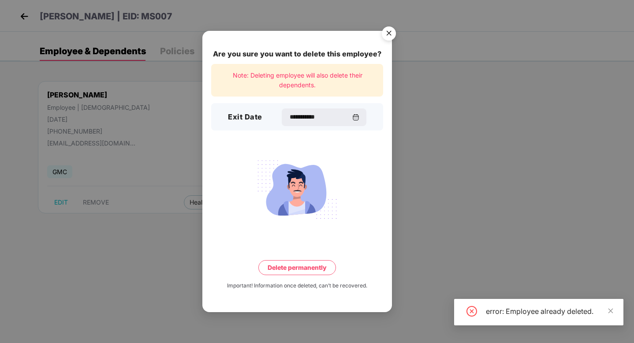
click at [390, 33] on img "Close" at bounding box center [388, 34] width 25 height 25
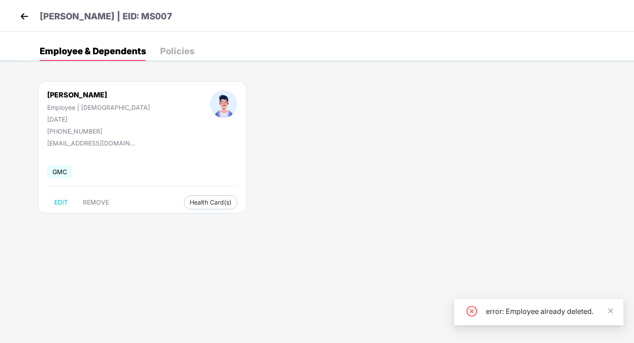
click at [25, 16] on img at bounding box center [24, 16] width 13 height 13
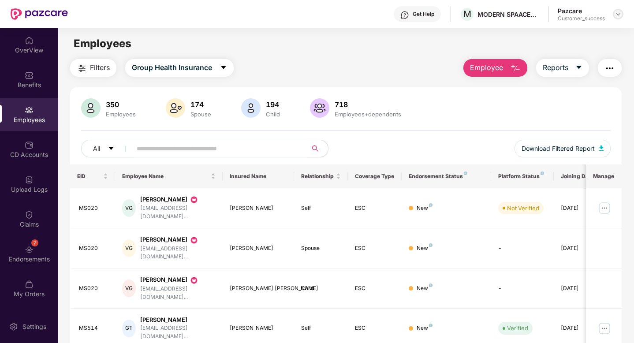
click at [615, 17] on img at bounding box center [617, 14] width 7 height 7
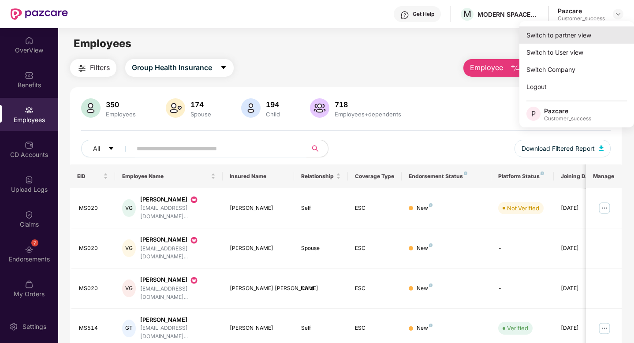
click at [607, 33] on div "Switch to partner view" at bounding box center [576, 34] width 115 height 17
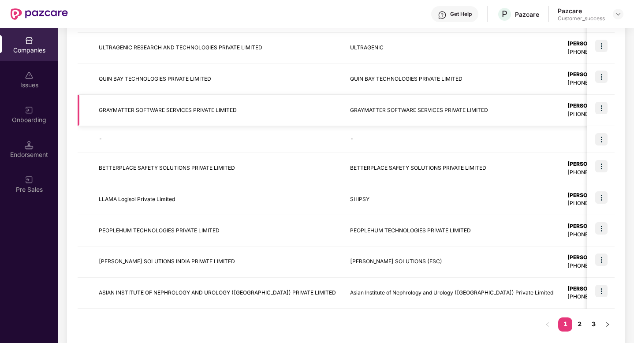
scroll to position [210, 0]
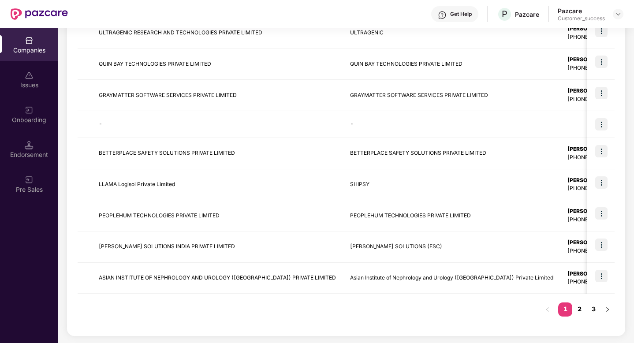
click at [577, 309] on link "2" at bounding box center [579, 308] width 14 height 13
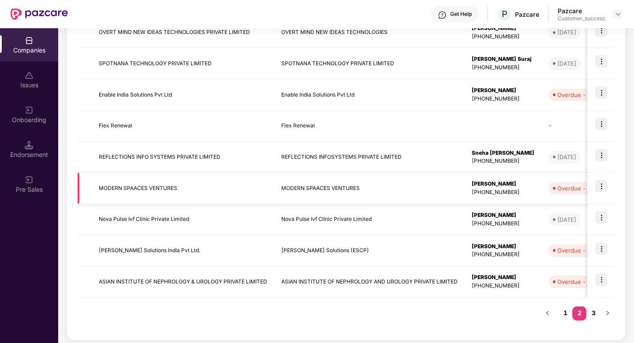
scroll to position [215, 0]
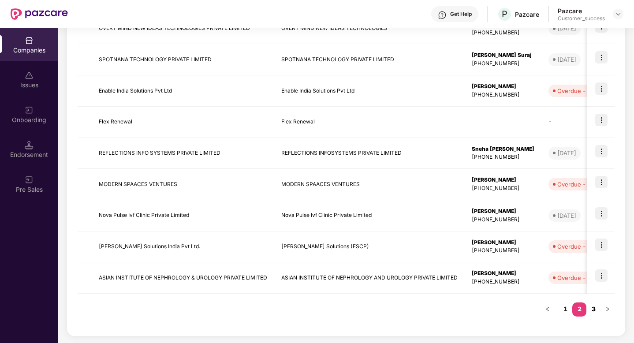
click at [588, 309] on link "3" at bounding box center [593, 308] width 14 height 13
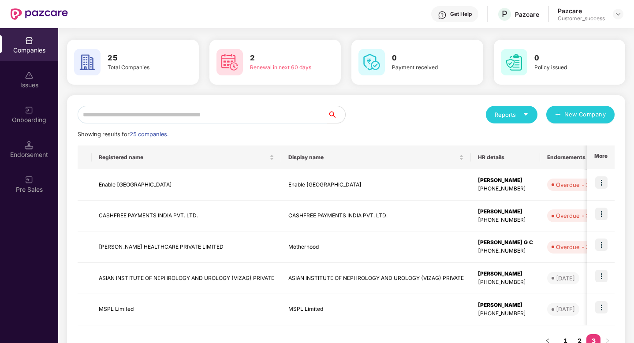
scroll to position [0, 0]
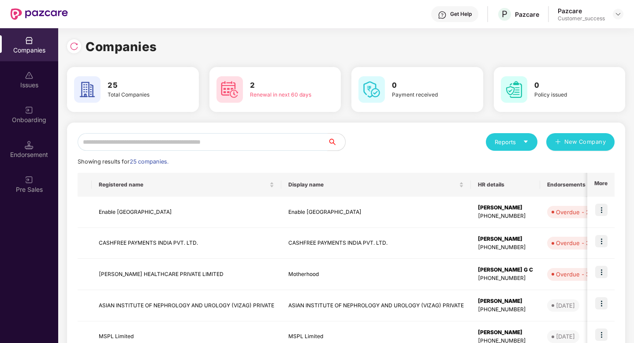
click at [155, 138] on input "text" at bounding box center [203, 142] width 250 height 18
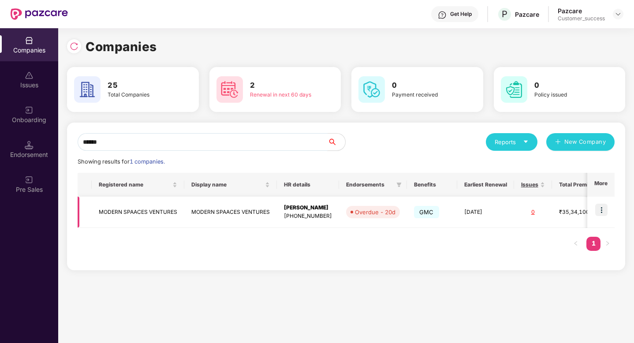
type input "******"
click at [602, 206] on img at bounding box center [601, 210] width 12 height 12
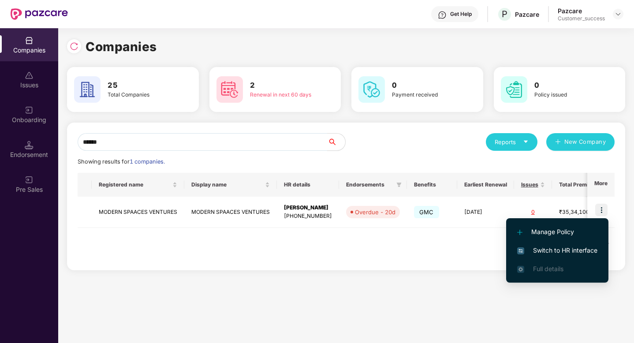
click at [569, 251] on span "Switch to HR interface" at bounding box center [557, 250] width 80 height 10
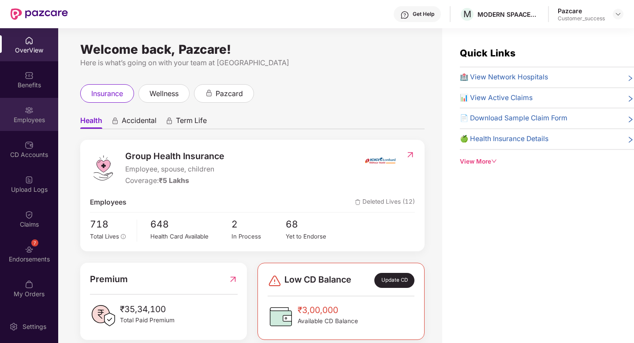
click at [26, 112] on img at bounding box center [29, 110] width 9 height 9
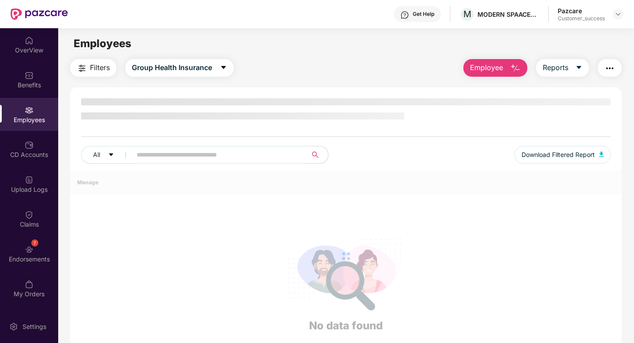
click at [602, 71] on button "button" at bounding box center [610, 68] width 24 height 18
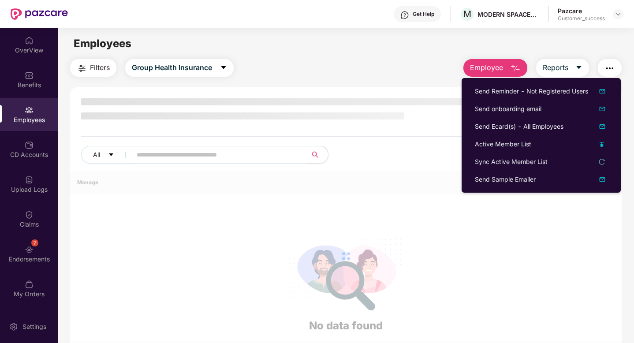
click at [602, 71] on button "button" at bounding box center [610, 68] width 24 height 18
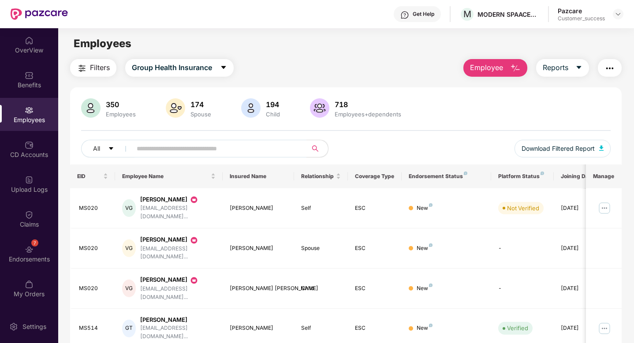
click at [610, 71] on img "button" at bounding box center [609, 68] width 11 height 11
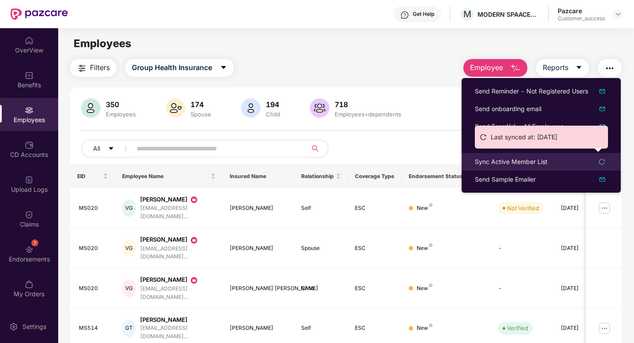
click at [524, 160] on div "Sync Active Member List" at bounding box center [511, 162] width 73 height 10
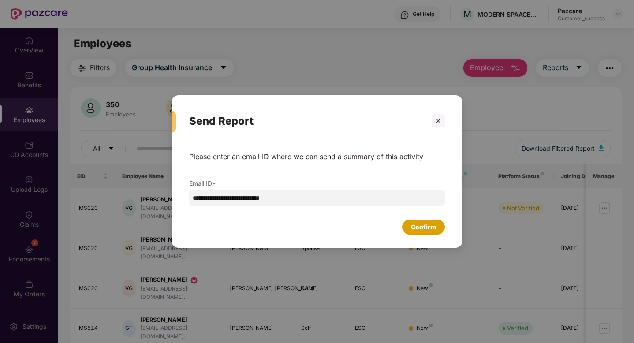
click at [412, 227] on div "Confirm" at bounding box center [423, 227] width 25 height 10
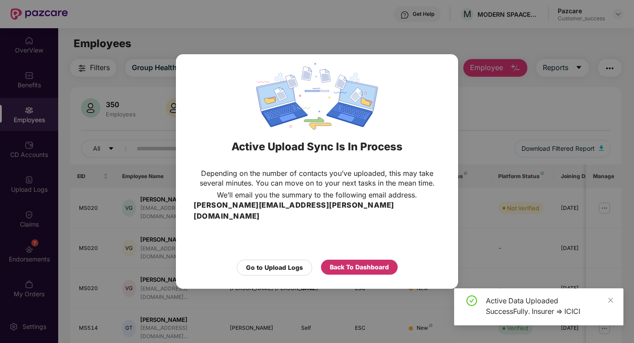
click at [353, 262] on div "Back To Dashboard" at bounding box center [359, 267] width 59 height 10
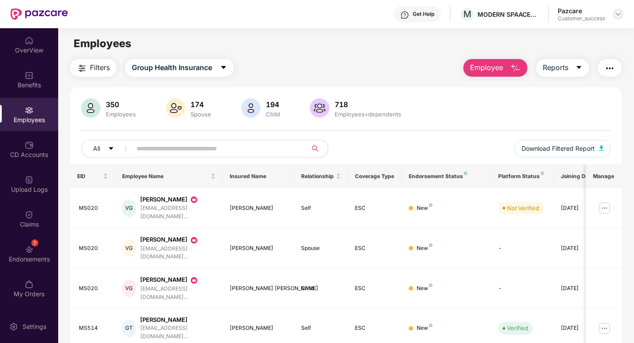
click at [619, 15] on img at bounding box center [617, 14] width 7 height 7
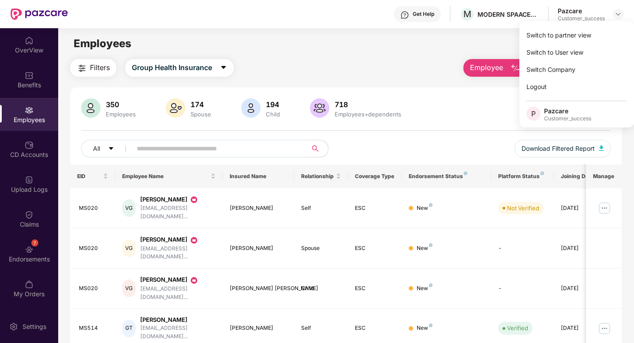
click at [353, 66] on div "Filters Group Health Insurance Employee Reports" at bounding box center [345, 68] width 551 height 18
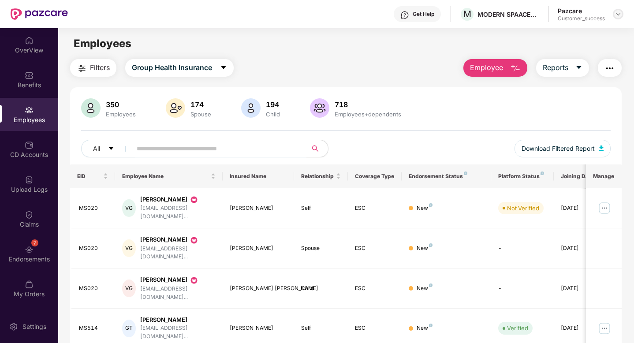
click at [618, 12] on img at bounding box center [617, 14] width 7 height 7
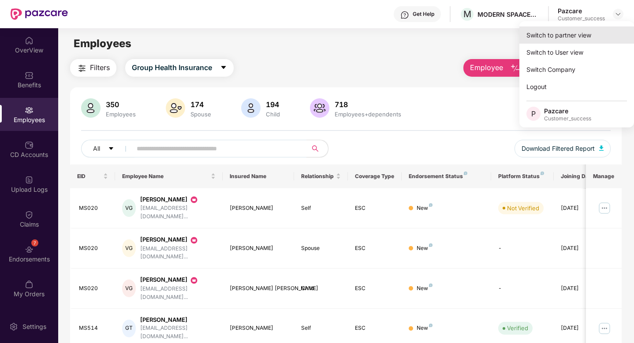
click at [576, 37] on div "Switch to partner view" at bounding box center [576, 34] width 115 height 17
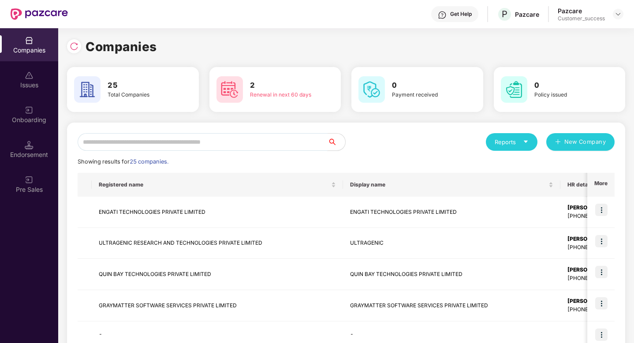
click at [135, 149] on input "text" at bounding box center [203, 142] width 250 height 18
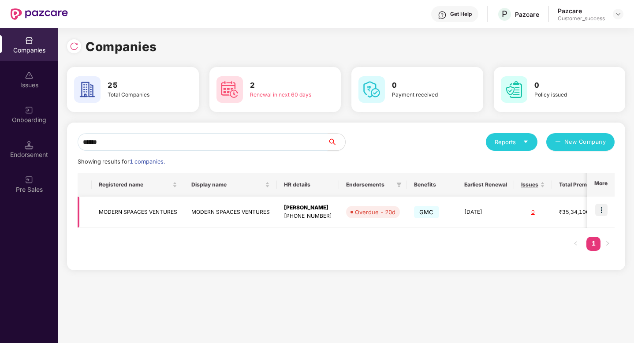
type input "******"
click at [603, 212] on img at bounding box center [601, 210] width 12 height 12
click at [263, 209] on td "MODERN SPAACES VENTURES" at bounding box center [230, 212] width 93 height 31
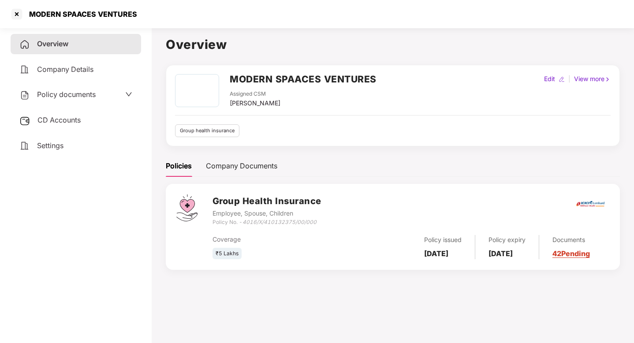
click at [82, 99] on span "Policy documents" at bounding box center [66, 94] width 59 height 9
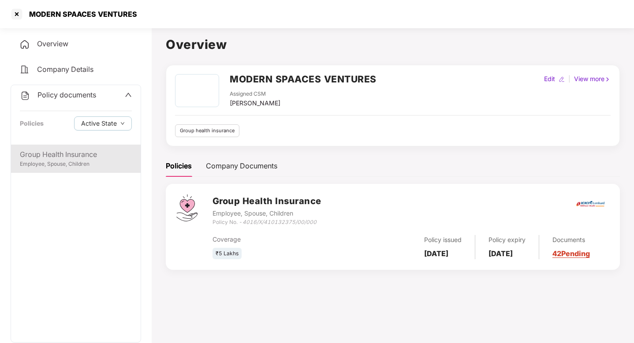
click at [75, 162] on div "Employee, Spouse, Children" at bounding box center [76, 164] width 112 height 8
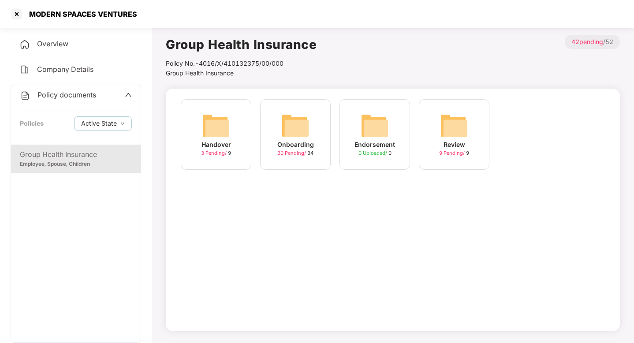
click at [218, 133] on img at bounding box center [216, 126] width 28 height 28
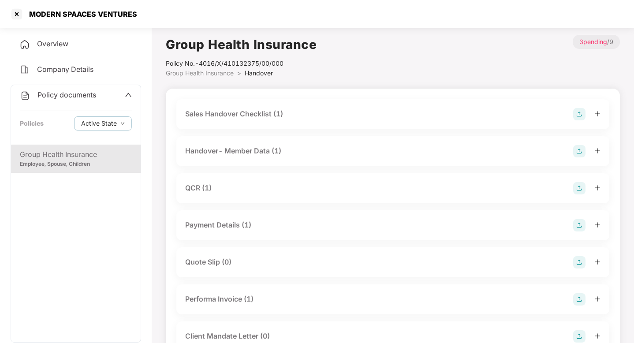
click at [101, 158] on div "Group Health Insurance" at bounding box center [76, 154] width 112 height 11
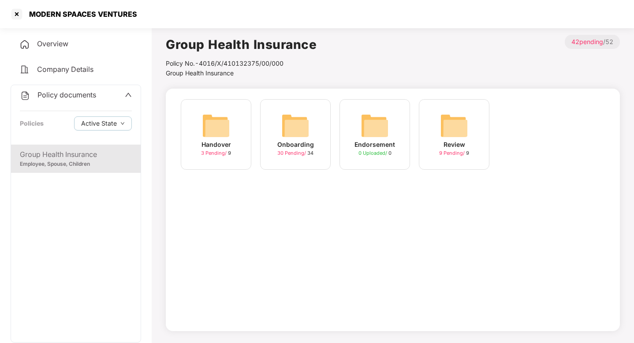
click at [281, 148] on div "Onboarding" at bounding box center [295, 145] width 37 height 10
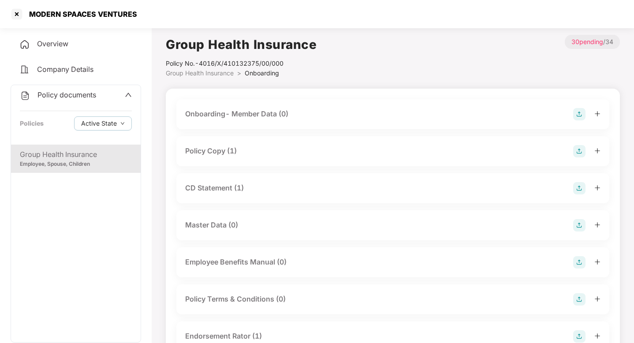
click at [219, 194] on div "CD Statement (1)" at bounding box center [392, 188] width 415 height 12
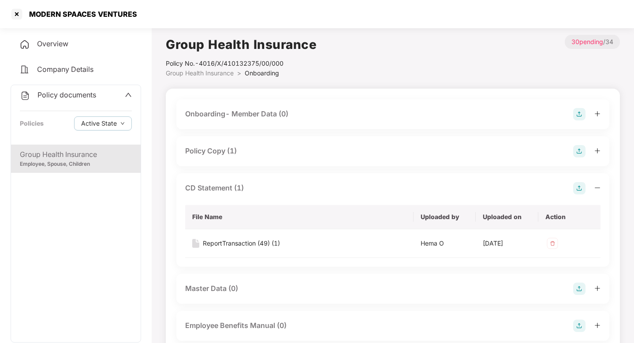
click at [205, 151] on div "Policy Copy (1)" at bounding box center [211, 150] width 52 height 11
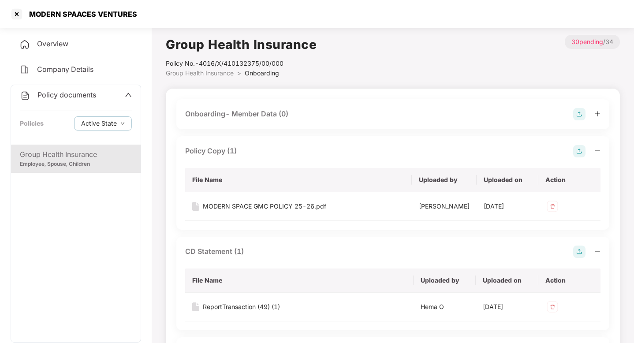
click at [205, 151] on div "Policy Copy (1)" at bounding box center [211, 150] width 52 height 11
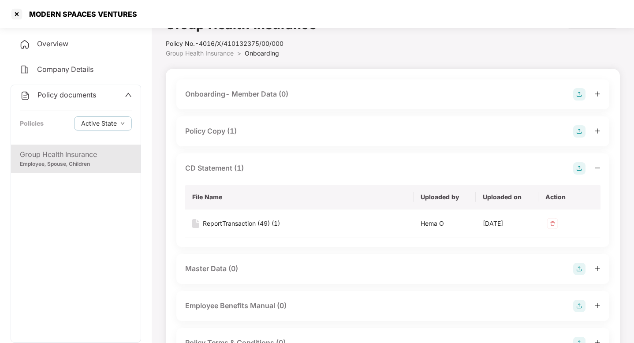
scroll to position [21, 0]
click at [217, 171] on div "CD Statement (1)" at bounding box center [214, 167] width 59 height 11
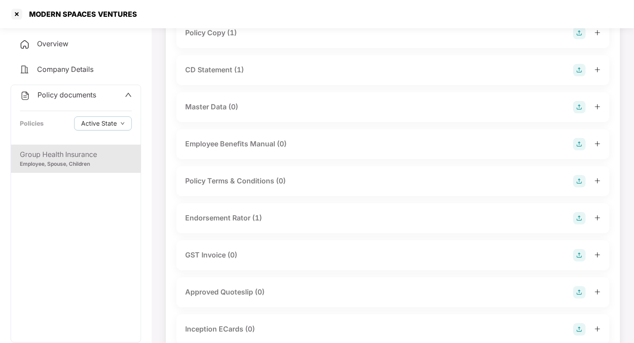
scroll to position [119, 0]
click at [232, 218] on div "Endorsement Rator (1)" at bounding box center [223, 216] width 77 height 11
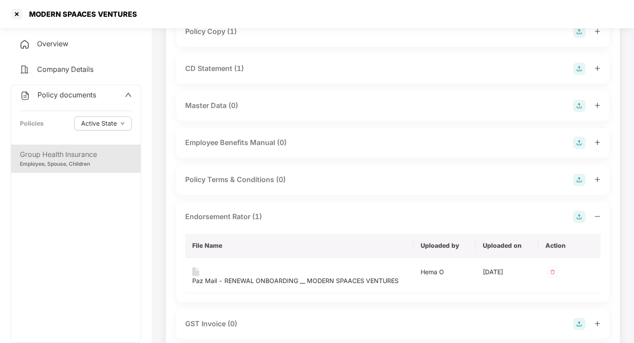
click at [232, 218] on div "Endorsement Rator (1)" at bounding box center [223, 216] width 77 height 11
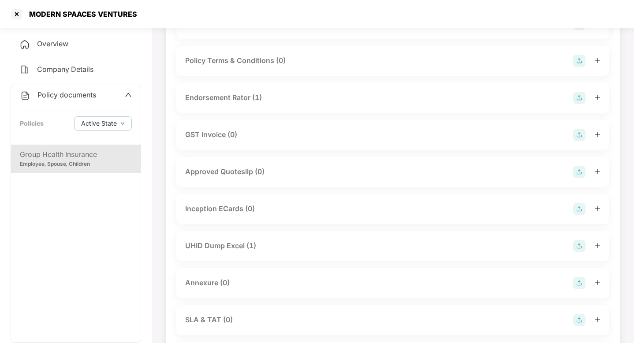
scroll to position [239, 0]
click at [234, 249] on div "UHID Dump Excel (1)" at bounding box center [220, 244] width 71 height 11
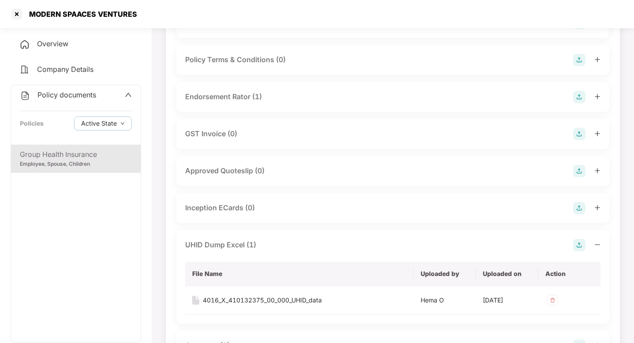
click at [234, 249] on div "UHID Dump Excel (1)" at bounding box center [220, 244] width 71 height 11
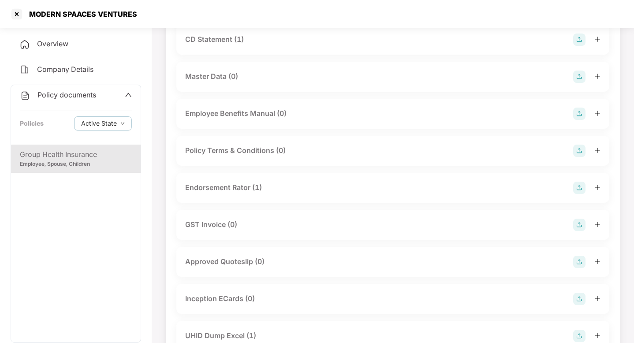
scroll to position [0, 0]
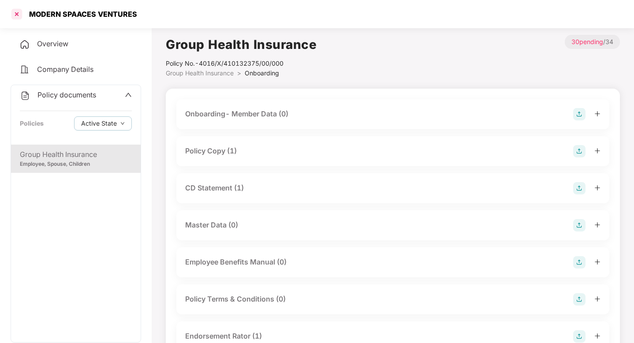
click at [18, 18] on div at bounding box center [17, 14] width 14 height 14
